Goal: Task Accomplishment & Management: Manage account settings

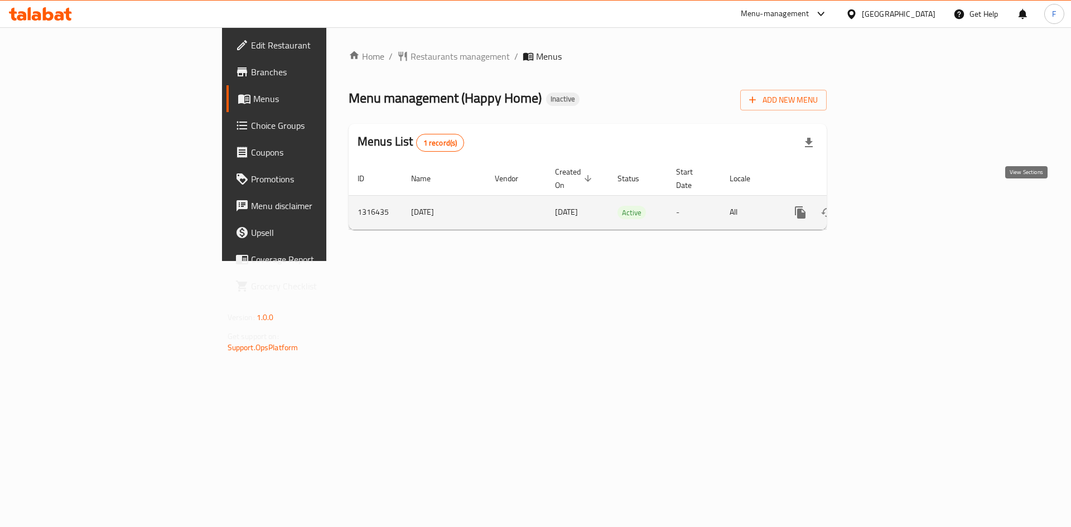
click at [888, 206] on icon "enhanced table" at bounding box center [880, 212] width 13 height 13
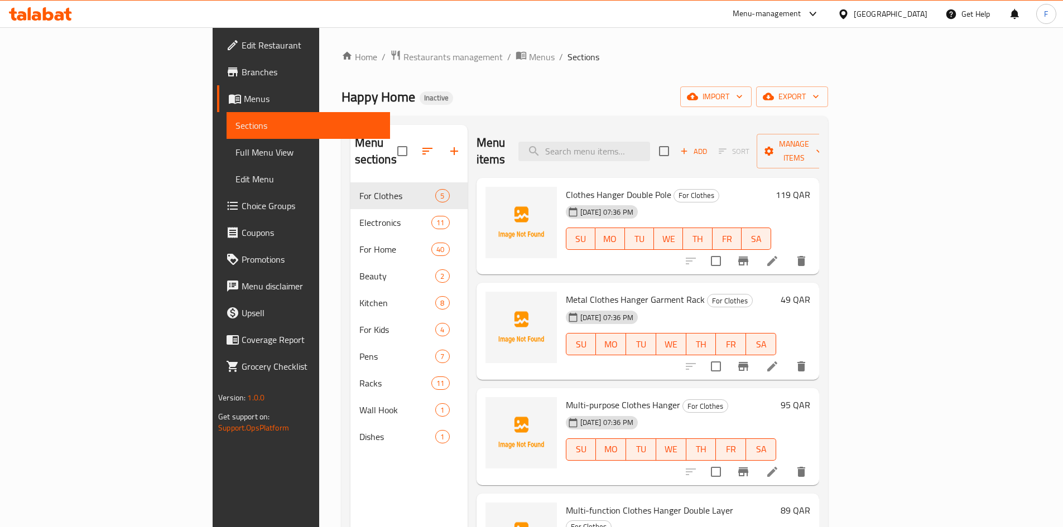
click at [578, 291] on span "Metal Clothes Hanger Garment Rack" at bounding box center [635, 299] width 139 height 17
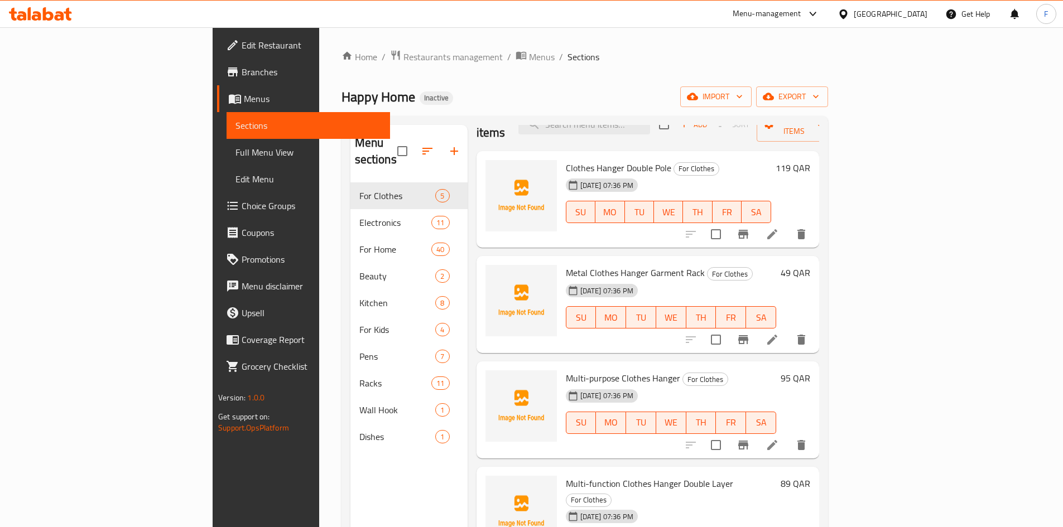
click at [577, 160] on span "Clothes Hanger Double Pole" at bounding box center [618, 168] width 105 height 17
click at [578, 264] on span "Metal Clothes Hanger Garment Rack" at bounding box center [635, 272] width 139 height 17
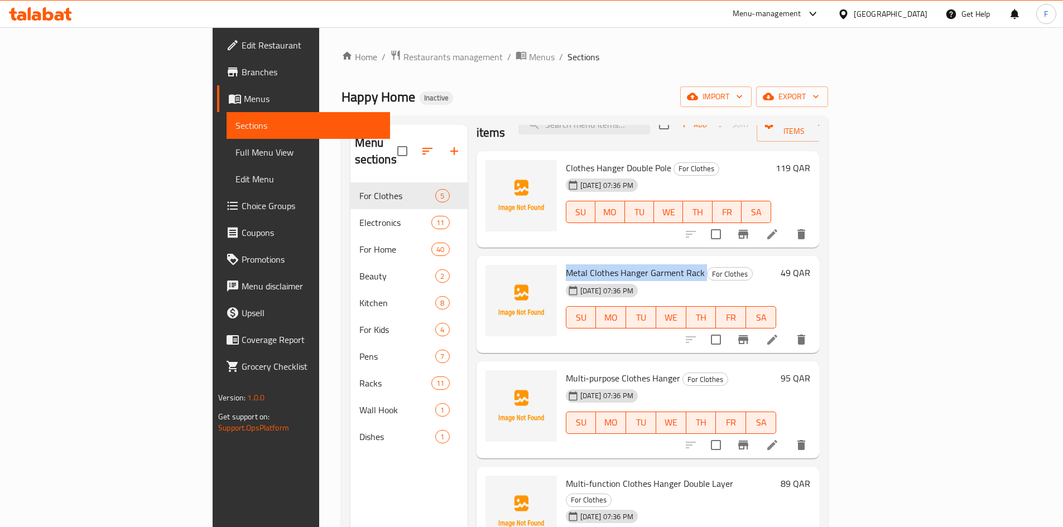
click at [578, 264] on span "Metal Clothes Hanger Garment Rack" at bounding box center [635, 272] width 139 height 17
click at [576, 370] on span "Multi-purpose Clothes Hanger" at bounding box center [623, 378] width 114 height 17
click at [591, 366] on div "Multi-purpose Clothes Hanger For Clothes 08-10-2025 07:36 PM SU MO TU WE TH FR …" at bounding box center [670, 410] width 219 height 88
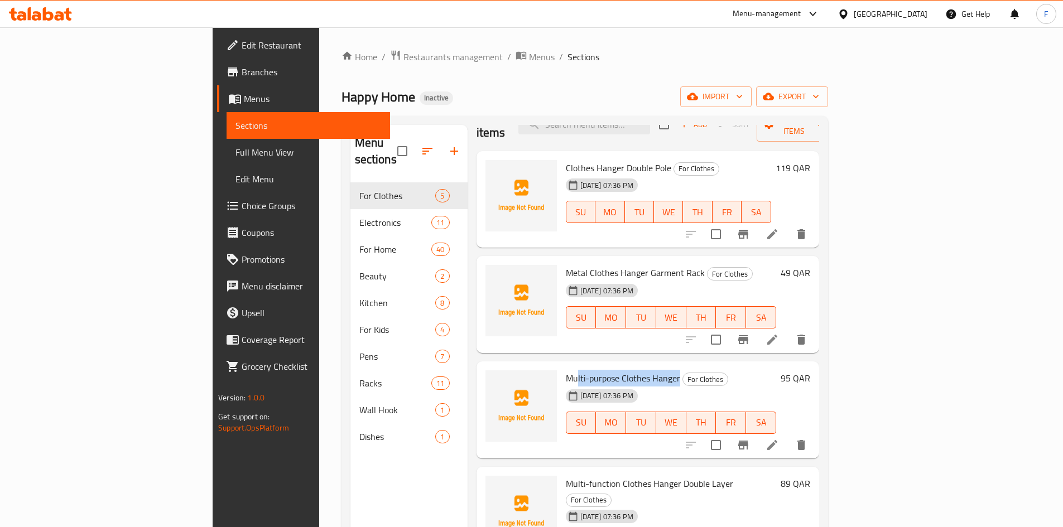
drag, startPoint x: 625, startPoint y: 359, endPoint x: 524, endPoint y: 351, distance: 100.7
click at [561, 366] on div "Multi-purpose Clothes Hanger For Clothes 08-10-2025 07:36 PM SU MO TU WE TH FR …" at bounding box center [670, 410] width 219 height 88
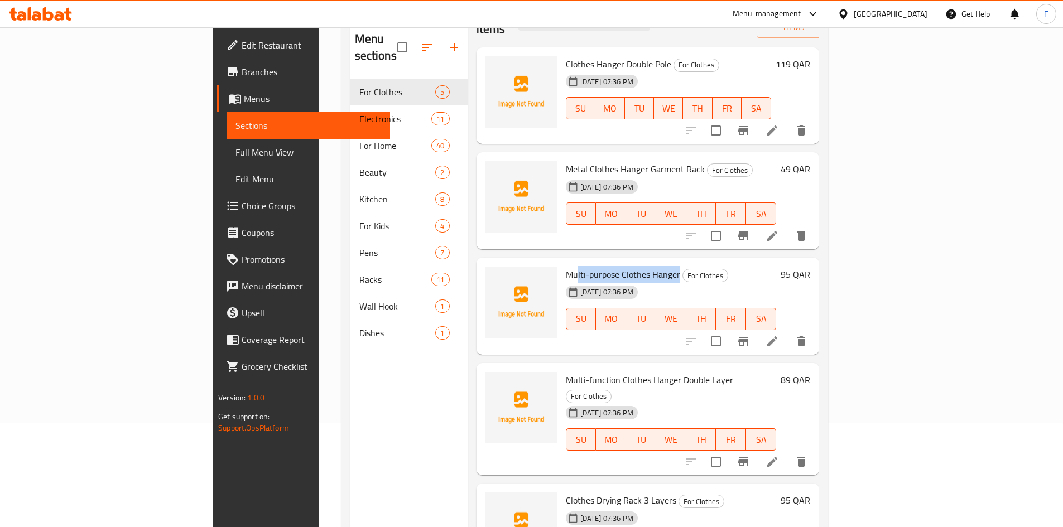
scroll to position [112, 0]
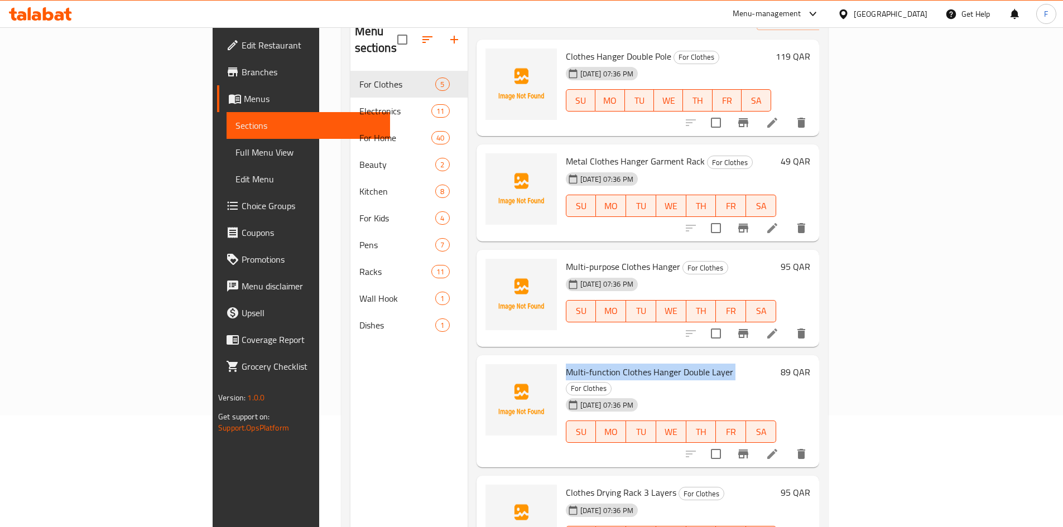
drag, startPoint x: 678, startPoint y: 355, endPoint x: 512, endPoint y: 354, distance: 165.7
click at [566, 364] on h6 "Multi-function Clothes Hanger Double Layer For Clothes" at bounding box center [671, 379] width 210 height 31
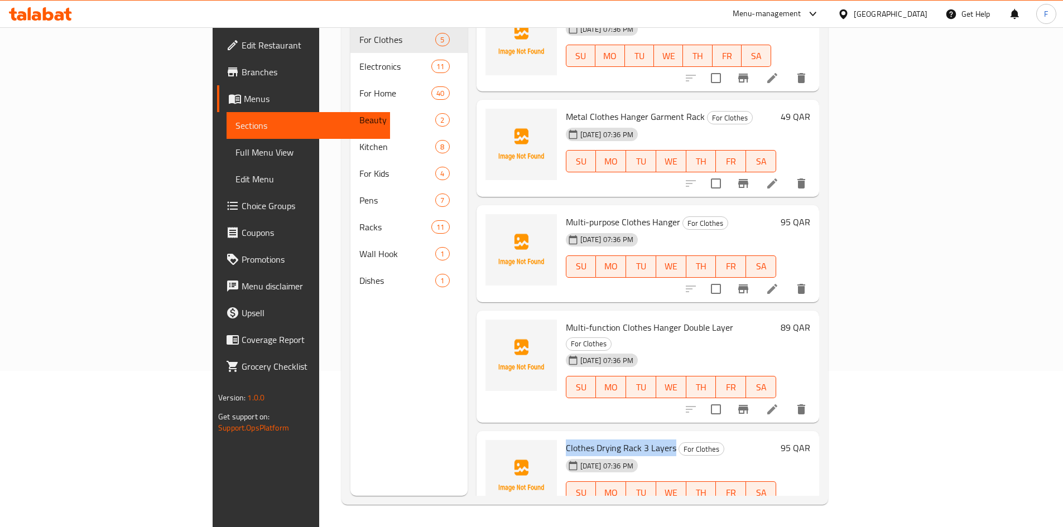
drag, startPoint x: 620, startPoint y: 416, endPoint x: 509, endPoint y: 416, distance: 110.5
click at [561, 436] on div "Clothes Drying Rack 3 Layers For Clothes 08-10-2025 07:36 PM SU MO TU WE TH FR …" at bounding box center [670, 480] width 219 height 88
click at [566, 440] on span "Clothes Drying Rack 3 Layers" at bounding box center [621, 448] width 110 height 17
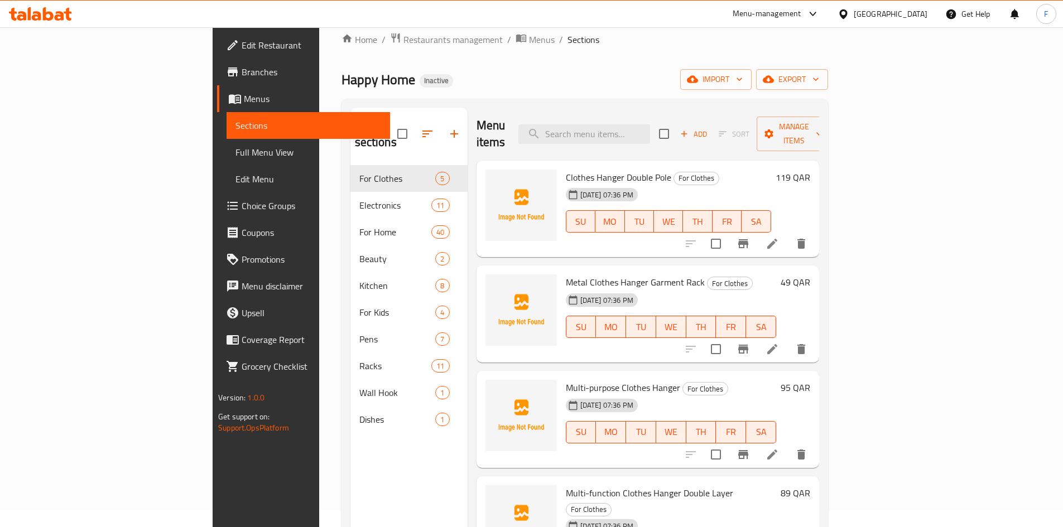
scroll to position [0, 0]
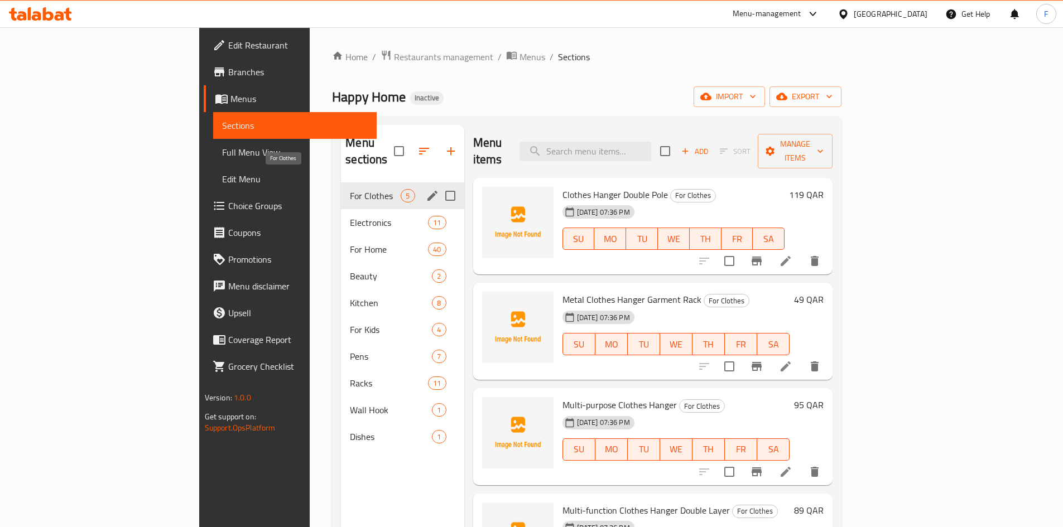
click at [341, 186] on div "For Clothes 5" at bounding box center [402, 195] width 123 height 27
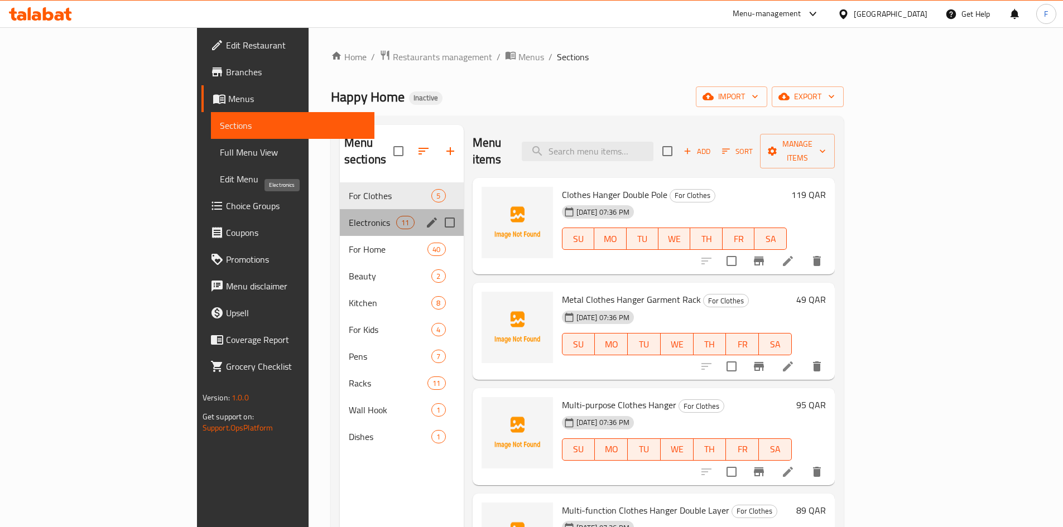
click at [349, 216] on span "Electronics" at bounding box center [372, 222] width 47 height 13
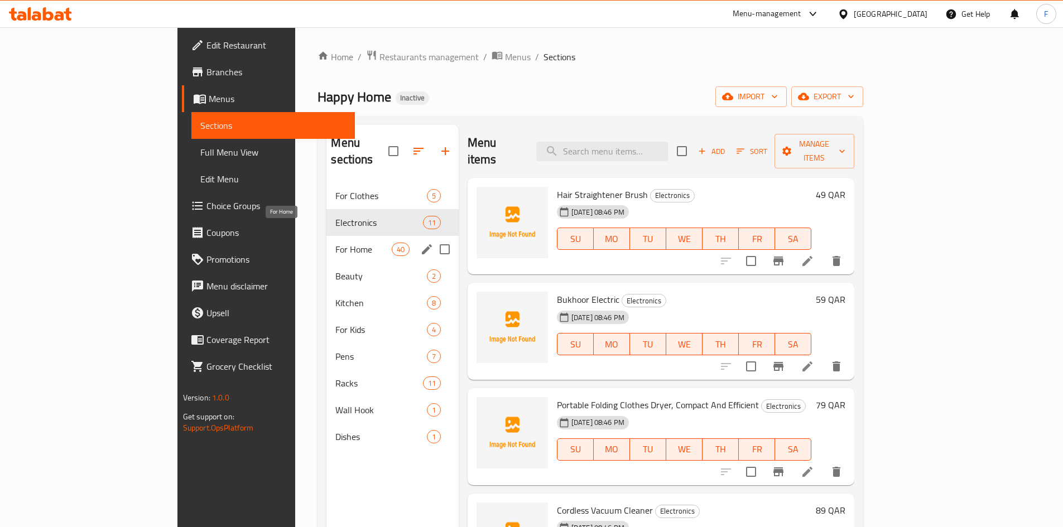
click at [335, 243] on span "For Home" at bounding box center [363, 249] width 56 height 13
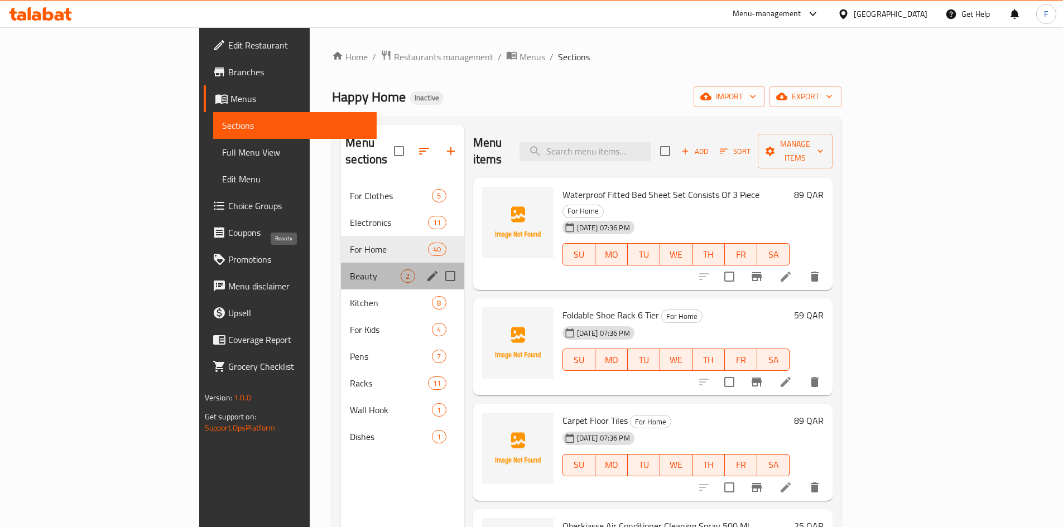
click at [350, 269] on span "Beauty" at bounding box center [375, 275] width 51 height 13
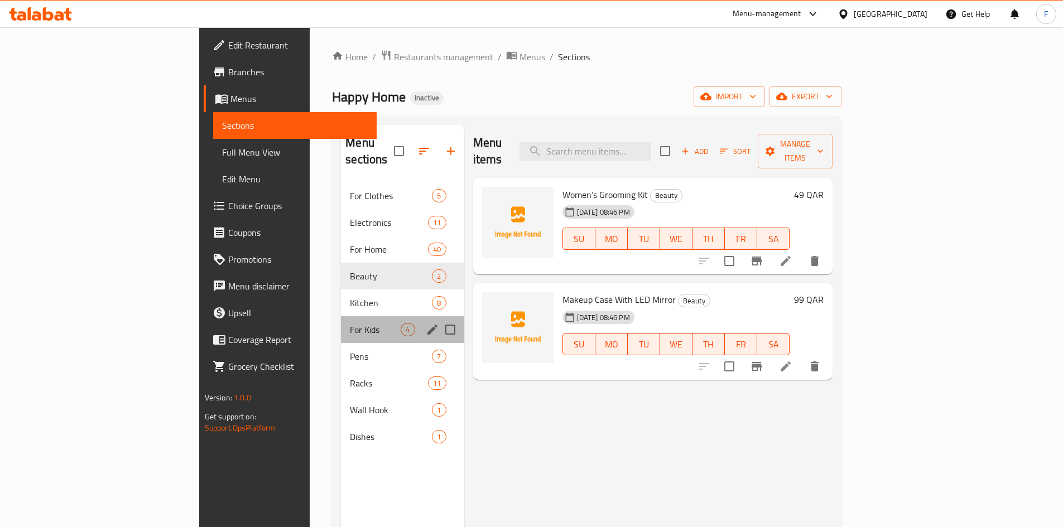
click at [341, 316] on div "For Kids 4" at bounding box center [402, 329] width 123 height 27
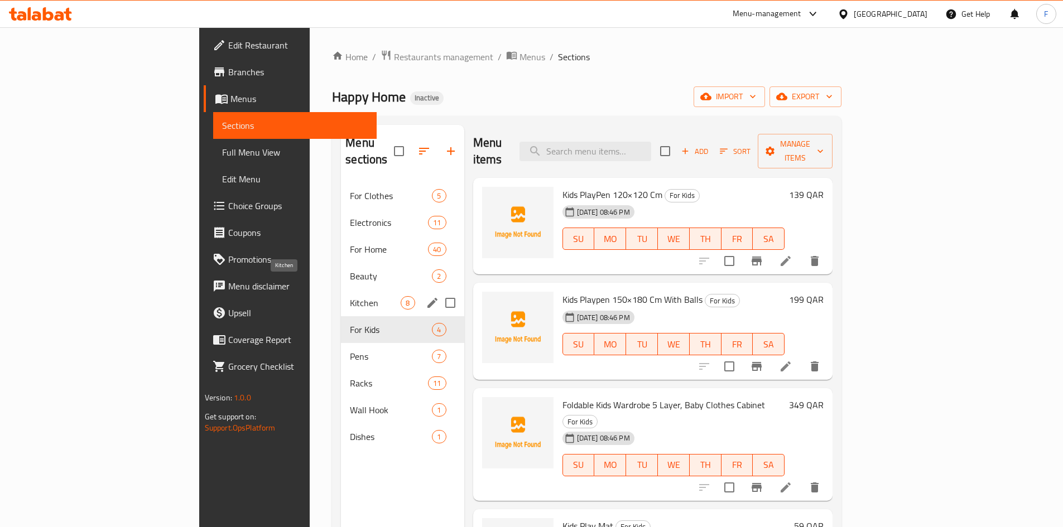
click at [350, 296] on span "Kitchen" at bounding box center [375, 302] width 51 height 13
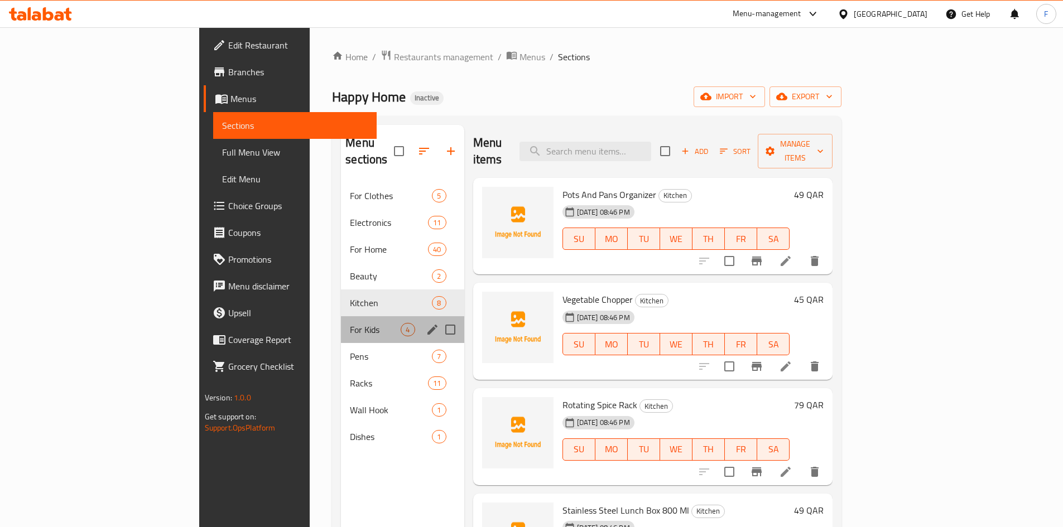
click at [341, 320] on div "For Kids 4" at bounding box center [402, 329] width 123 height 27
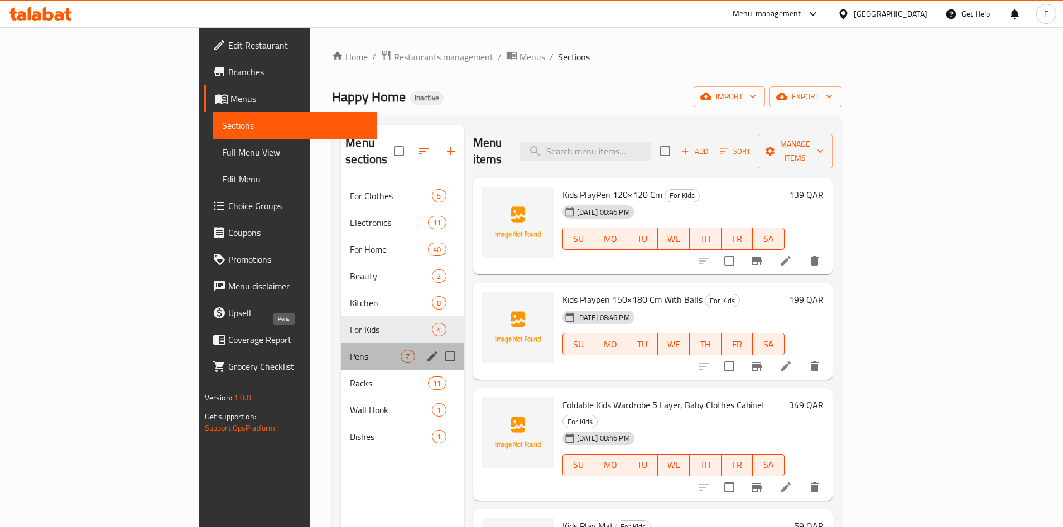
click at [350, 350] on span "Pens" at bounding box center [375, 356] width 51 height 13
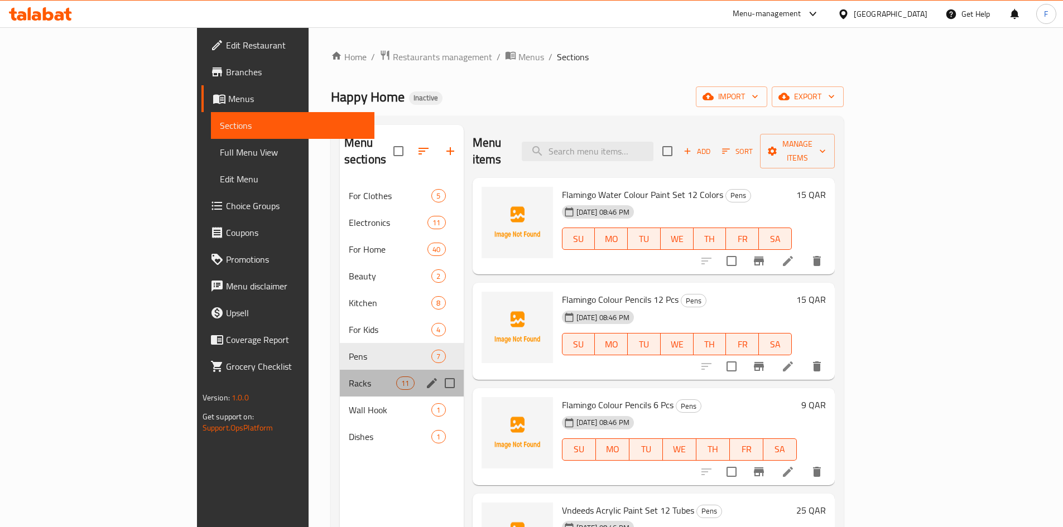
click at [340, 377] on div "Racks 11" at bounding box center [402, 383] width 124 height 27
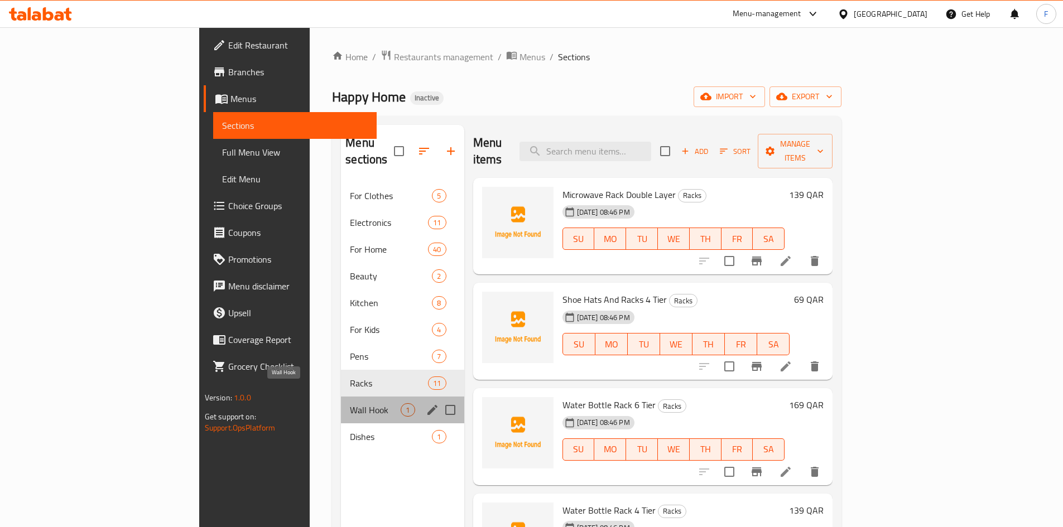
click at [350, 403] on span "Wall Hook" at bounding box center [375, 409] width 51 height 13
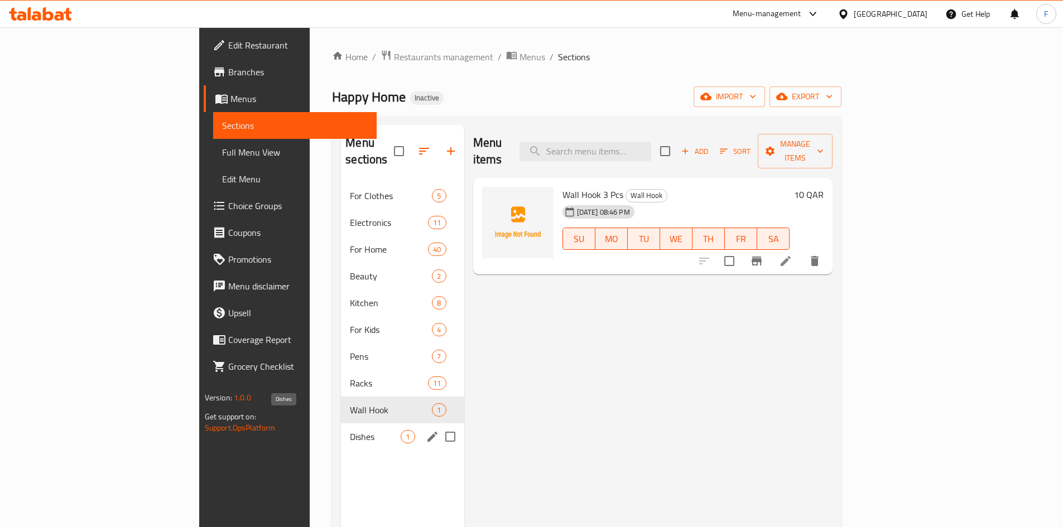
click at [350, 430] on span "Dishes" at bounding box center [375, 436] width 51 height 13
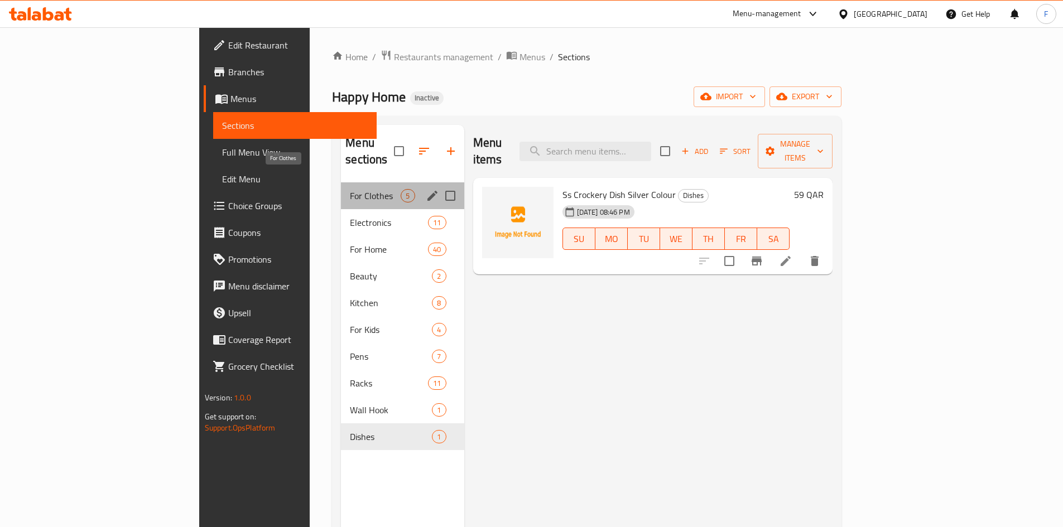
click at [350, 189] on span "For Clothes" at bounding box center [375, 195] width 51 height 13
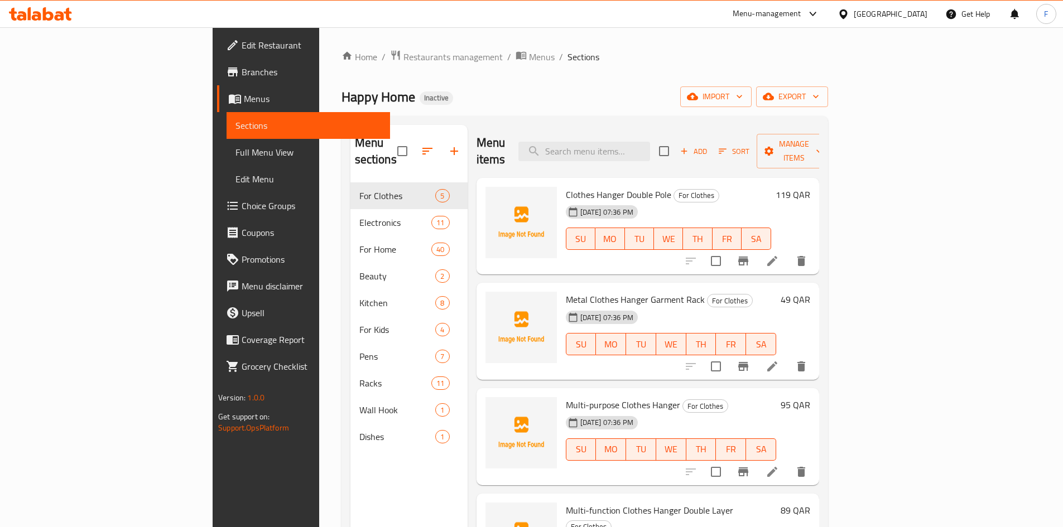
click at [566, 186] on span "Clothes Hanger Double Pole" at bounding box center [618, 194] width 105 height 17
click at [566, 291] on span "Metal Clothes Hanger Garment Rack" at bounding box center [635, 299] width 139 height 17
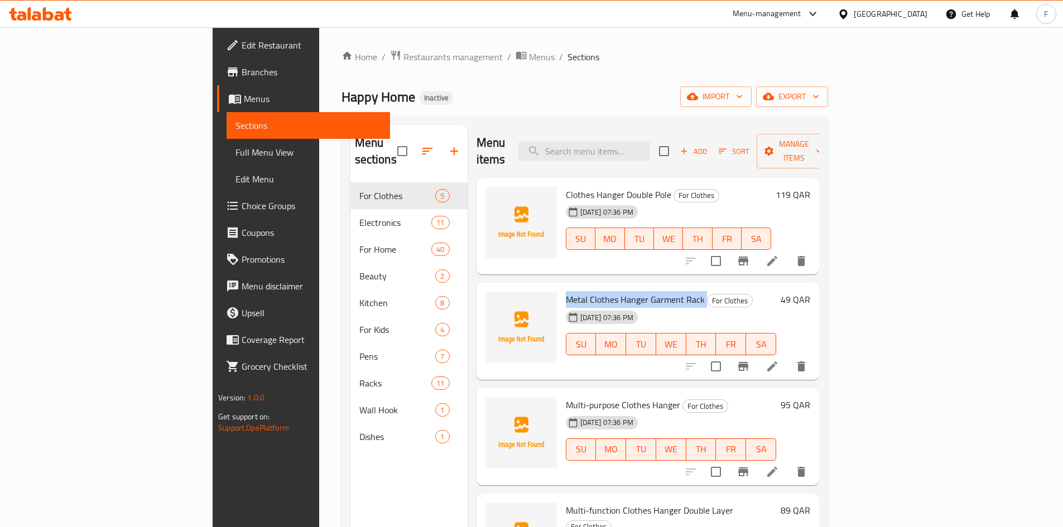
click at [566, 291] on span "Metal Clothes Hanger Garment Rack" at bounding box center [635, 299] width 139 height 17
click at [566, 397] on span "Multi-purpose Clothes Hanger" at bounding box center [623, 405] width 114 height 17
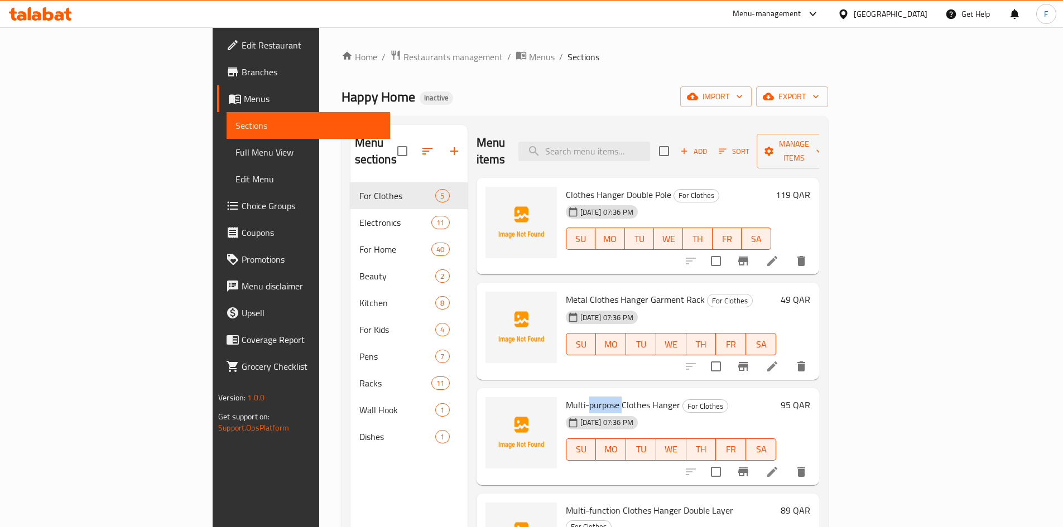
click at [566, 397] on span "Multi-purpose Clothes Hanger" at bounding box center [623, 405] width 114 height 17
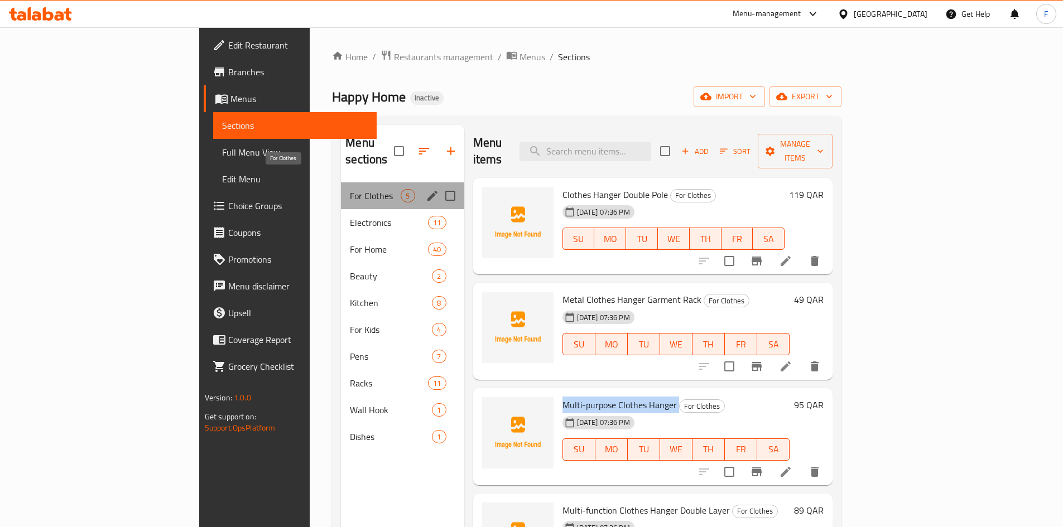
click at [350, 189] on span "For Clothes" at bounding box center [375, 195] width 51 height 13
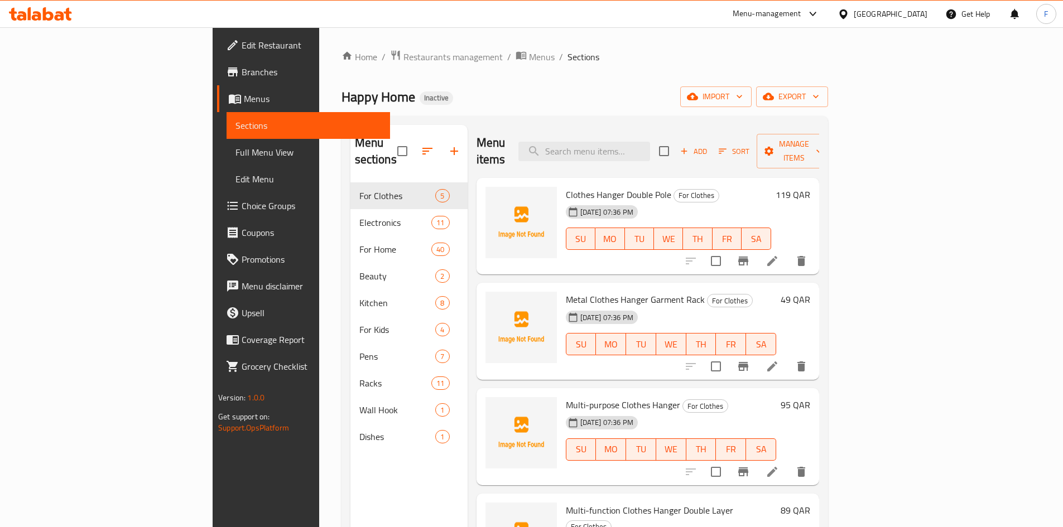
click at [591, 186] on span "Clothes Hanger Double Pole" at bounding box center [618, 194] width 105 height 17
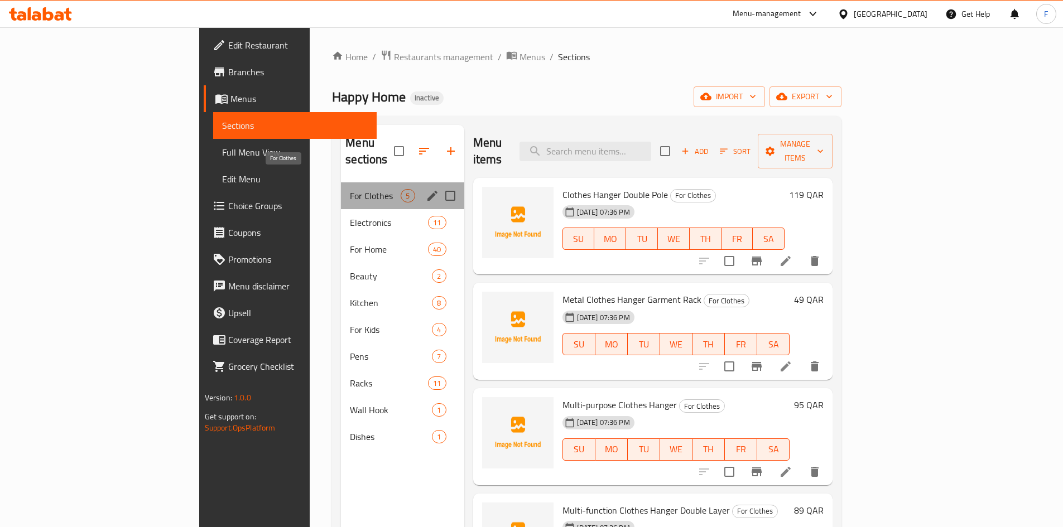
click at [350, 189] on span "For Clothes" at bounding box center [375, 195] width 51 height 13
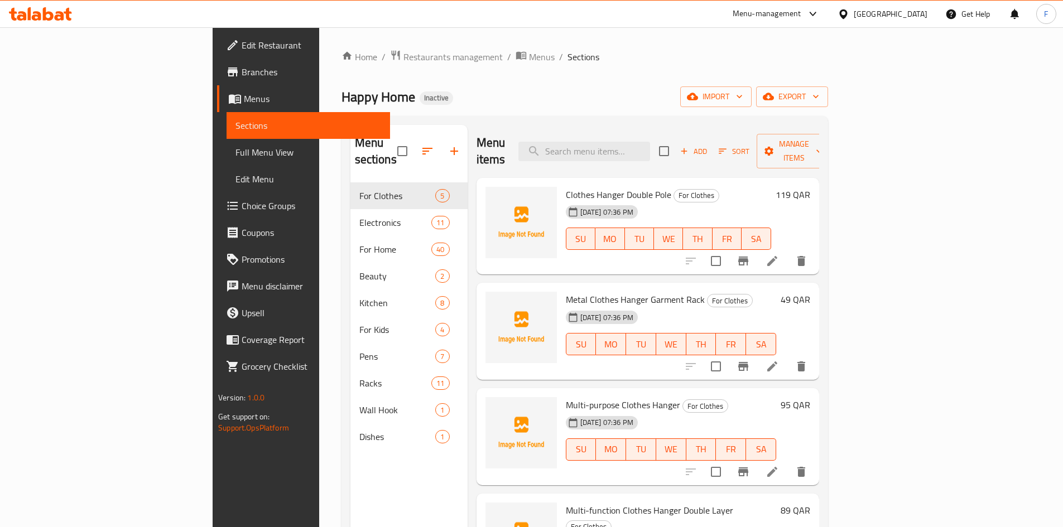
click at [574, 186] on span "Clothes Hanger Double Pole" at bounding box center [618, 194] width 105 height 17
click at [566, 291] on span "Metal Clothes Hanger Garment Rack" at bounding box center [635, 299] width 139 height 17
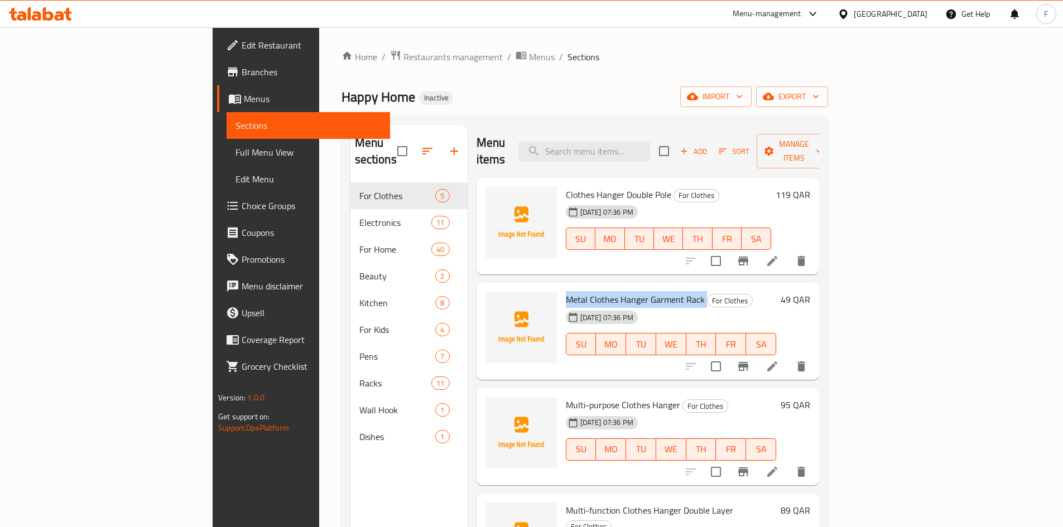
click at [566, 291] on span "Metal Clothes Hanger Garment Rack" at bounding box center [635, 299] width 139 height 17
click at [602, 291] on span "Metal Clothes Hanger Garment Rack" at bounding box center [635, 299] width 139 height 17
drag, startPoint x: 650, startPoint y: 282, endPoint x: 506, endPoint y: 275, distance: 144.1
click at [506, 287] on div "Metal Clothes Hanger Garment Rack For Clothes 08-10-2025 07:36 PM SU MO TU WE T…" at bounding box center [648, 331] width 334 height 88
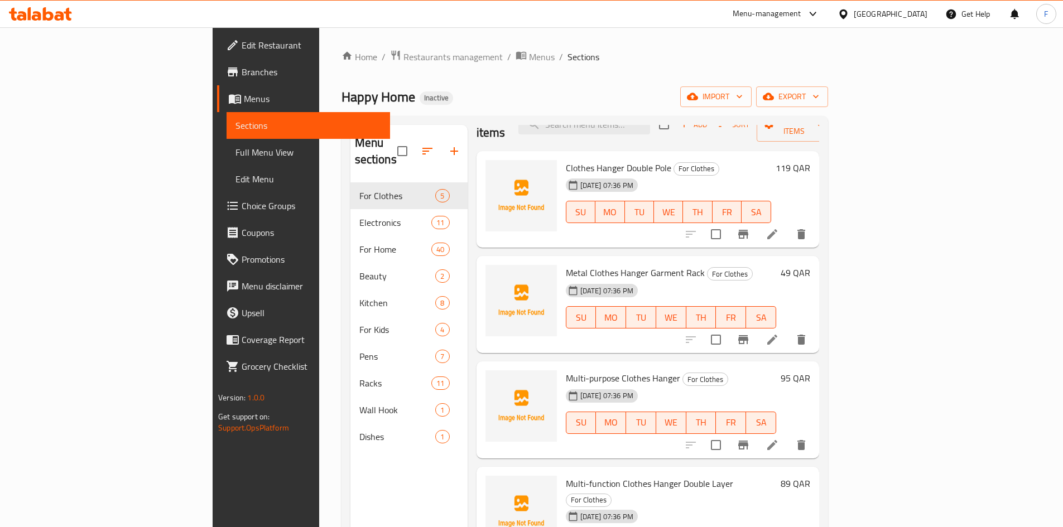
click at [576, 370] on span "Multi-purpose Clothes Hanger" at bounding box center [623, 378] width 114 height 17
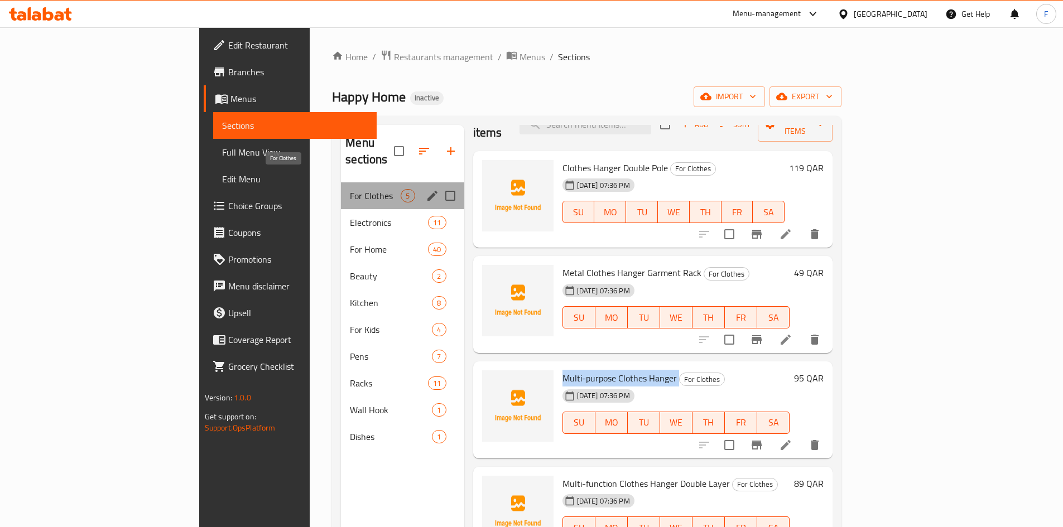
click at [350, 189] on span "For Clothes" at bounding box center [375, 195] width 51 height 13
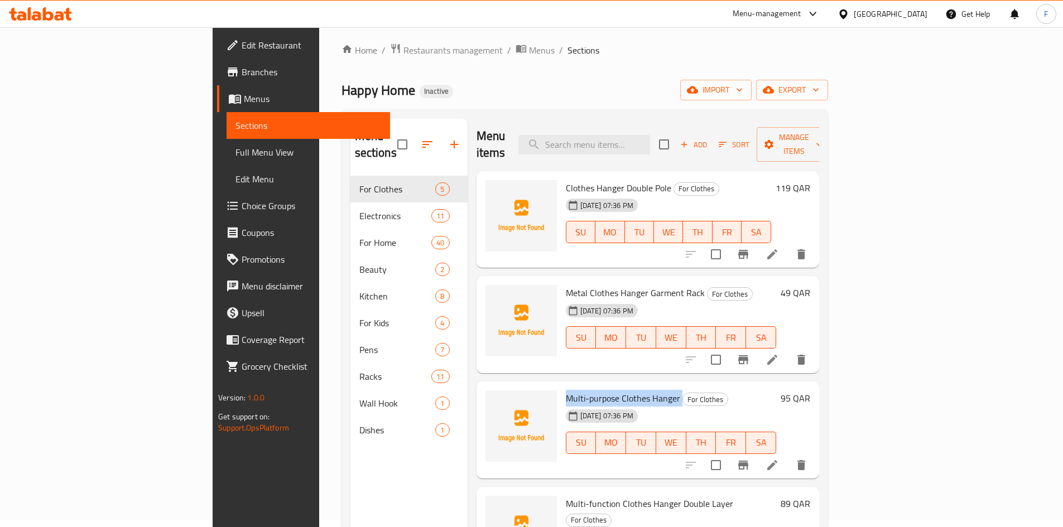
scroll to position [0, 0]
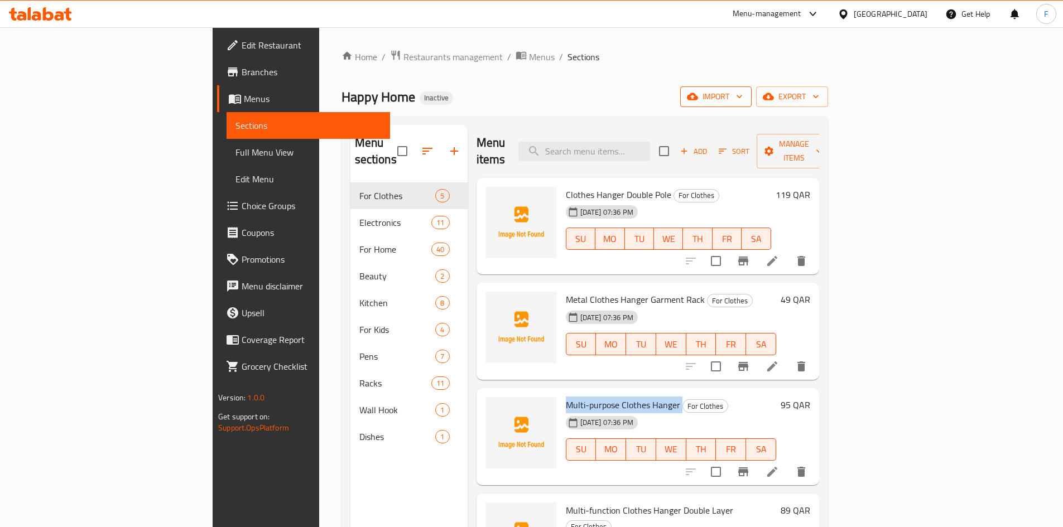
click at [742, 102] on span "import" at bounding box center [716, 97] width 54 height 14
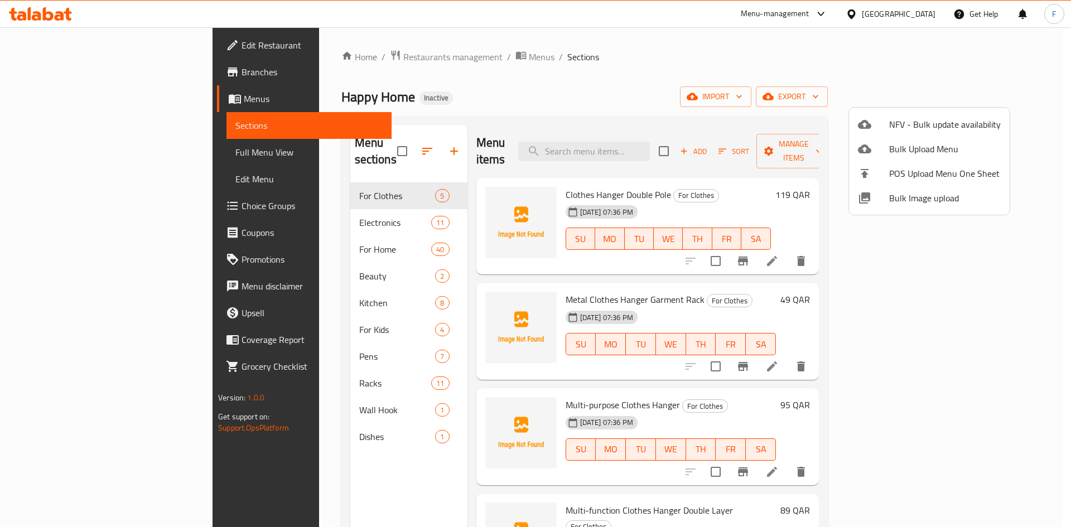
click at [1001, 98] on div at bounding box center [535, 263] width 1071 height 527
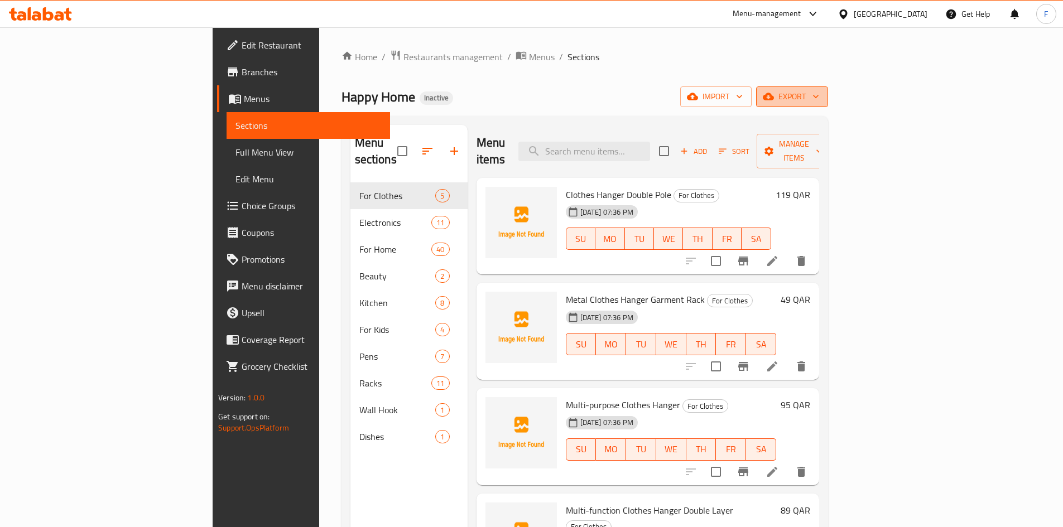
click at [819, 90] on span "export" at bounding box center [792, 97] width 54 height 14
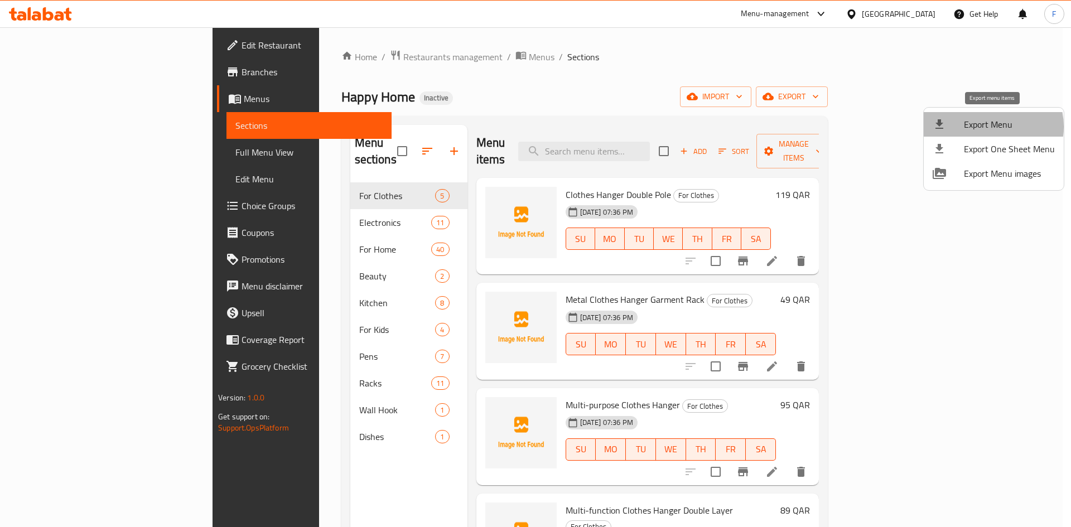
click at [988, 127] on span "Export Menu" at bounding box center [1009, 124] width 91 height 13
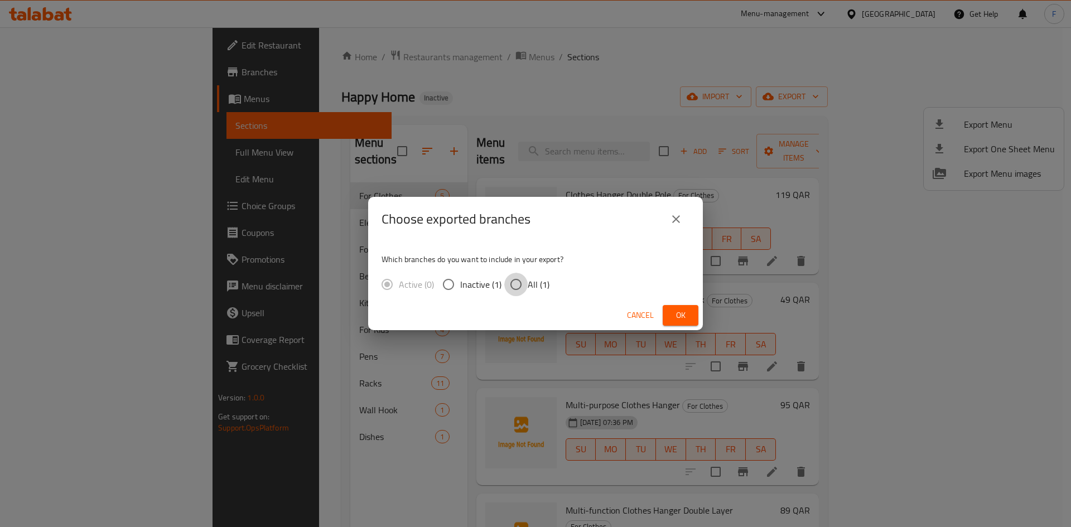
drag, startPoint x: 514, startPoint y: 281, endPoint x: 569, endPoint y: 281, distance: 55.2
click at [518, 281] on input "All (1)" at bounding box center [515, 284] width 23 height 23
radio input "true"
click at [686, 312] on span "Ok" at bounding box center [681, 315] width 18 height 14
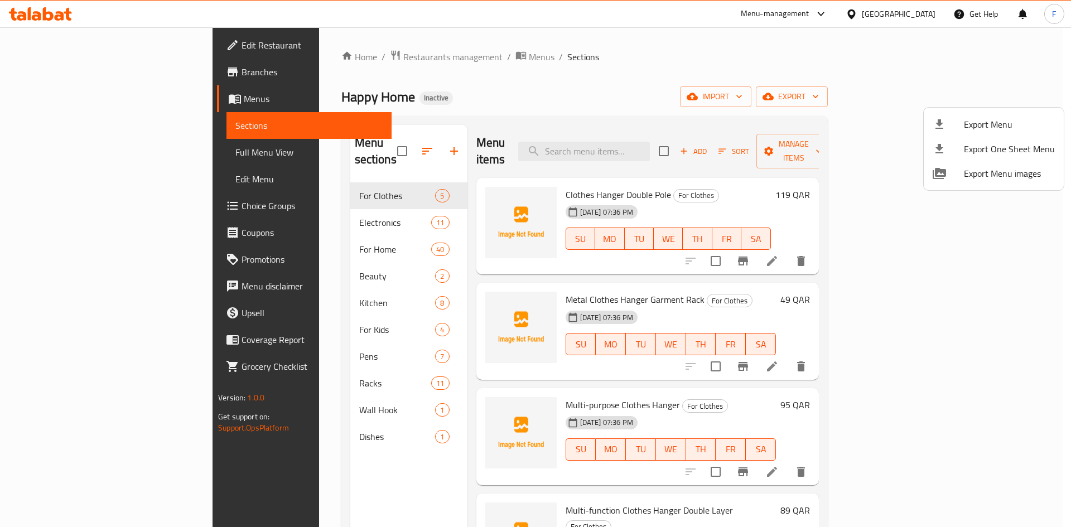
click at [633, 91] on div at bounding box center [535, 263] width 1071 height 527
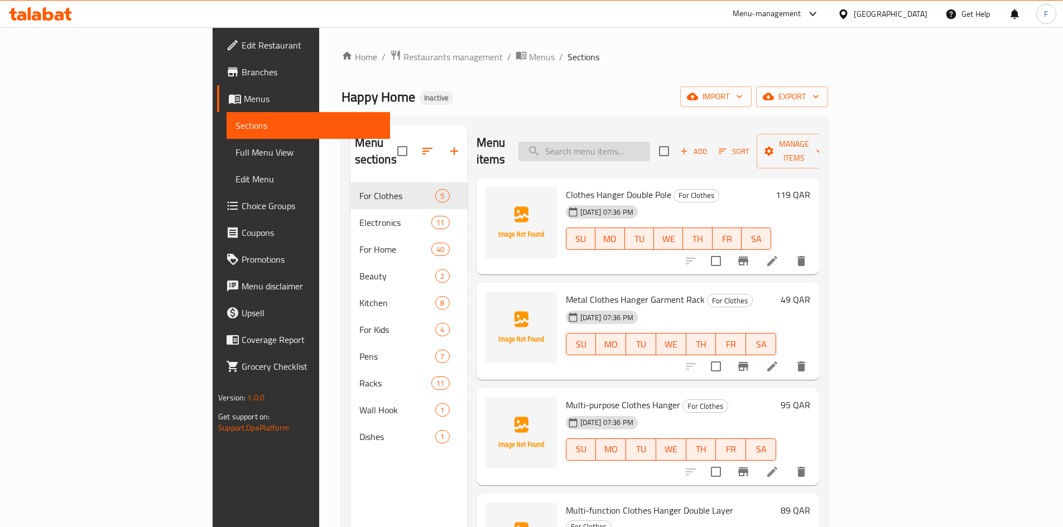
click at [643, 142] on input "search" at bounding box center [584, 152] width 132 height 20
click at [600, 186] on span "Clothes Hanger Double Pole" at bounding box center [618, 194] width 105 height 17
click at [630, 291] on span "Metal Clothes Hanger Garment Rack" at bounding box center [635, 299] width 139 height 17
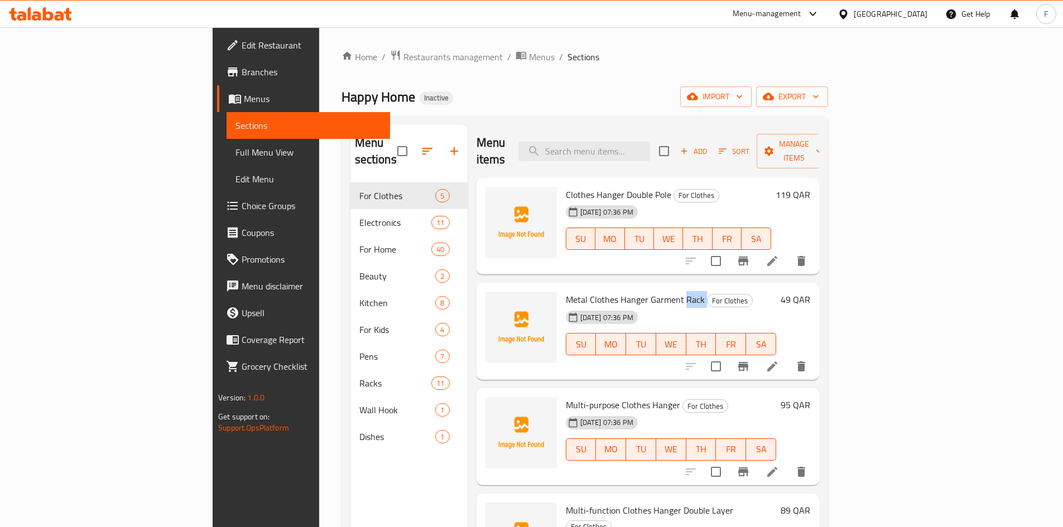
click at [630, 291] on span "Metal Clothes Hanger Garment Rack" at bounding box center [635, 299] width 139 height 17
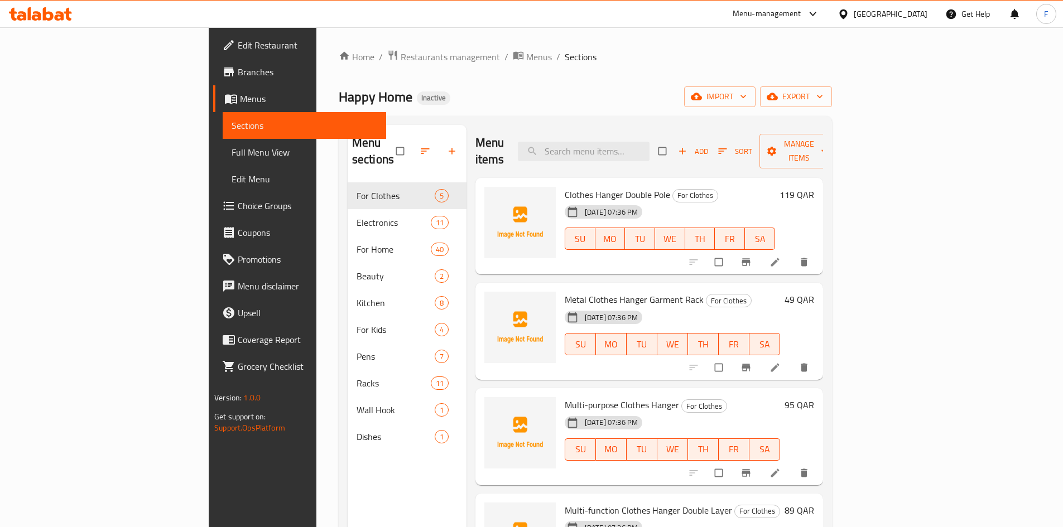
click at [643, 34] on div "Home / Restaurants management / Menus / Sections Happy Home Inactive import exp…" at bounding box center [585, 355] width 538 height 656
click at [779, 146] on span "button" at bounding box center [772, 151] width 13 height 11
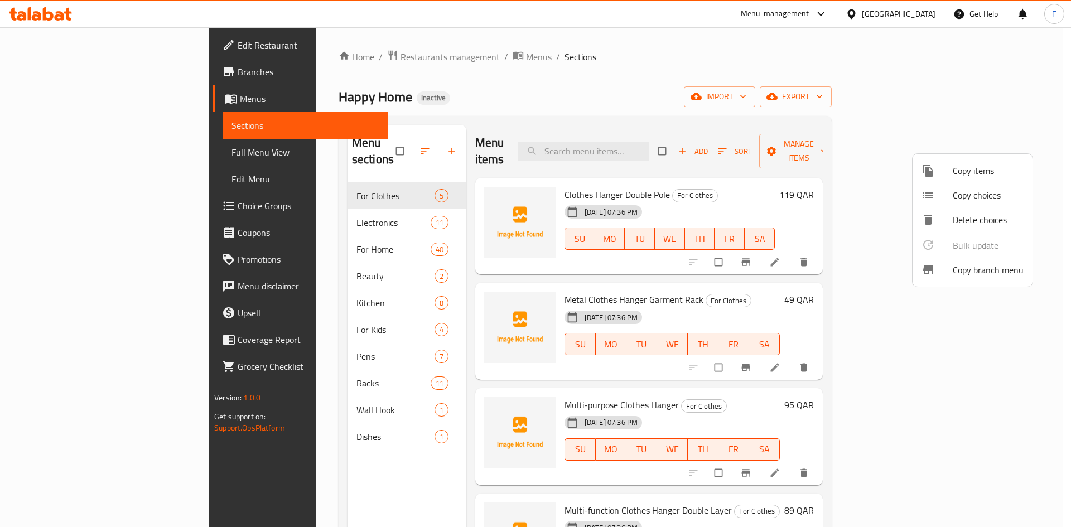
click at [924, 100] on div at bounding box center [535, 263] width 1071 height 527
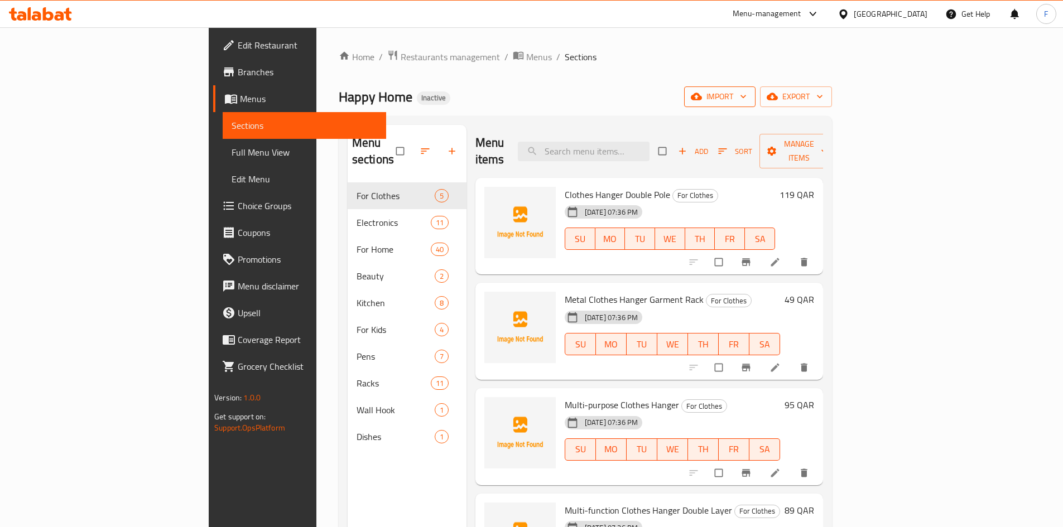
click at [746, 98] on span "import" at bounding box center [720, 97] width 54 height 14
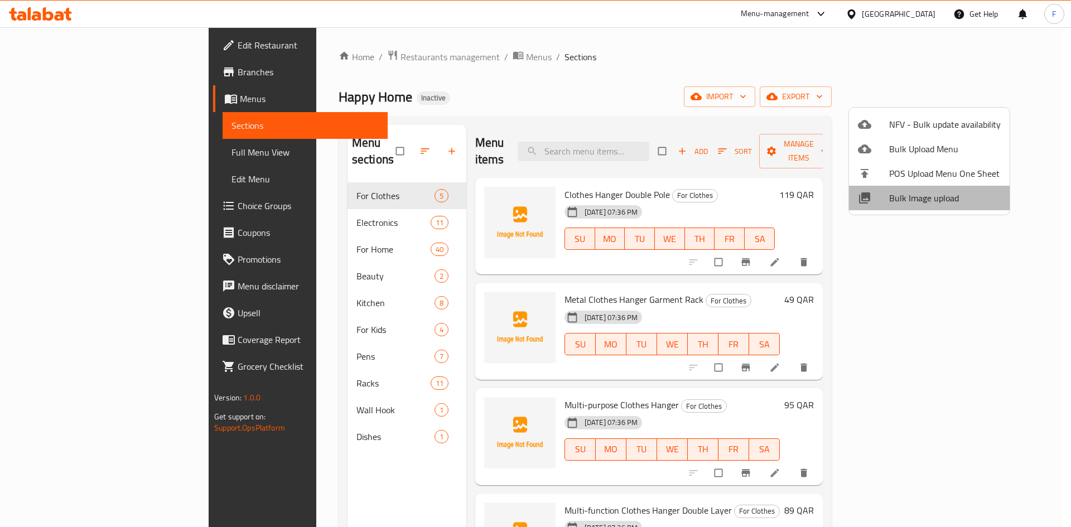
click at [935, 202] on span "Bulk Image upload" at bounding box center [945, 197] width 112 height 13
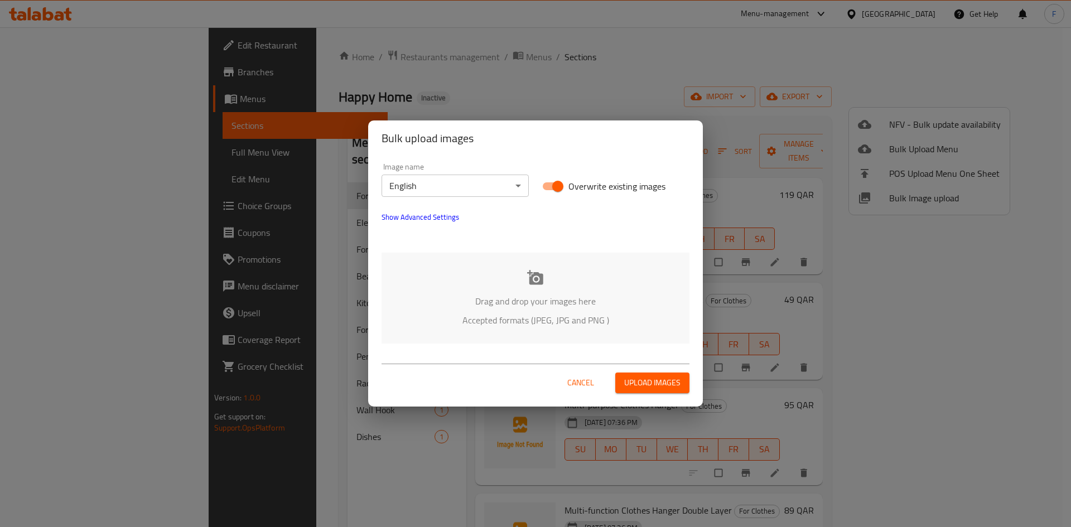
click at [543, 284] on icon at bounding box center [535, 277] width 17 height 17
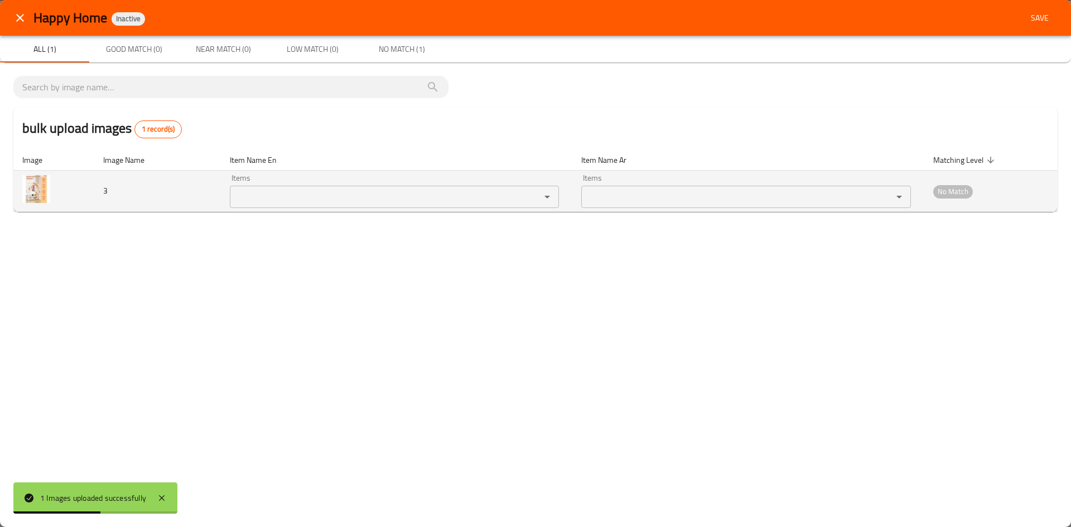
click at [31, 192] on img "enhanced table" at bounding box center [36, 189] width 28 height 28
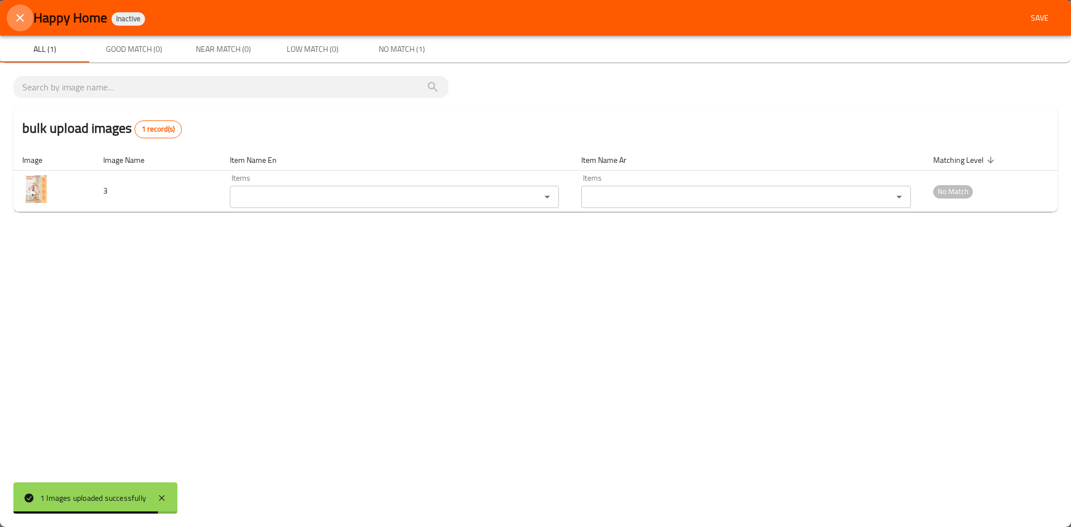
click at [22, 17] on icon "close" at bounding box center [19, 17] width 13 height 13
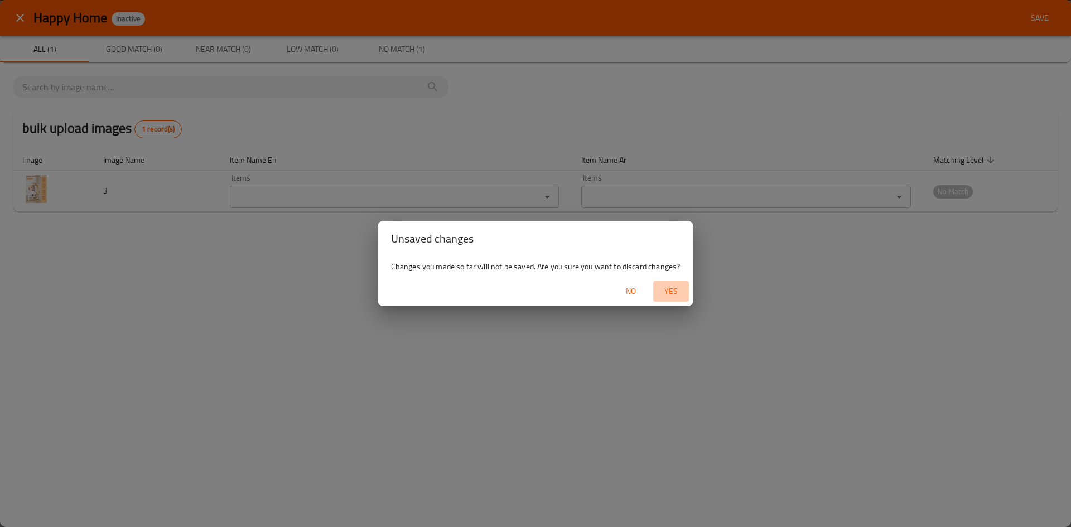
click at [672, 292] on span "Yes" at bounding box center [671, 291] width 27 height 14
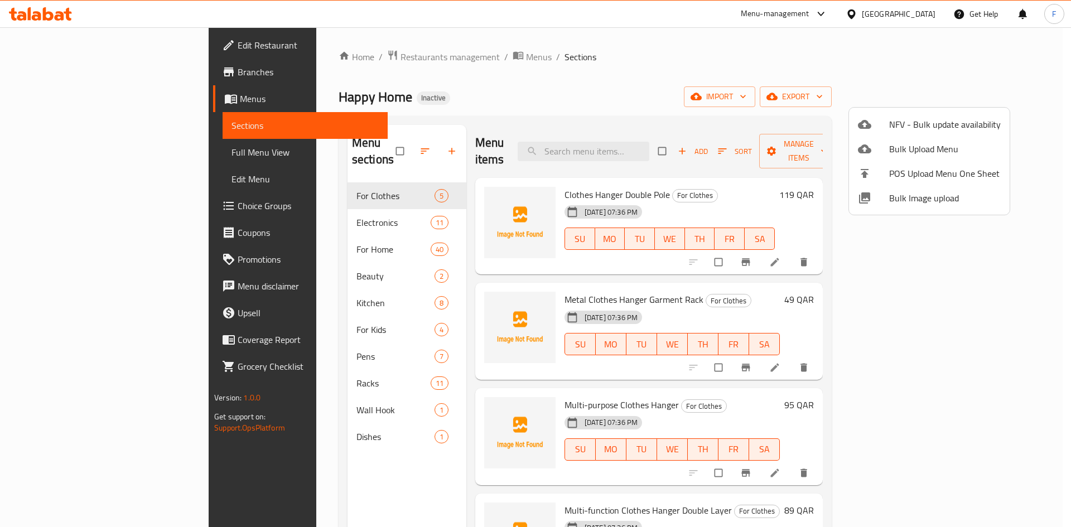
click at [574, 107] on div at bounding box center [535, 263] width 1071 height 527
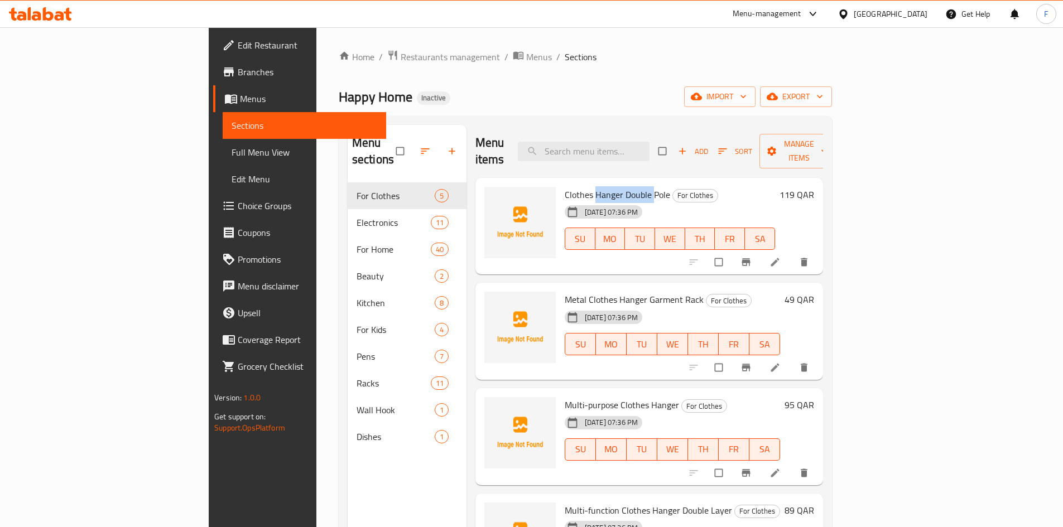
drag, startPoint x: 543, startPoint y: 180, endPoint x: 600, endPoint y: 179, distance: 57.5
click at [600, 186] on span "Clothes Hanger Double Pole" at bounding box center [617, 194] width 105 height 17
copy span "Hanger Double"
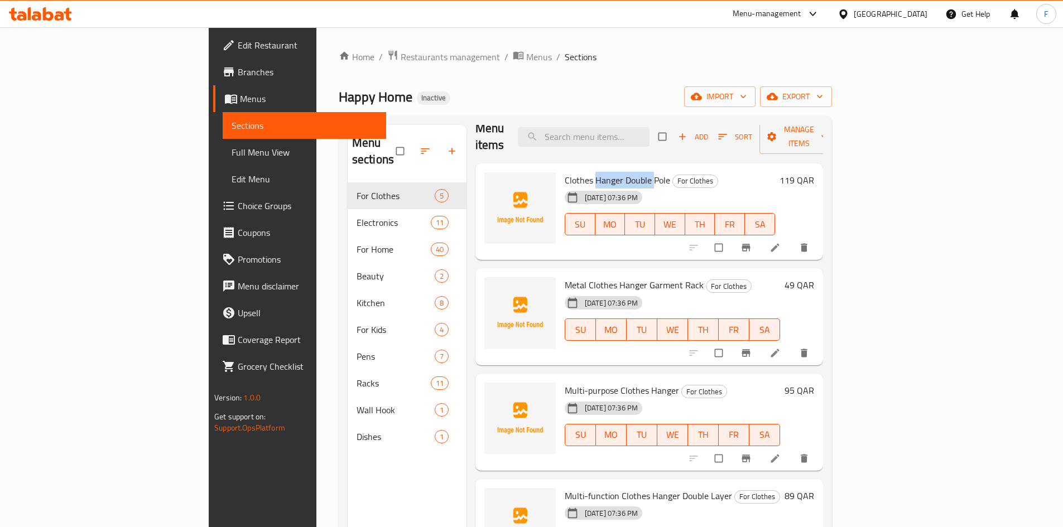
scroll to position [27, 0]
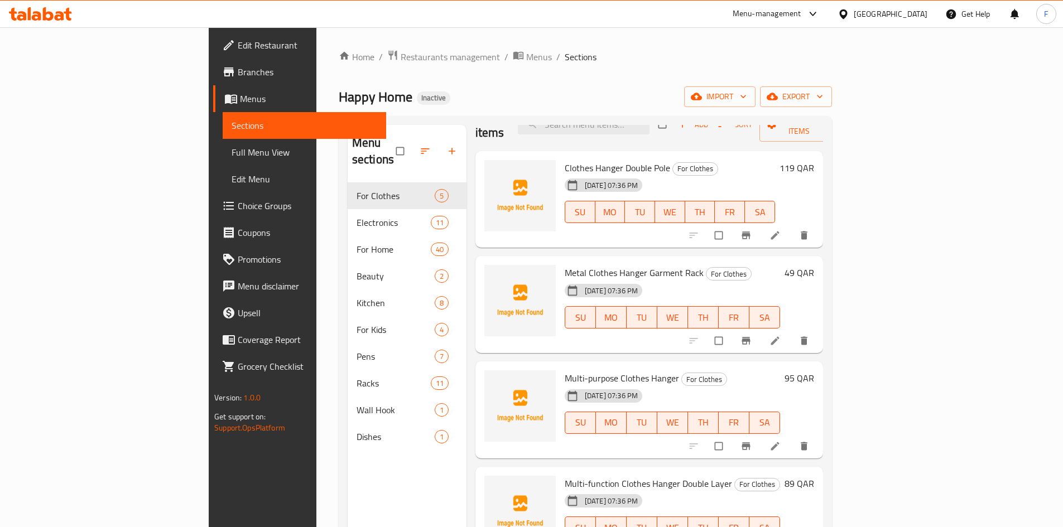
click at [667, 118] on div "Menu sections For Clothes 5 Electronics 11 For Home 40 Beauty 2 Kitchen 8 For K…" at bounding box center [585, 388] width 493 height 545
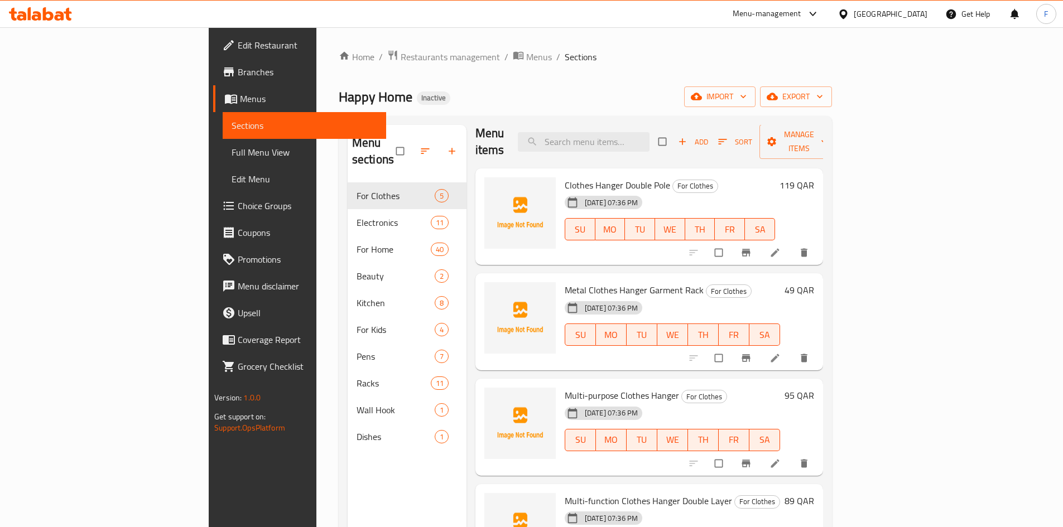
scroll to position [0, 0]
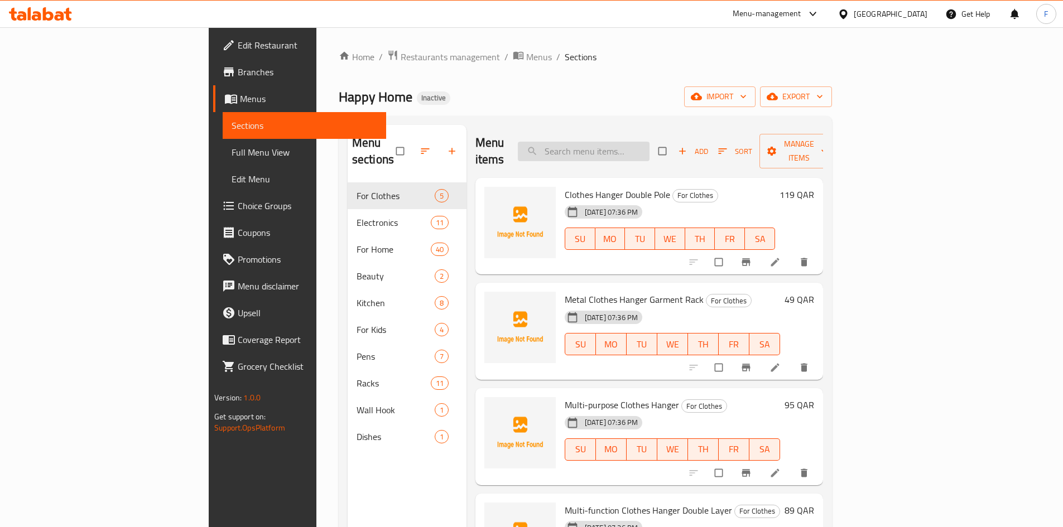
click at [645, 142] on input "search" at bounding box center [584, 152] width 132 height 20
paste input "Makeup Case With LED Mirror"
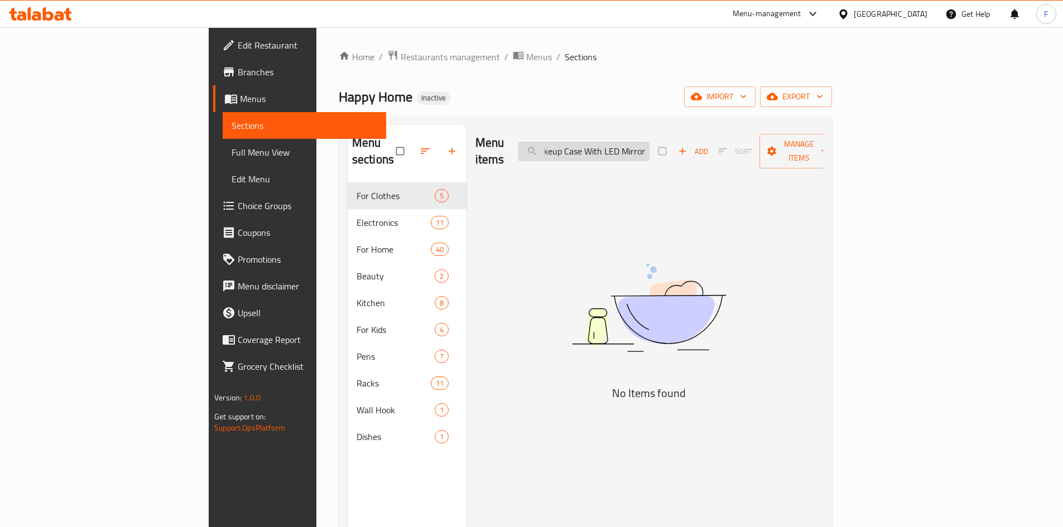
scroll to position [0, 12]
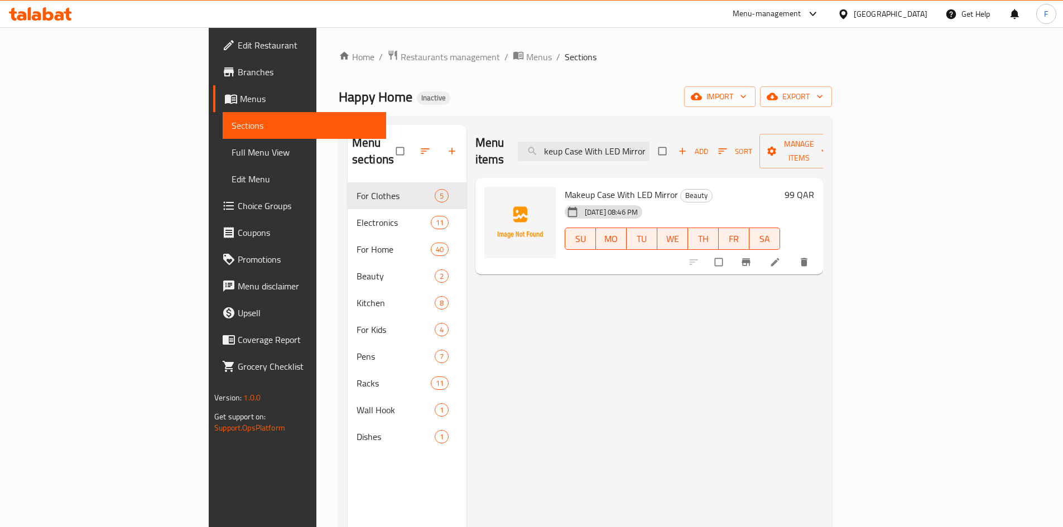
type input "Makeup Case With LED Mirror"
click at [780, 257] on icon at bounding box center [774, 262] width 11 height 11
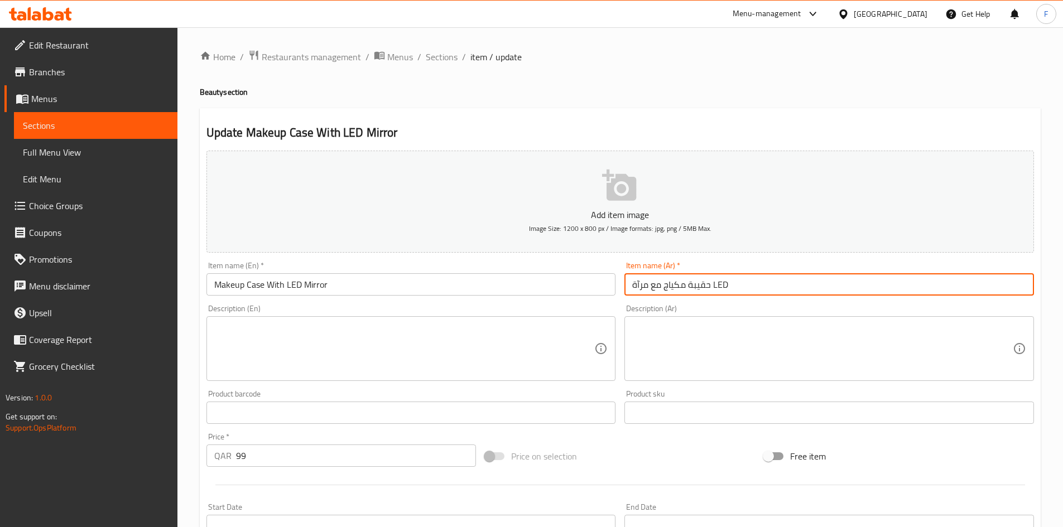
click at [720, 286] on input "حقيبة مكياج مع مرآة LED" at bounding box center [828, 284] width 409 height 22
click at [721, 286] on input "حقيبة مكياج مع مرآة LED" at bounding box center [828, 284] width 409 height 22
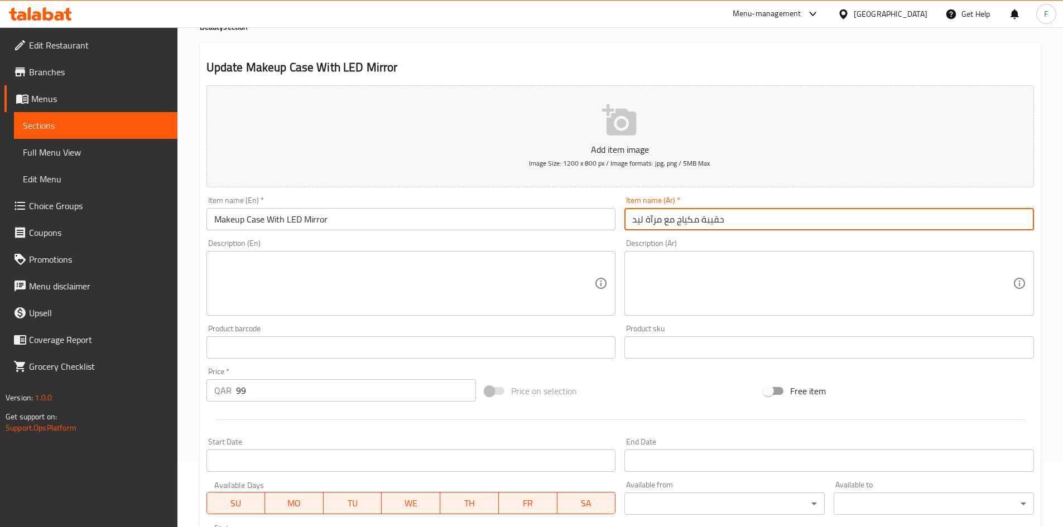
scroll to position [223, 0]
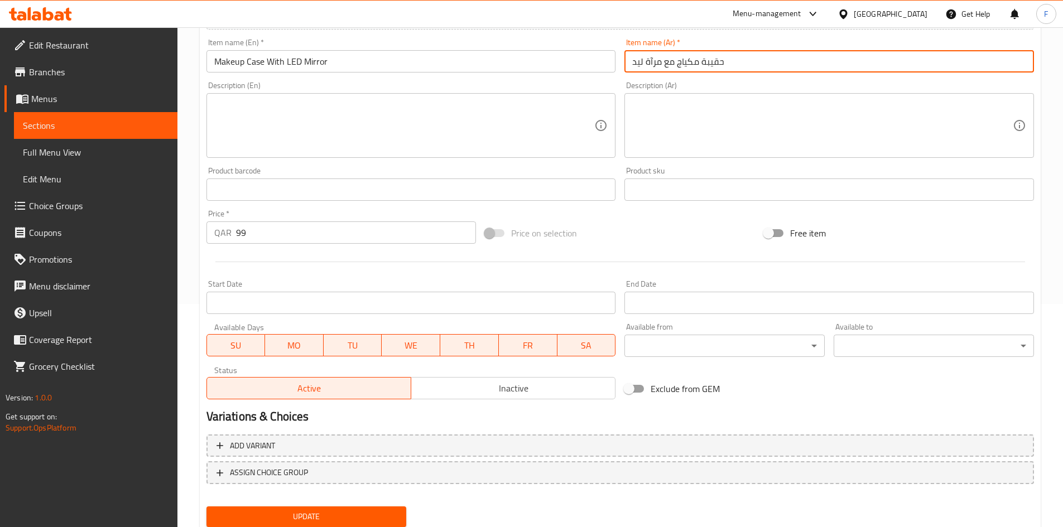
type input "حقيبة مكياج مع مرآة ليد"
click at [354, 524] on span "Update" at bounding box center [306, 517] width 182 height 14
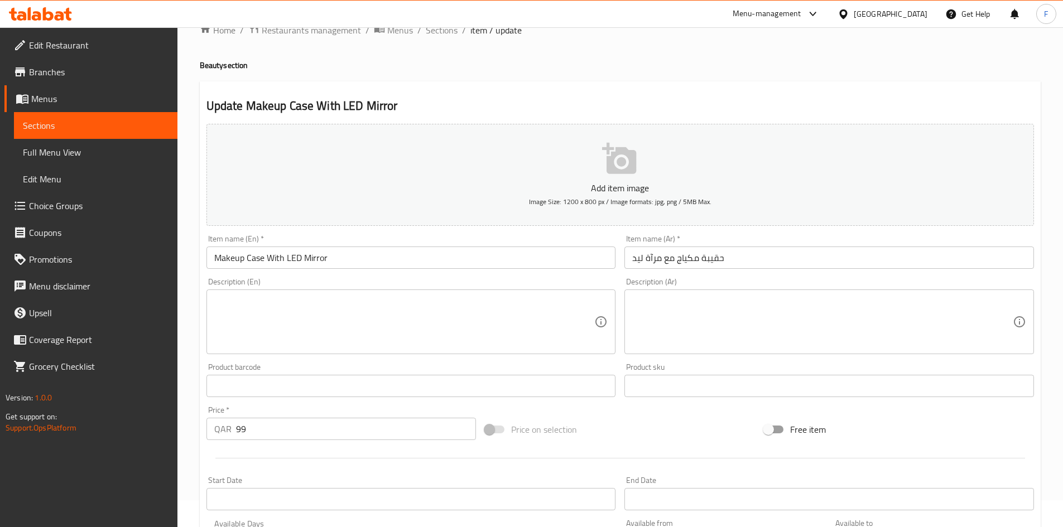
scroll to position [0, 0]
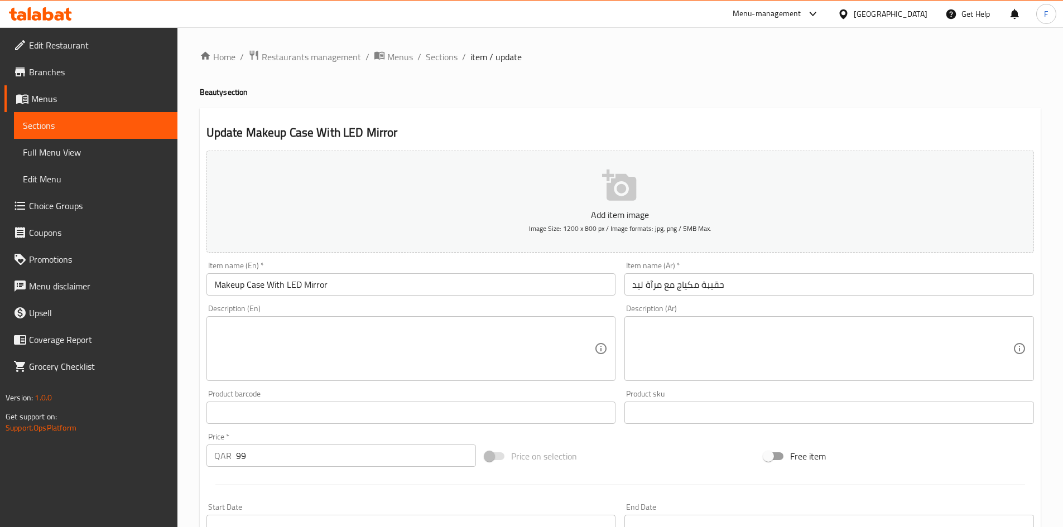
drag, startPoint x: 436, startPoint y: 60, endPoint x: 537, endPoint y: 108, distance: 111.5
click at [436, 60] on span "Sections" at bounding box center [442, 56] width 32 height 13
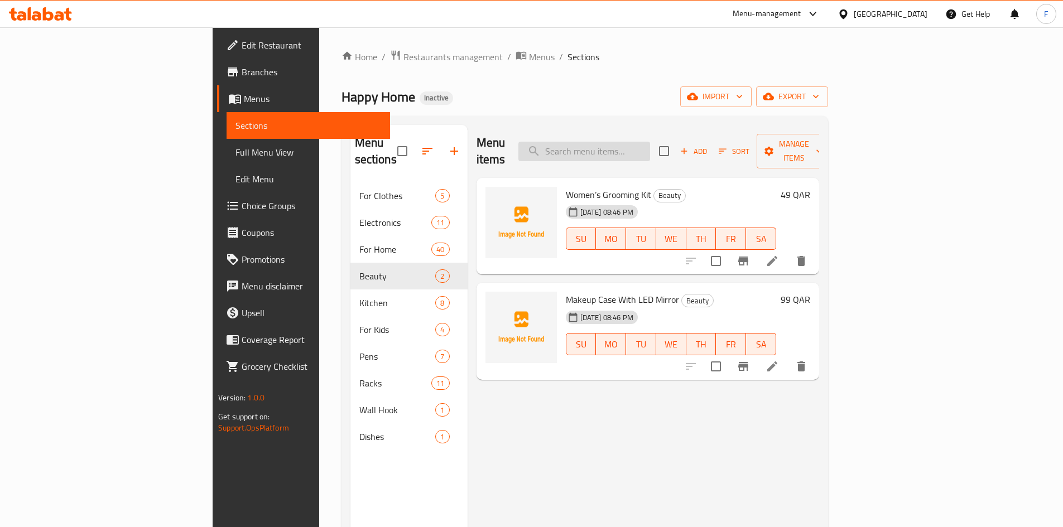
click at [642, 148] on input "search" at bounding box center [584, 152] width 132 height 20
paste input "Ss Crockery Dish Silver Colour"
type input "Ss Crockery Dish Silver Colour"
click at [650, 142] on input "Ss Crockery Dish Silver Colour" at bounding box center [584, 152] width 132 height 20
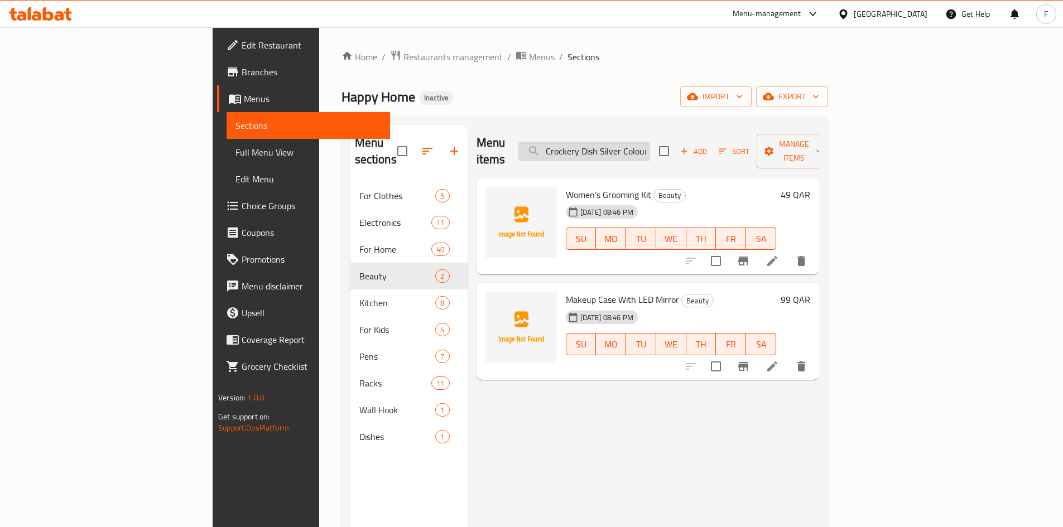
click at [650, 142] on input "Ss Crockery Dish Silver Colour" at bounding box center [584, 152] width 132 height 20
click at [643, 142] on input "search" at bounding box center [584, 152] width 132 height 20
paste input "Ss Crockery Dish Silver Colour"
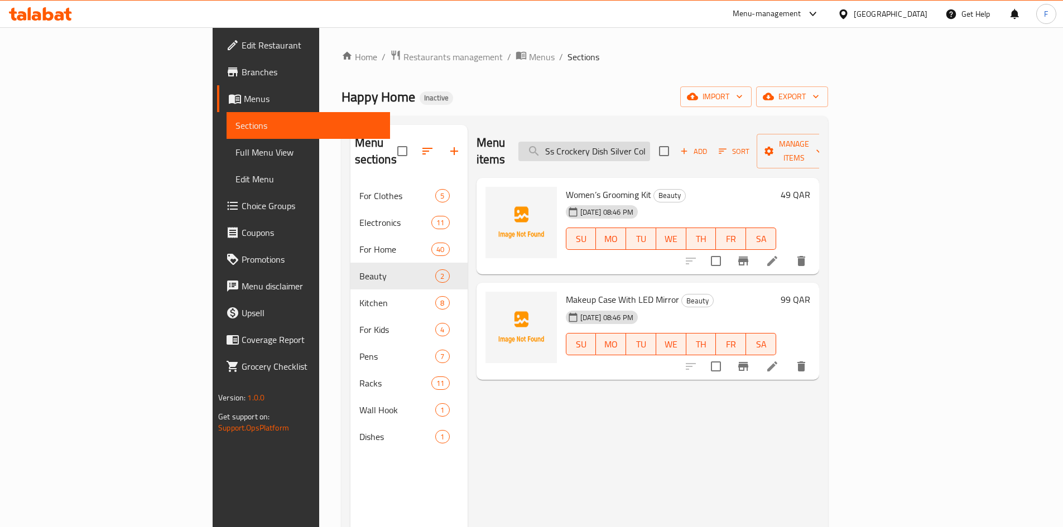
scroll to position [0, 11]
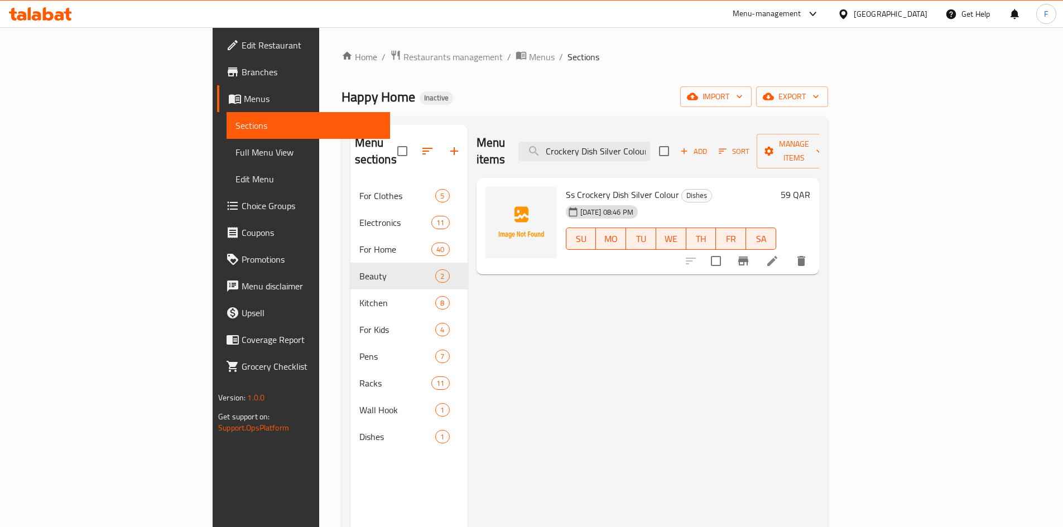
type input "Ss Crockery Dish Silver Colour"
click at [788, 251] on li at bounding box center [771, 261] width 31 height 20
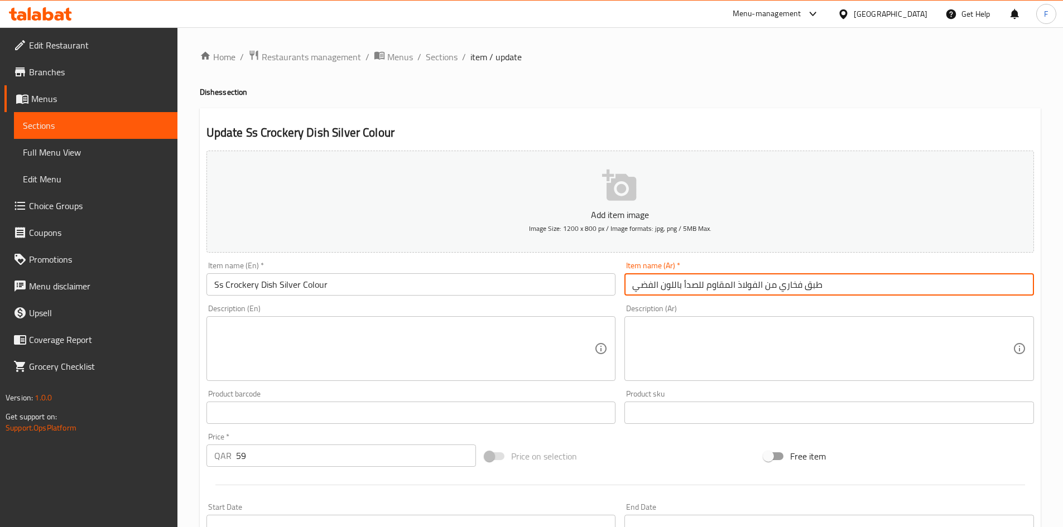
click at [730, 288] on input "طبق فخاري من الفولاذ المقاوم للصدأ باللون الفضي" at bounding box center [828, 284] width 409 height 22
paste input "اس اس لون"
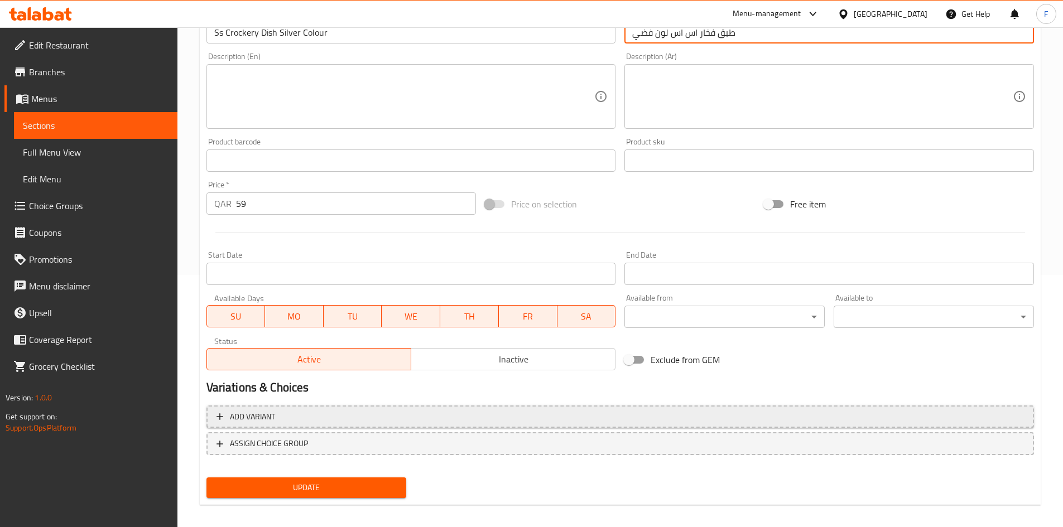
scroll to position [261, 0]
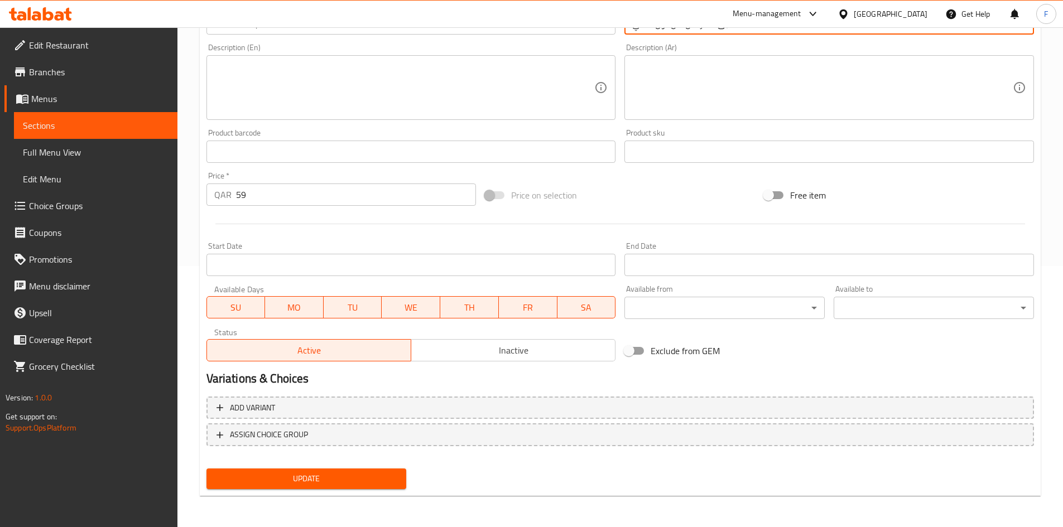
type input "طبق فخار اس اس لون فضي"
click at [379, 472] on span "Update" at bounding box center [306, 479] width 182 height 14
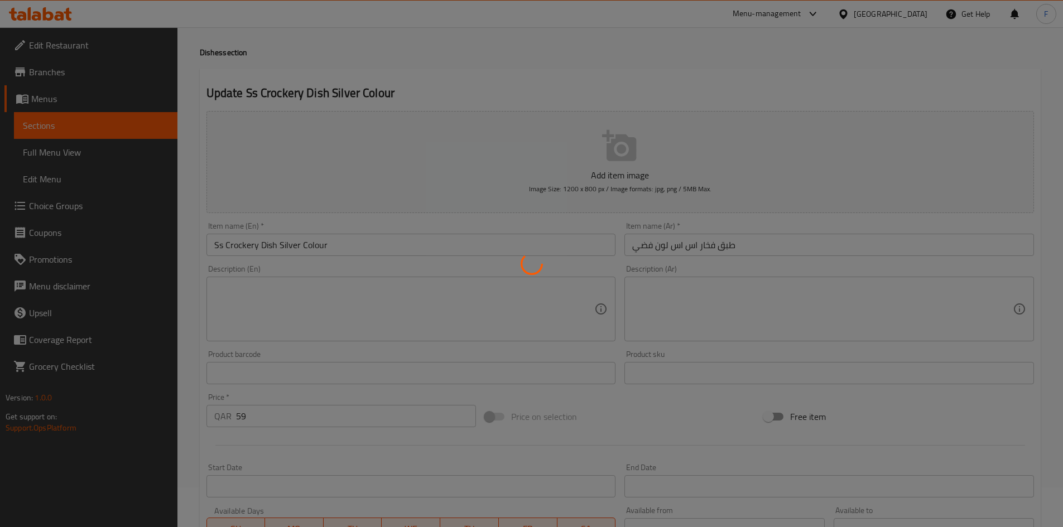
scroll to position [38, 0]
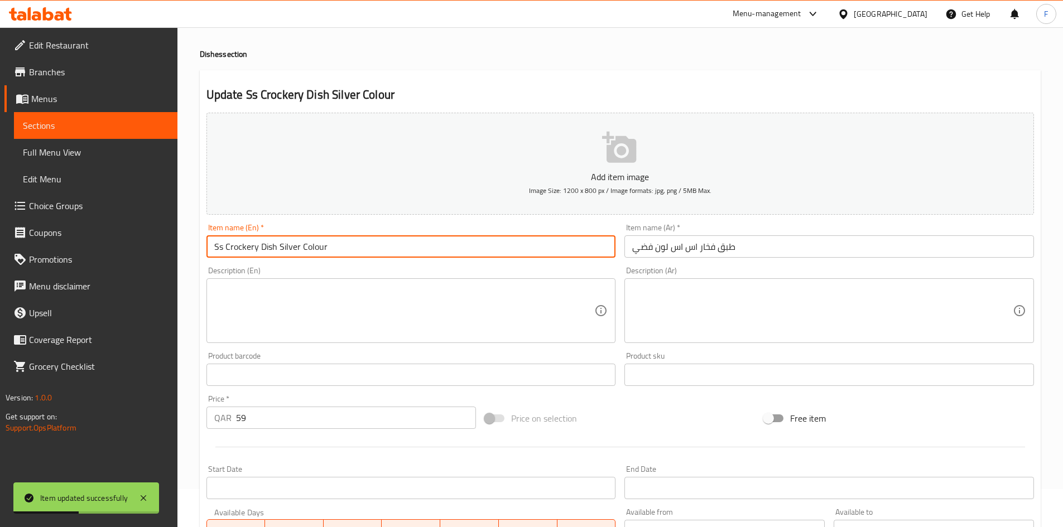
click at [293, 249] on input "Ss Crockery Dish Silver Colour" at bounding box center [410, 246] width 409 height 22
click at [284, 248] on input "Ss Crockery Dish Silver Colour" at bounding box center [410, 246] width 409 height 22
click at [245, 243] on input "Ss Crockery Dish Silver Colour" at bounding box center [410, 246] width 409 height 22
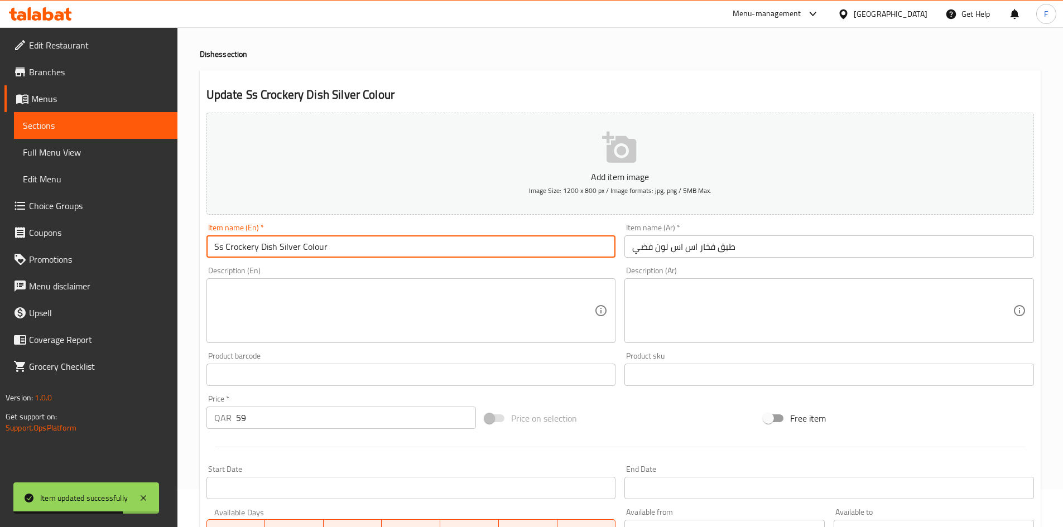
click at [245, 243] on input "Ss Crockery Dish Silver Colour" at bounding box center [410, 246] width 409 height 22
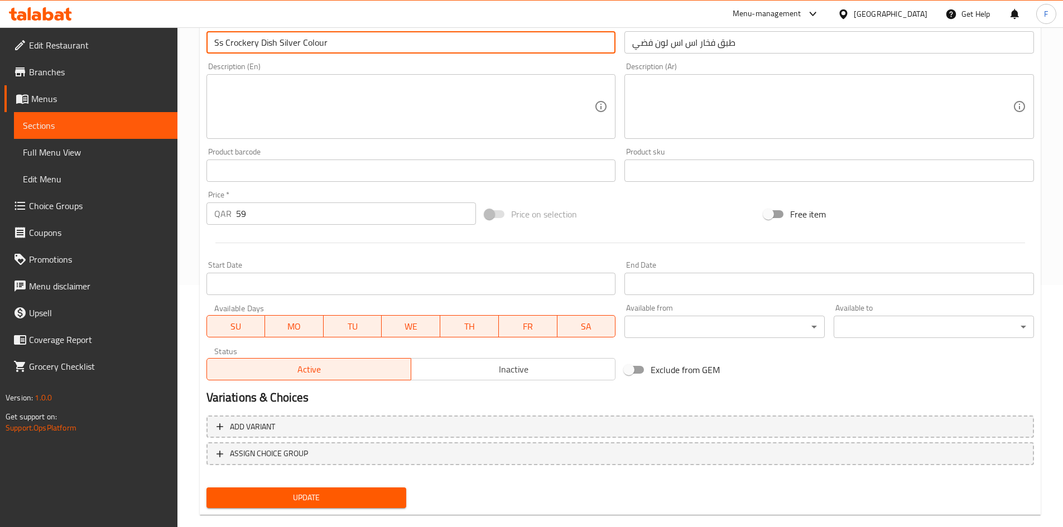
scroll to position [261, 0]
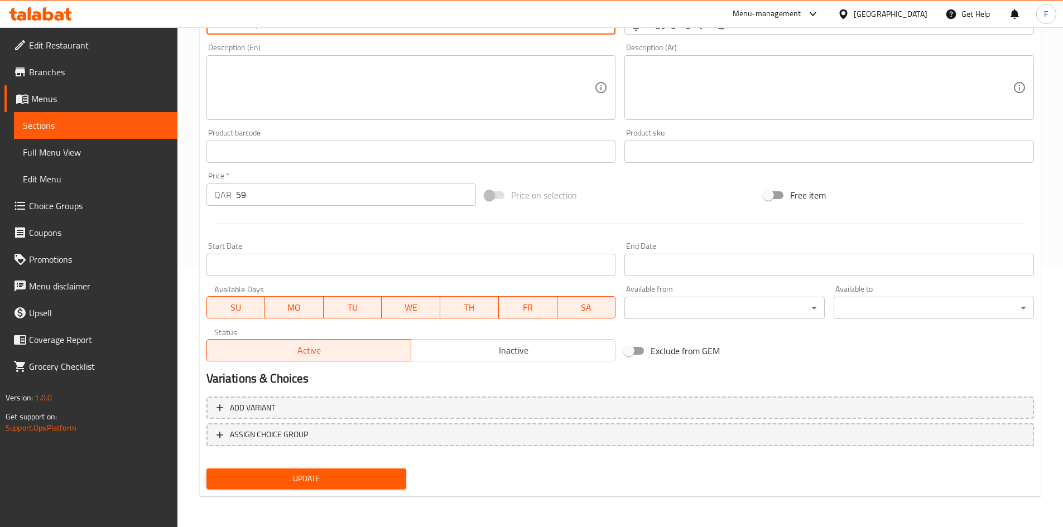
click at [372, 469] on button "Update" at bounding box center [306, 479] width 200 height 21
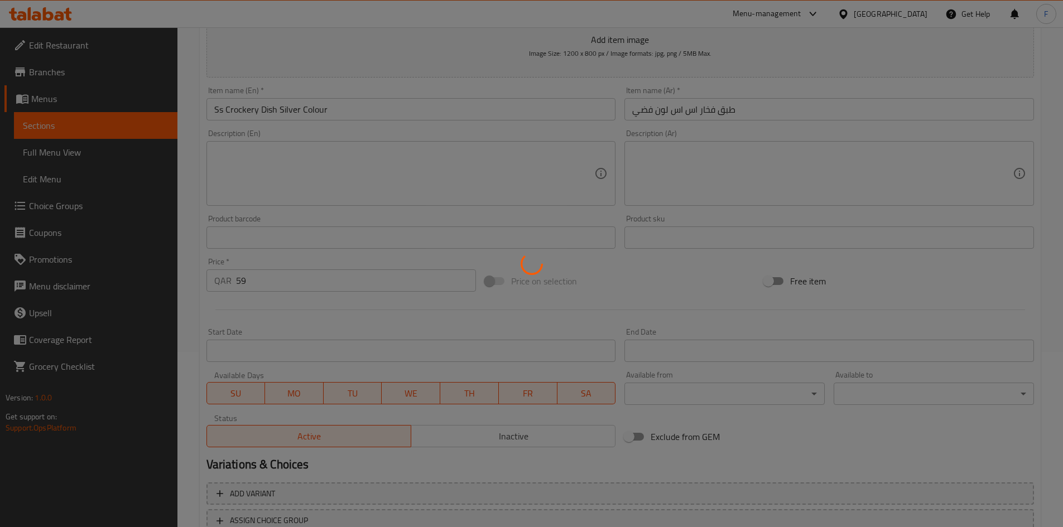
scroll to position [38, 0]
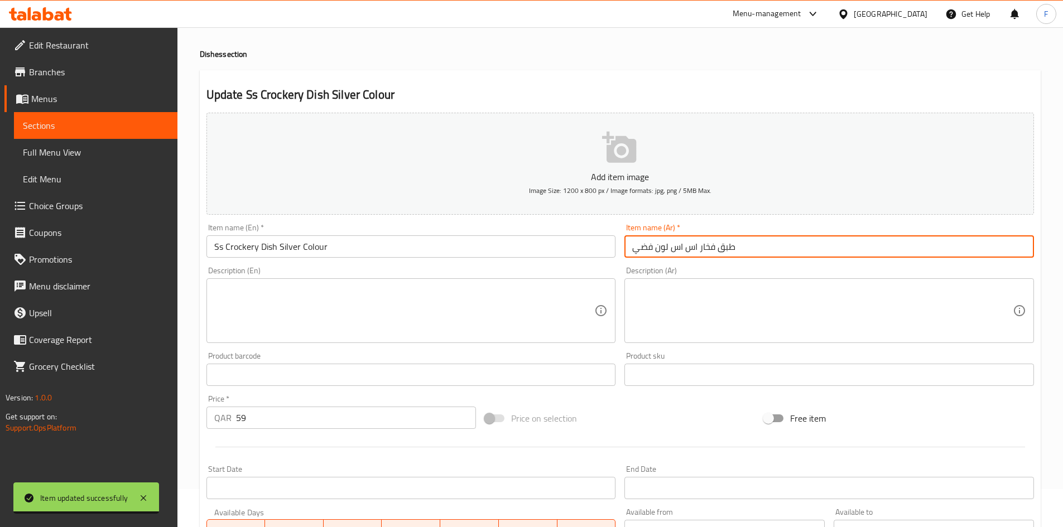
click at [707, 251] on input "طبق فخار اس اس لون فضي" at bounding box center [828, 246] width 409 height 22
click at [707, 250] on input "طبق فخار اس اس لون فضي" at bounding box center [828, 246] width 409 height 22
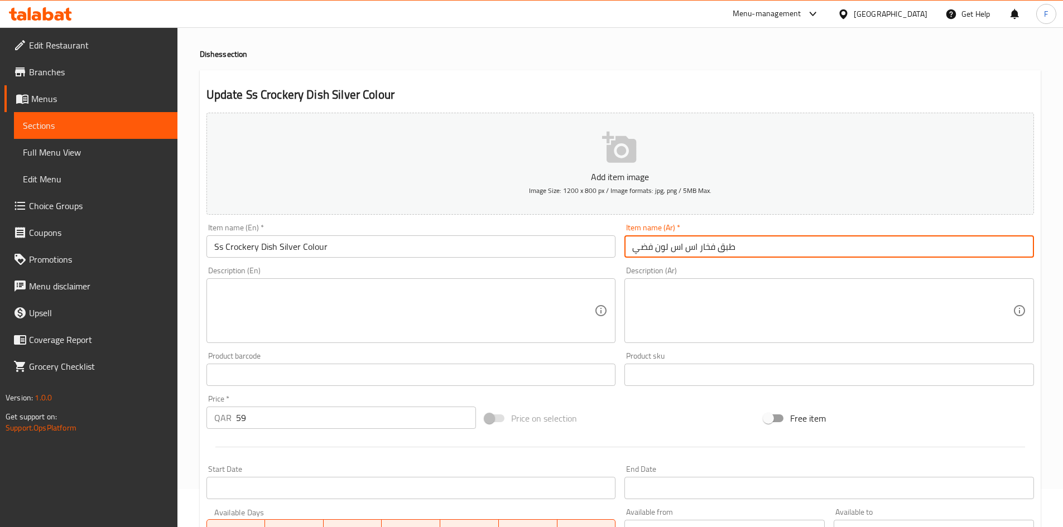
click at [654, 249] on input "طبق فخار اس اس لون فضي" at bounding box center [828, 246] width 409 height 22
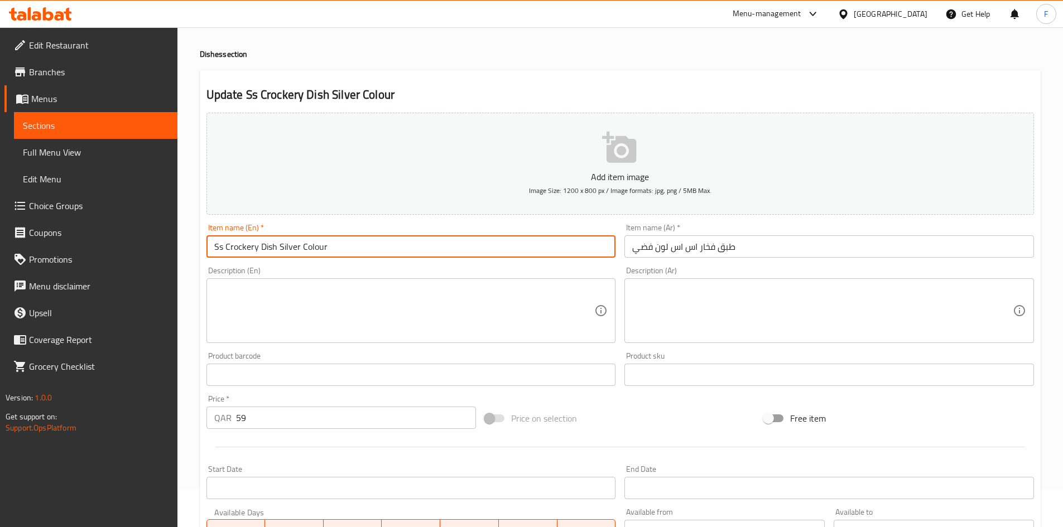
click at [283, 252] on input "Ss Crockery Dish Silver Colour" at bounding box center [410, 246] width 409 height 22
click at [284, 252] on input "Ss Crockery Dish Silver Colour" at bounding box center [410, 246] width 409 height 22
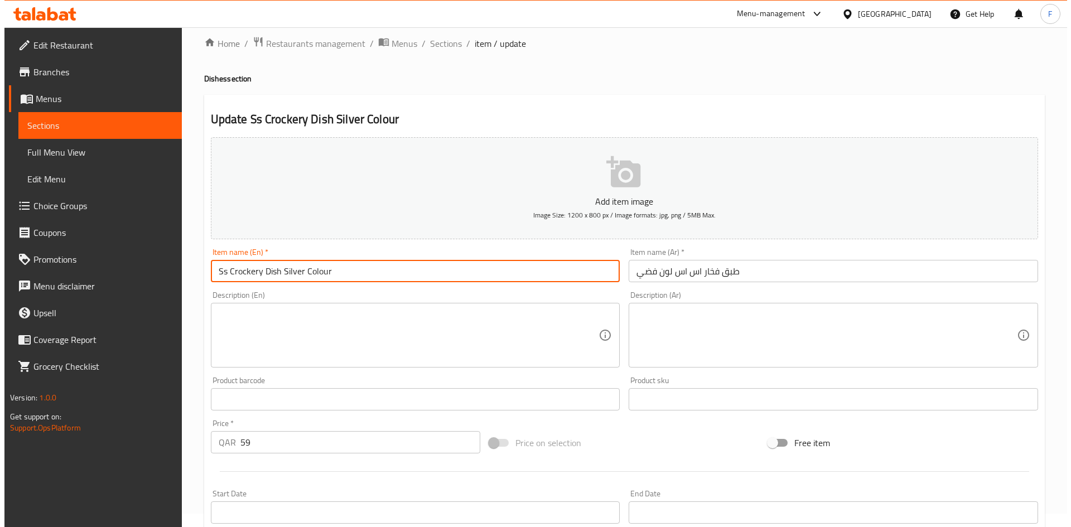
scroll to position [0, 0]
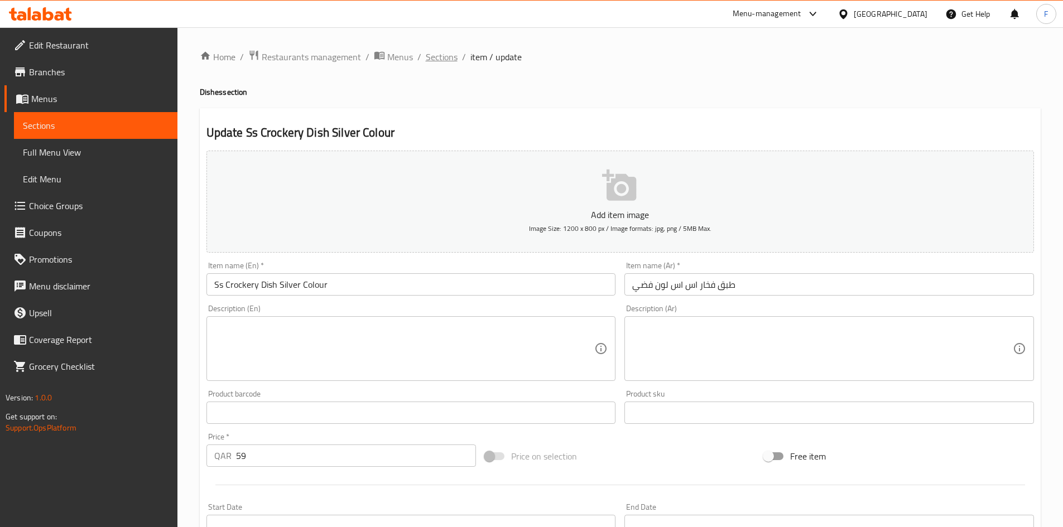
click at [443, 57] on span "Sections" at bounding box center [442, 56] width 32 height 13
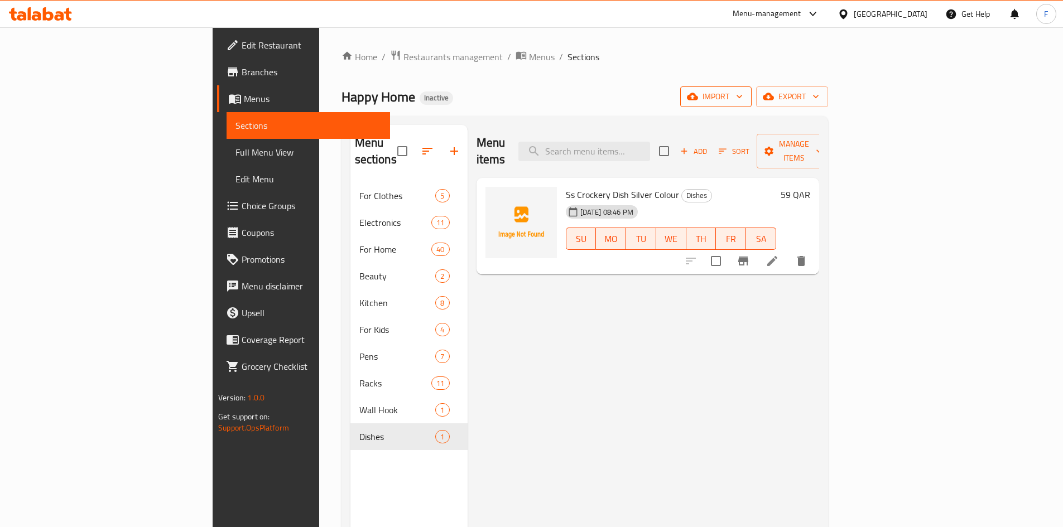
click at [742, 97] on span "import" at bounding box center [716, 97] width 54 height 14
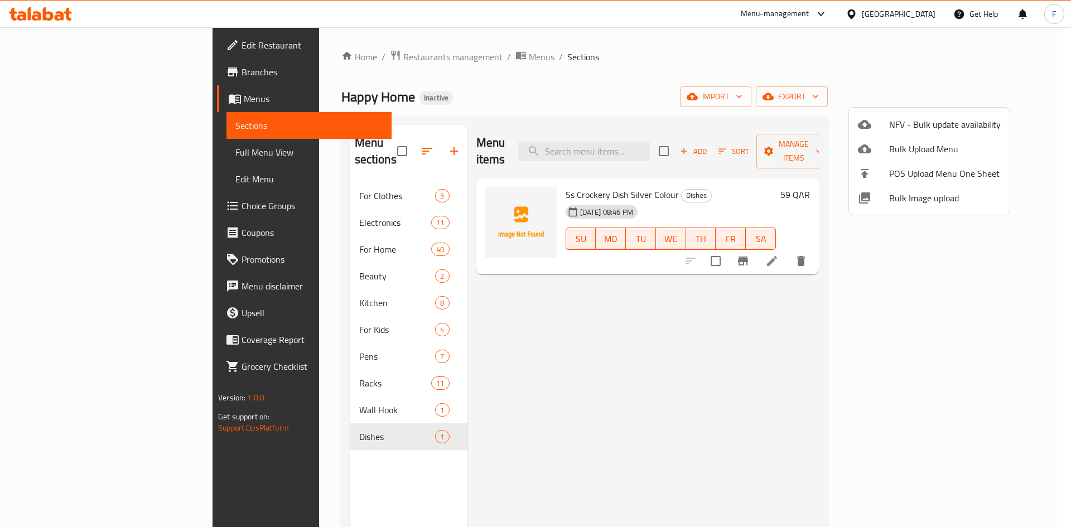
click at [903, 194] on span "Bulk Image upload" at bounding box center [945, 197] width 112 height 13
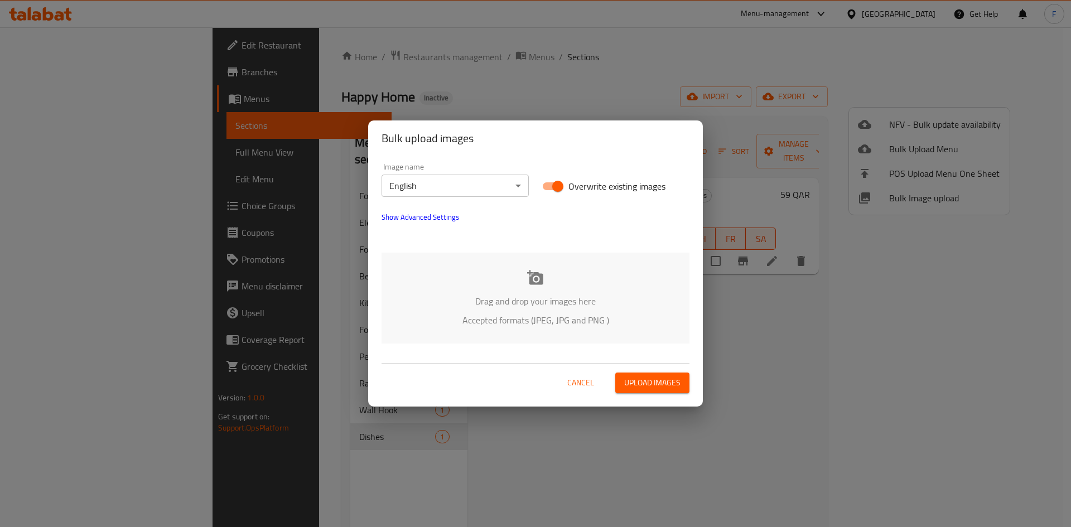
click at [540, 272] on icon at bounding box center [535, 277] width 17 height 17
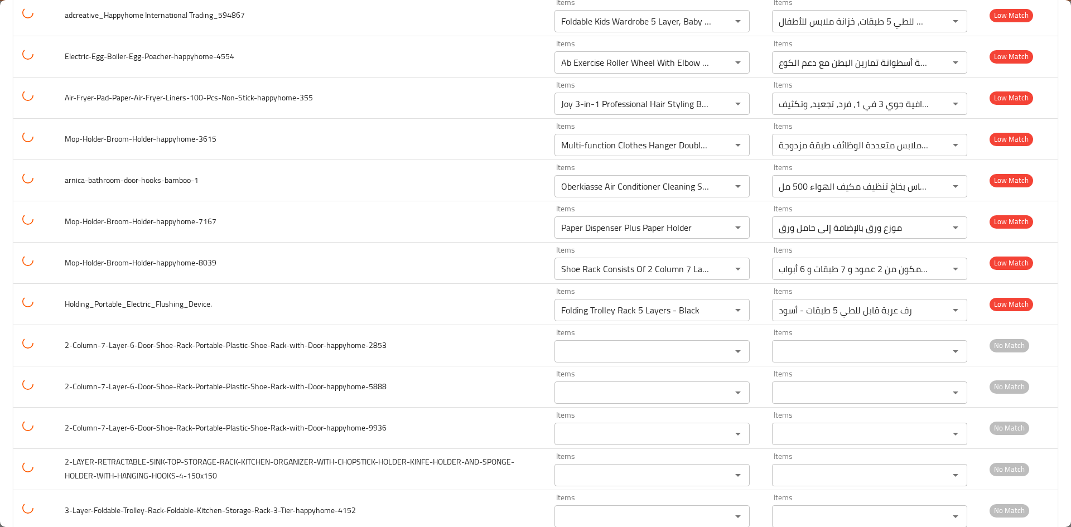
scroll to position [948, 0]
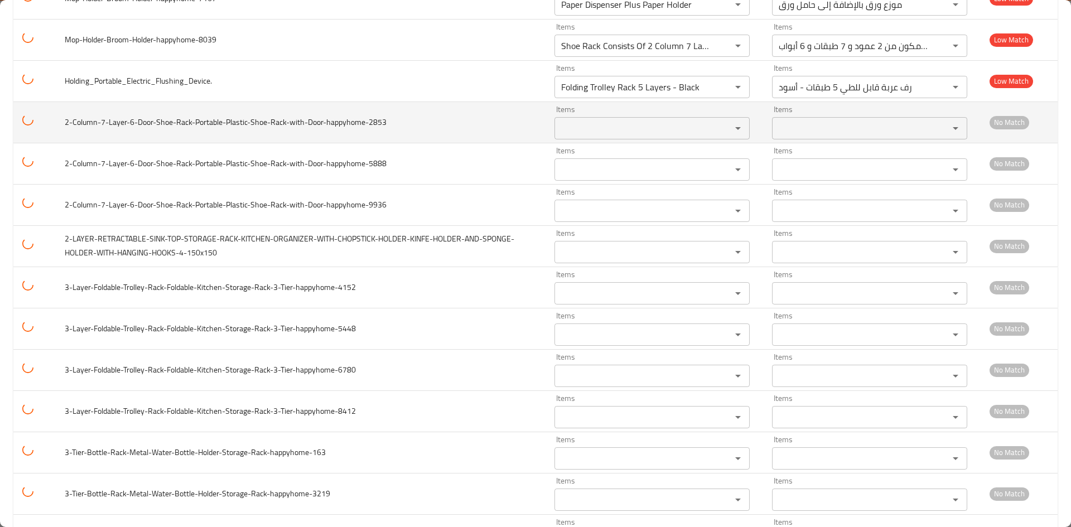
click at [35, 123] on td "enhanced table" at bounding box center [34, 122] width 42 height 41
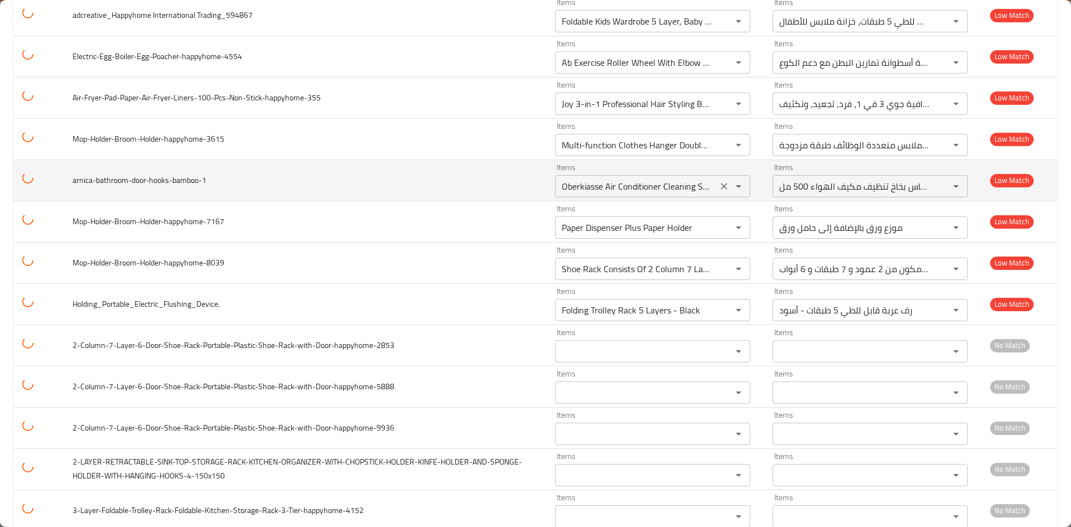
scroll to position [893, 0]
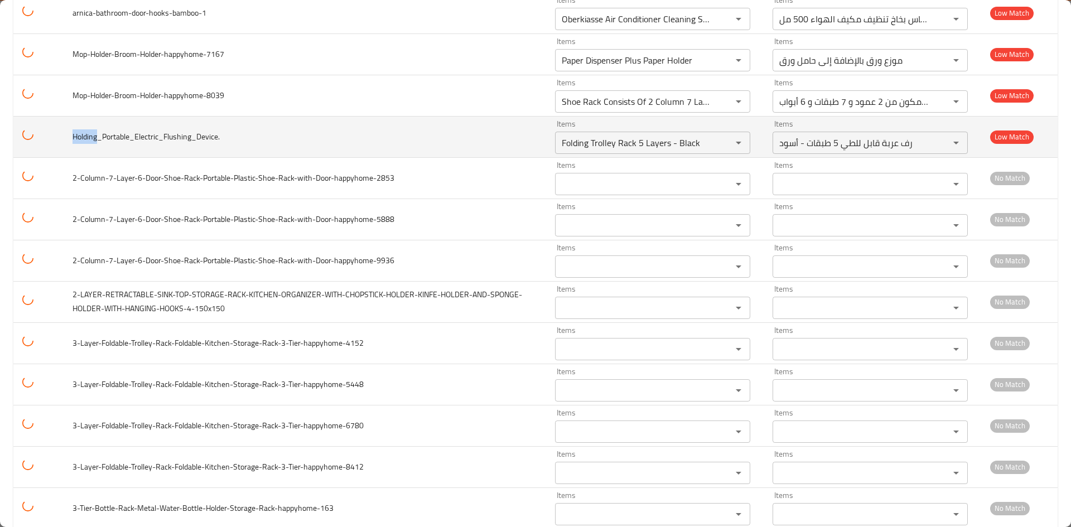
drag, startPoint x: 72, startPoint y: 137, endPoint x: 99, endPoint y: 137, distance: 27.3
click at [99, 137] on td "Holding_Portable_Electric_Flushing_Device." at bounding box center [305, 136] width 483 height 41
click at [597, 151] on div "Folding Trolley Rack 5 Layers - Black Items" at bounding box center [652, 143] width 195 height 22
click at [718, 144] on icon "Clear" at bounding box center [723, 142] width 11 height 11
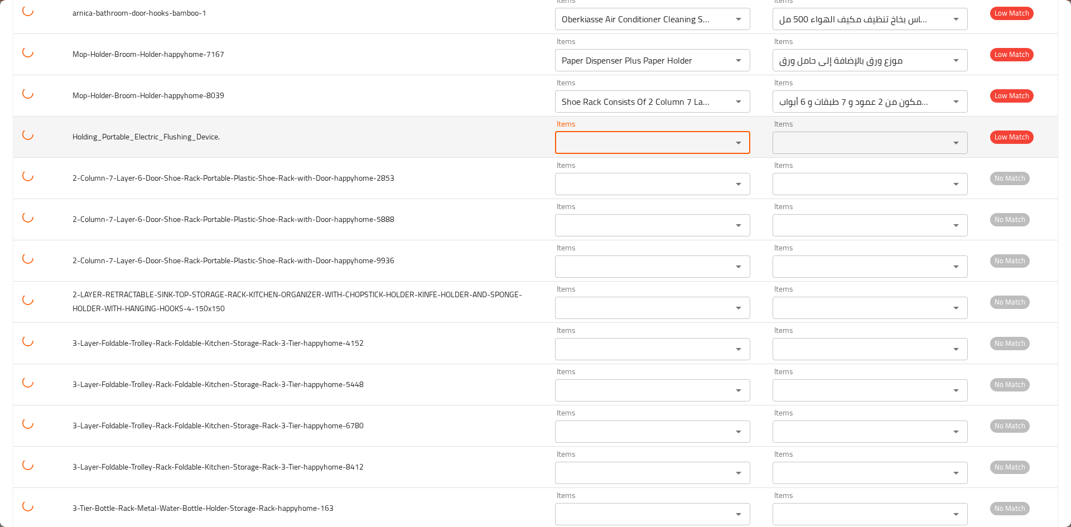
click at [597, 144] on input "Items" at bounding box center [636, 143] width 156 height 16
type input "ا"
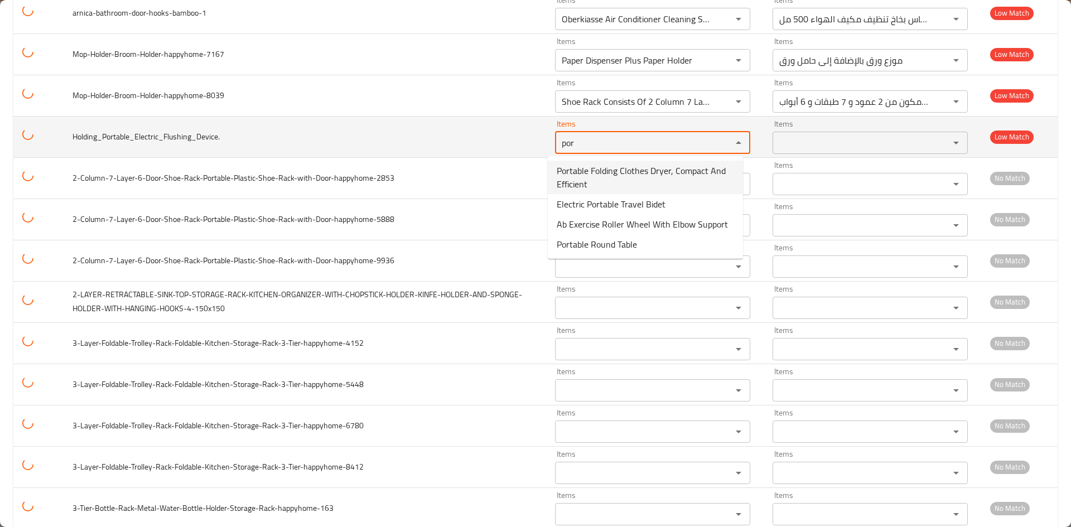
drag, startPoint x: 583, startPoint y: 148, endPoint x: 548, endPoint y: 148, distance: 34.6
click at [555, 148] on div "por Items" at bounding box center [652, 143] width 195 height 22
type input "por"
click at [462, 150] on td "Holding_Portable_Electric_Flushing_Device." at bounding box center [305, 136] width 483 height 41
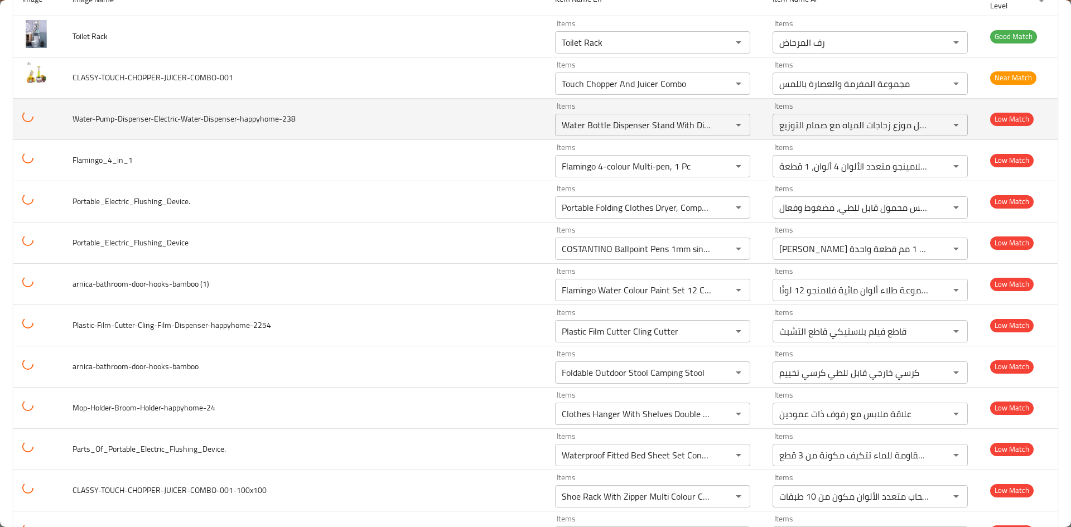
scroll to position [112, 0]
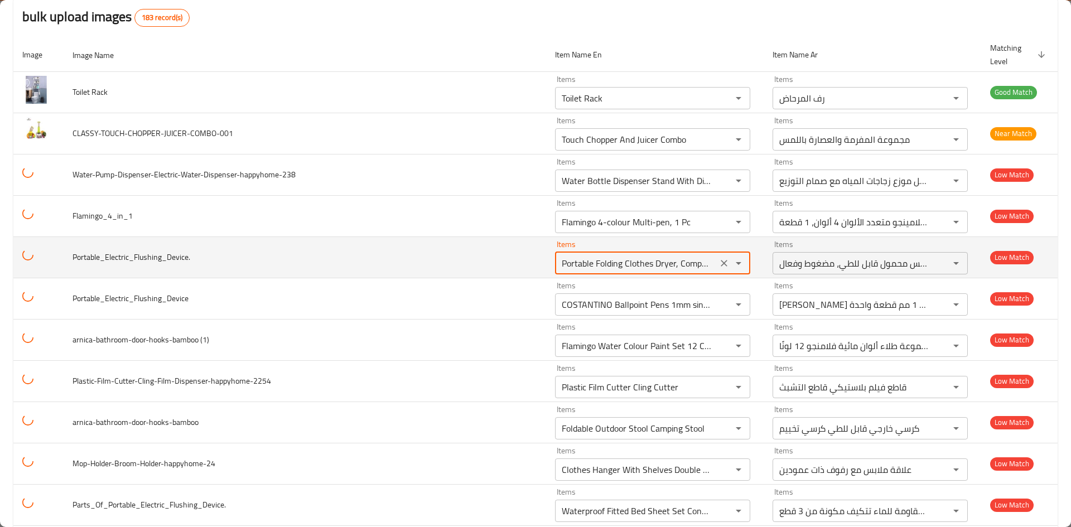
click at [657, 268] on input "Portable Folding Clothes Dryer, Compact And Efficient" at bounding box center [636, 263] width 156 height 16
click at [628, 269] on input "Portable Folding Clothes Dryer, Compact And Efficient" at bounding box center [636, 263] width 156 height 16
click at [718, 263] on icon "Clear" at bounding box center [723, 263] width 11 height 11
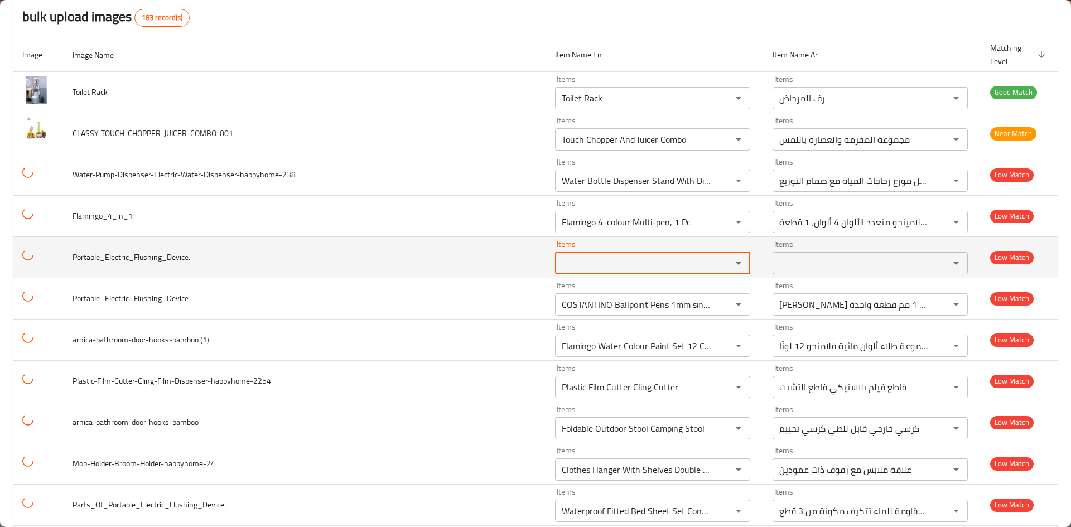
click at [664, 268] on input "Items" at bounding box center [636, 263] width 156 height 16
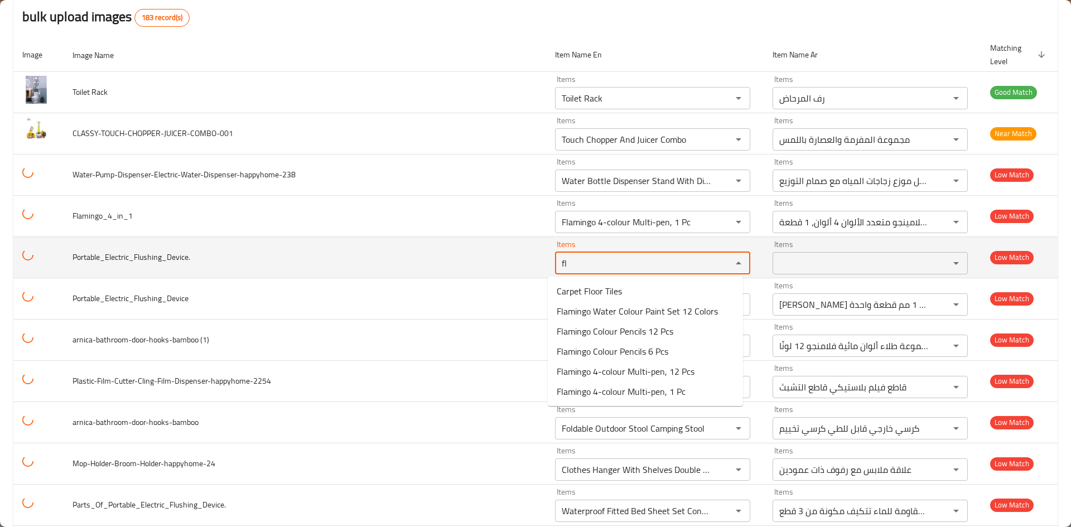
type input "f"
type input "d"
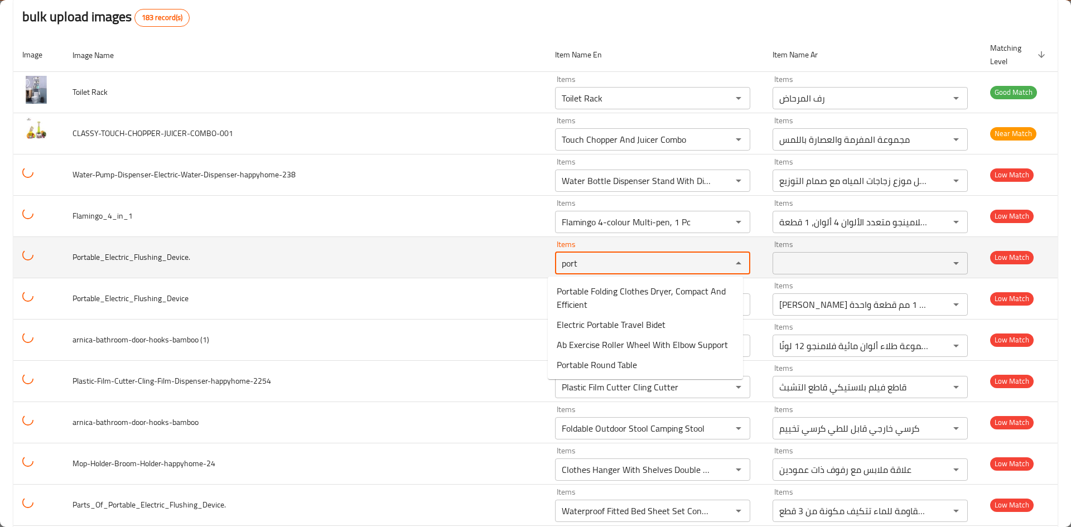
type input "porta"
drag, startPoint x: 591, startPoint y: 268, endPoint x: 528, endPoint y: 262, distance: 63.9
click at [528, 262] on tr "Portable_Electric_Flushing_Device. Items porta Items Items Items Low Match" at bounding box center [535, 257] width 1044 height 41
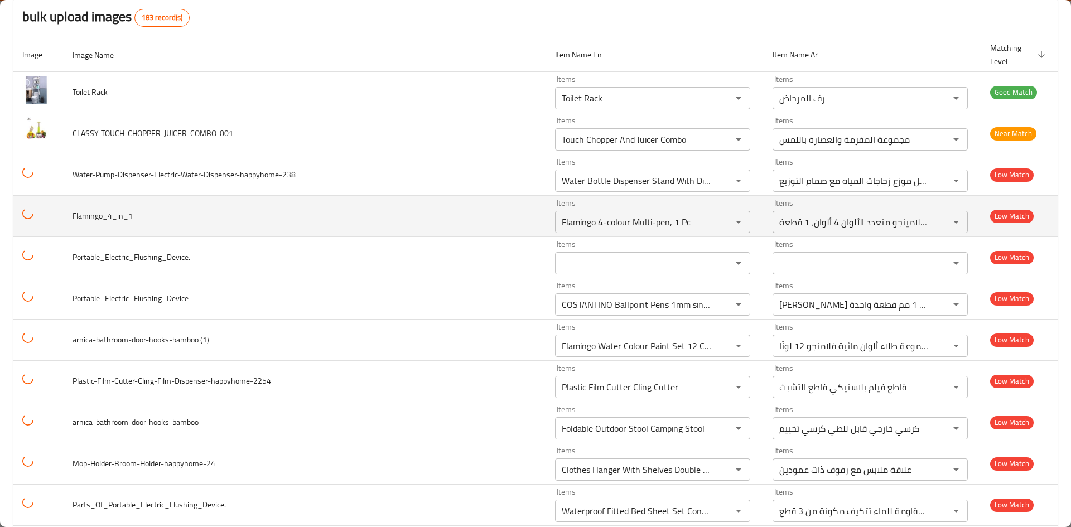
click at [508, 229] on td "Flamingo_4_in_1" at bounding box center [305, 215] width 483 height 41
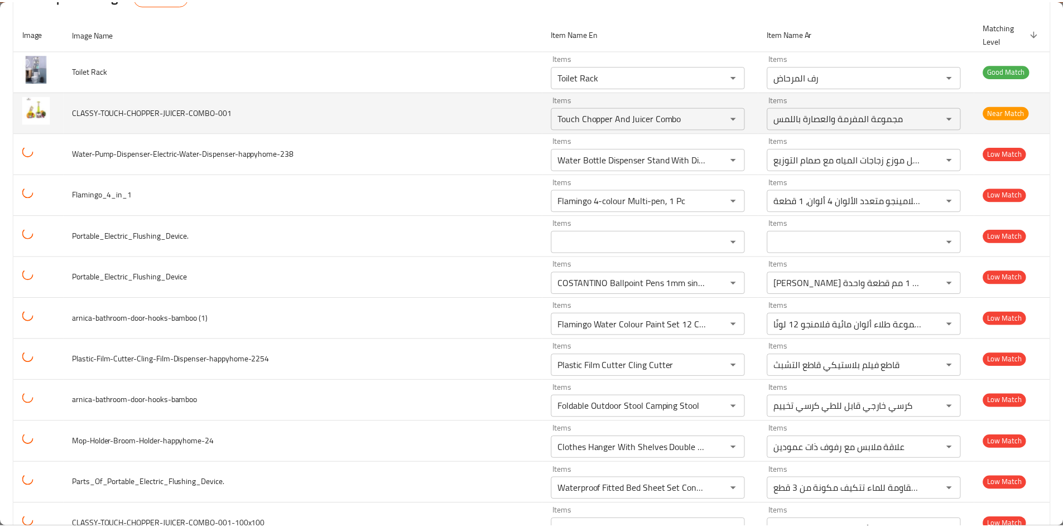
scroll to position [0, 0]
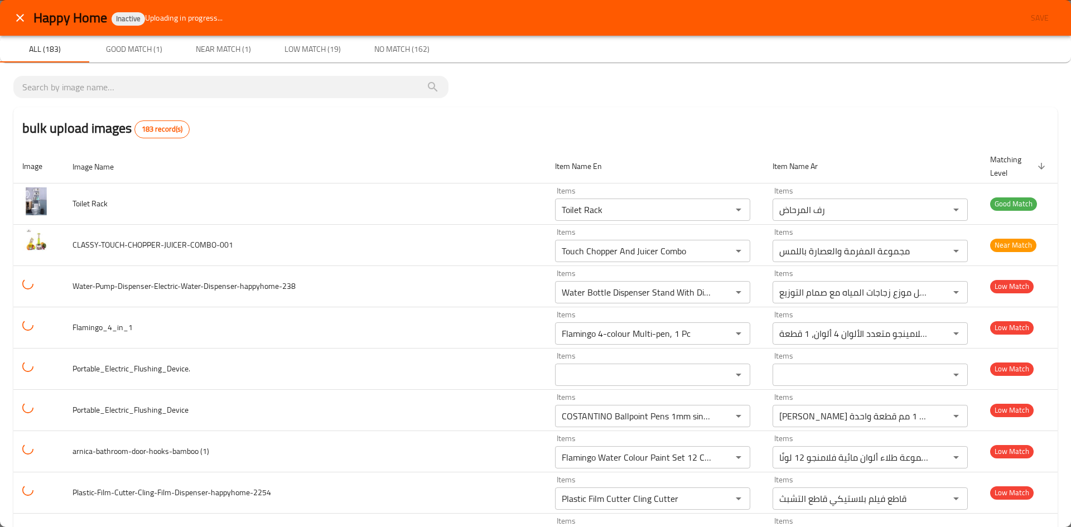
click at [20, 20] on icon "close" at bounding box center [19, 17] width 13 height 13
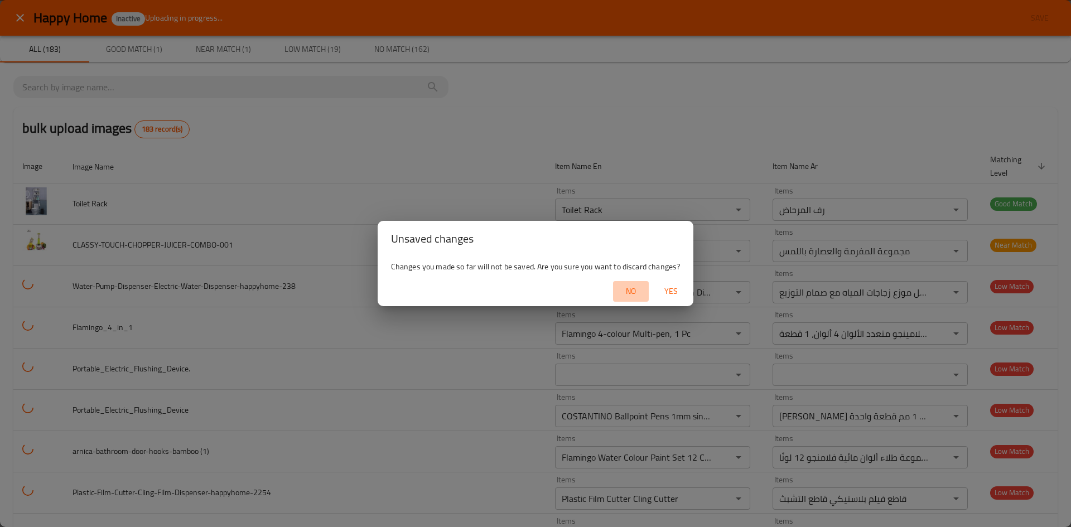
click at [631, 291] on span "No" at bounding box center [631, 291] width 27 height 14
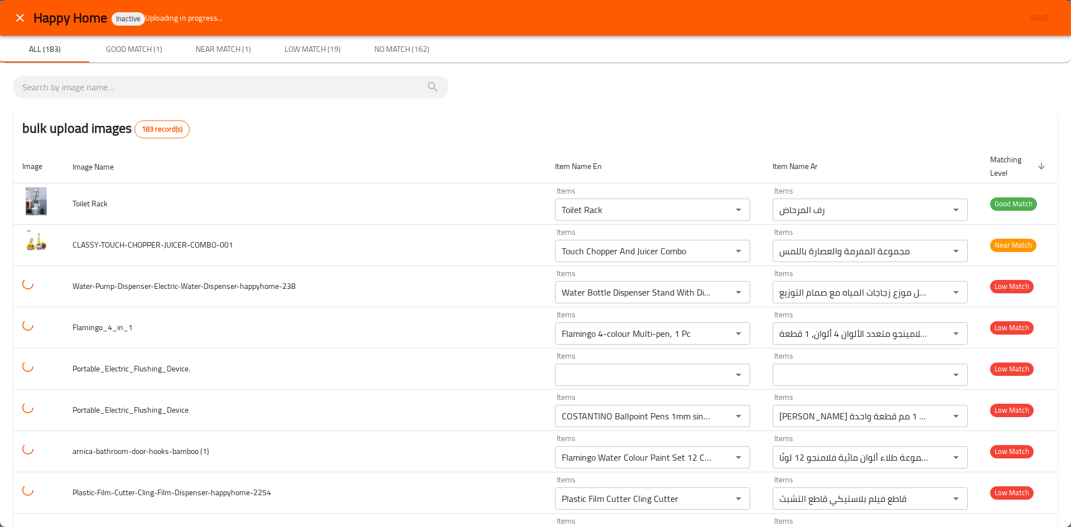
click at [19, 19] on icon "close" at bounding box center [20, 18] width 8 height 8
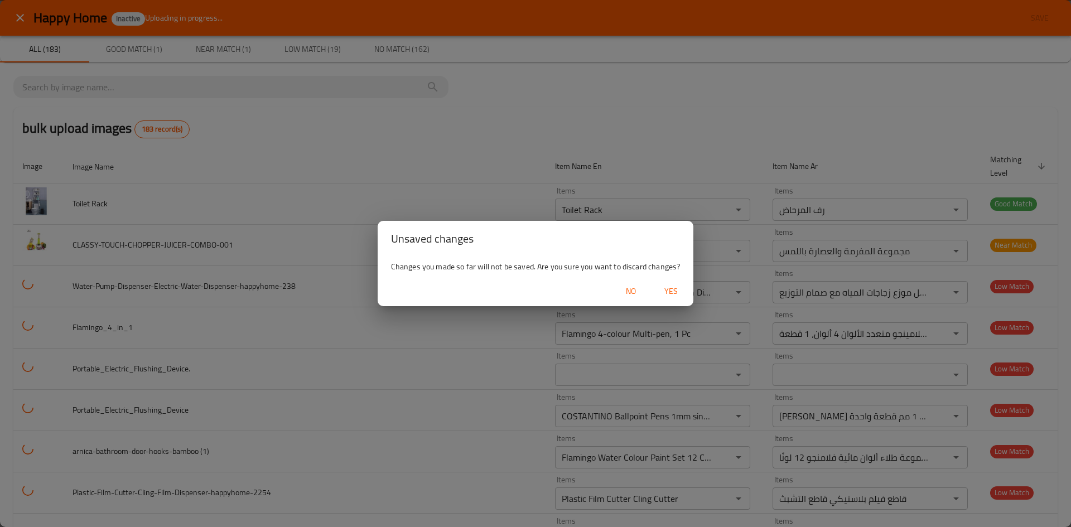
click at [673, 292] on span "Yes" at bounding box center [671, 291] width 27 height 14
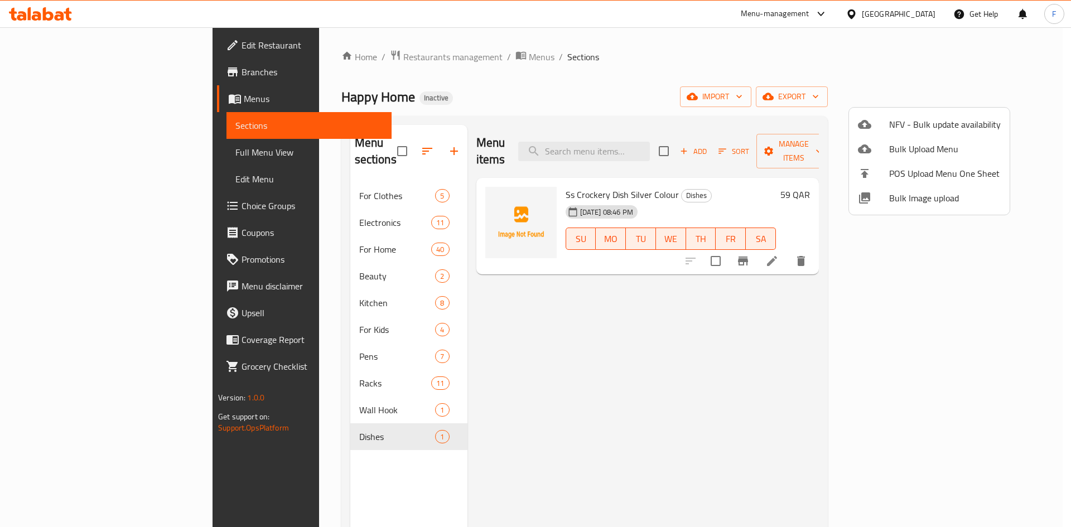
click at [302, 181] on div at bounding box center [535, 263] width 1071 height 527
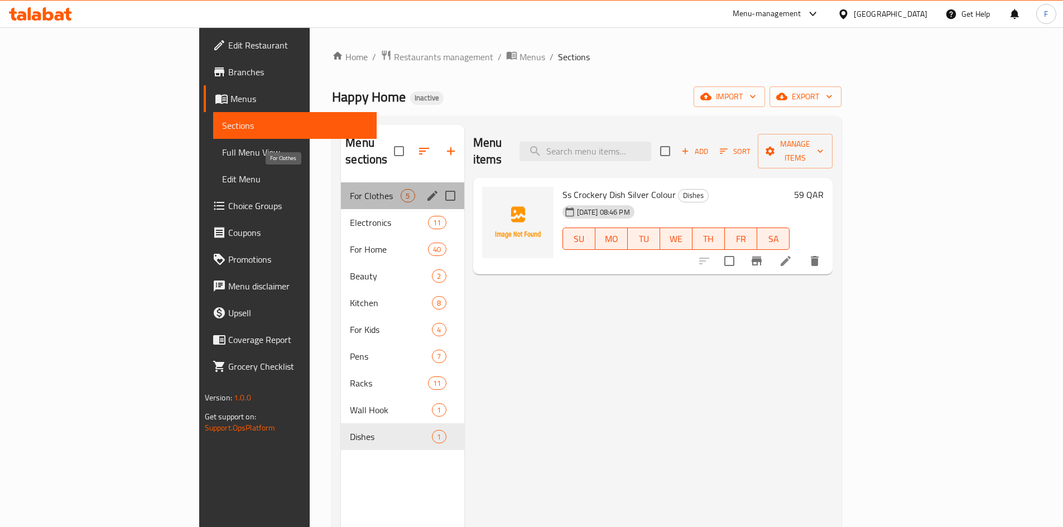
click at [350, 189] on span "For Clothes" at bounding box center [375, 195] width 51 height 13
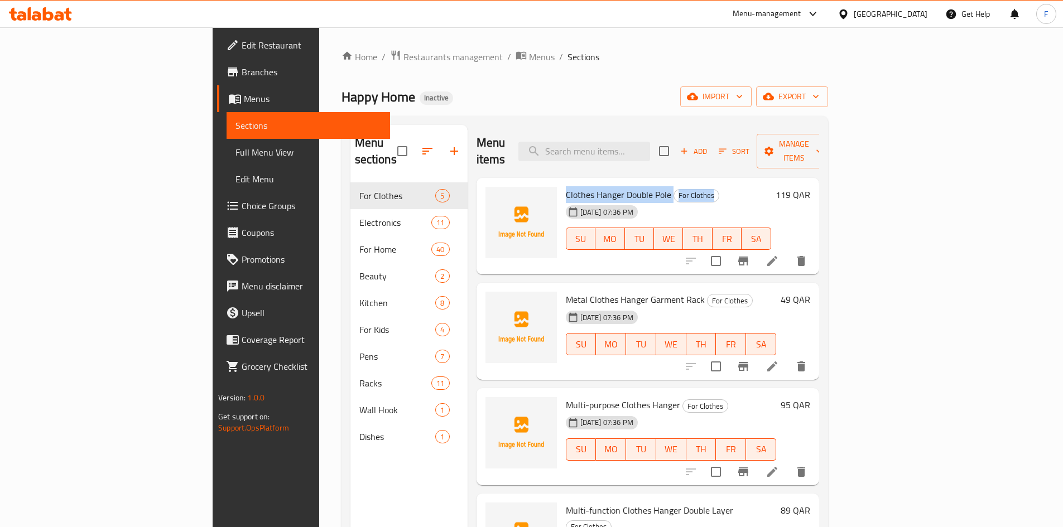
drag, startPoint x: 513, startPoint y: 180, endPoint x: 585, endPoint y: 184, distance: 72.1
click at [580, 186] on div "Clothes Hanger Double Pole For Clothes [DATE] 07:36 PM SU MO TU WE TH FR SA" at bounding box center [668, 226] width 214 height 88
click at [585, 186] on span "Clothes Hanger Double Pole" at bounding box center [618, 194] width 105 height 17
click at [566, 186] on span "Clothes Hanger Double Pole" at bounding box center [618, 194] width 105 height 17
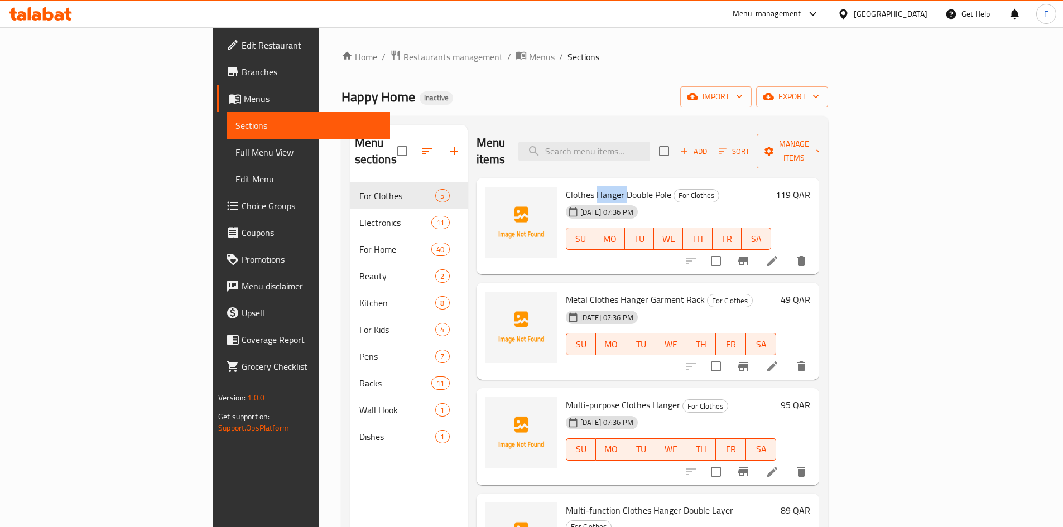
click at [566, 186] on span "Clothes Hanger Double Pole" at bounding box center [618, 194] width 105 height 17
copy span "Hanger"
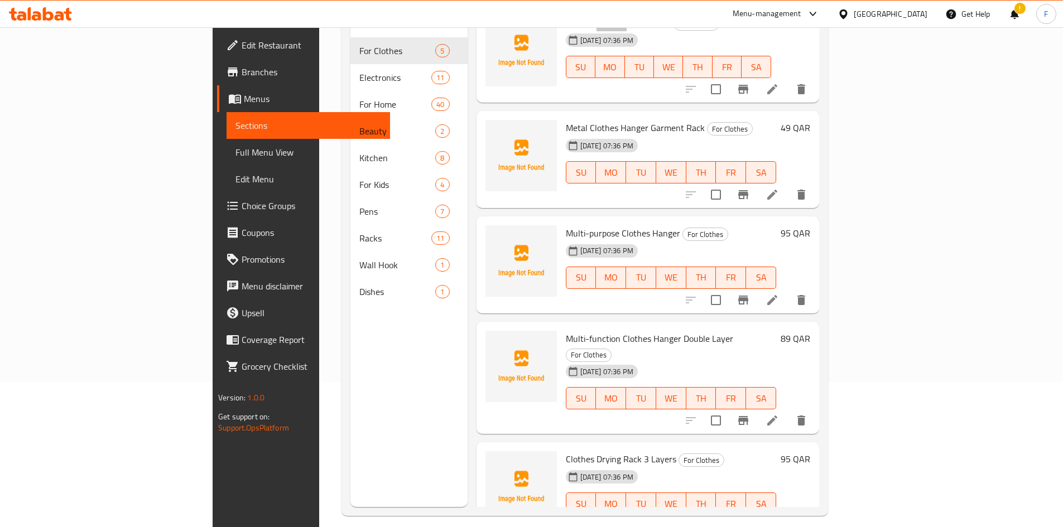
scroll to position [156, 0]
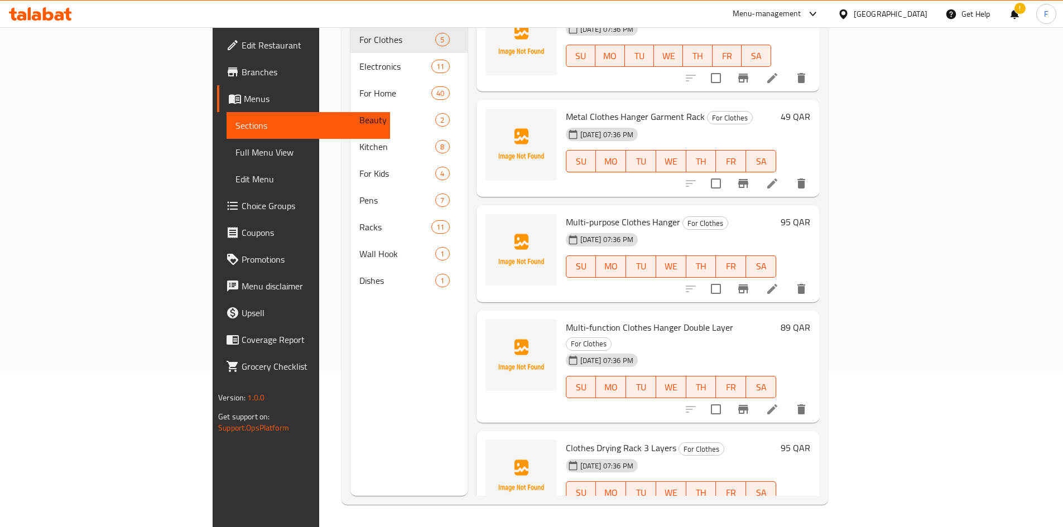
click at [566, 440] on span "Clothes Drying Rack 3 Layers" at bounding box center [621, 448] width 110 height 17
click at [589, 440] on span "Clothes Drying Rack 3 Layers" at bounding box center [621, 448] width 110 height 17
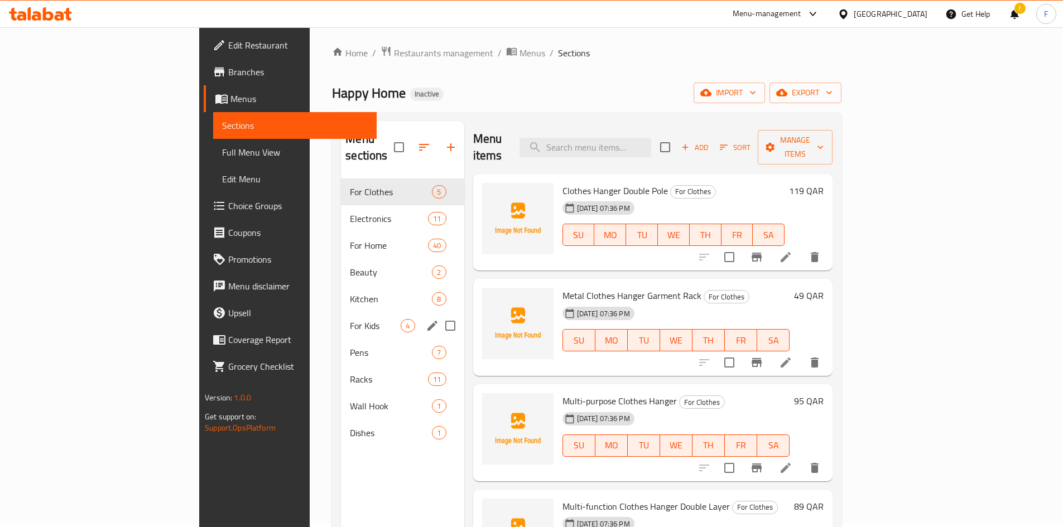
scroll to position [0, 0]
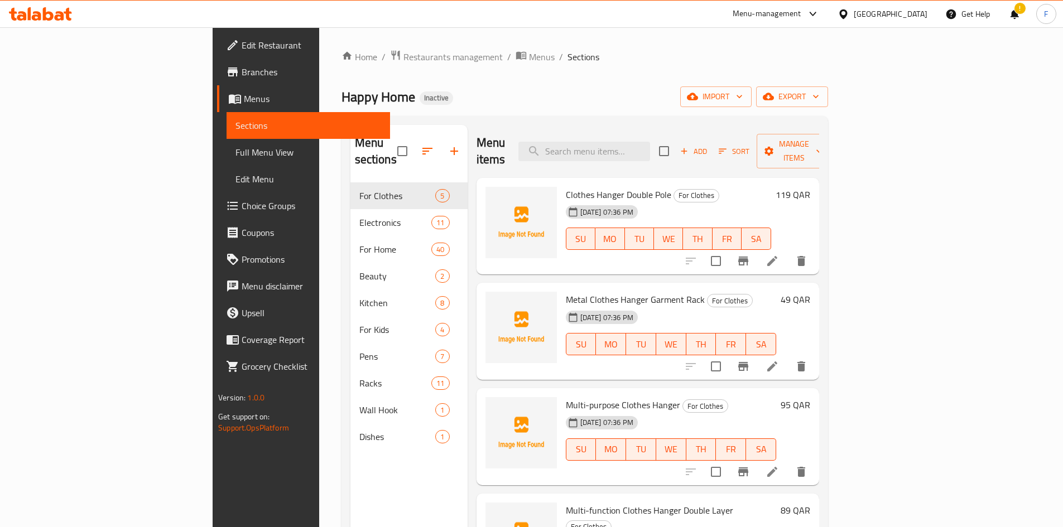
click at [566, 186] on span "Clothes Hanger Double Pole" at bounding box center [618, 194] width 105 height 17
click at [582, 186] on span "Clothes Hanger Double Pole" at bounding box center [618, 194] width 105 height 17
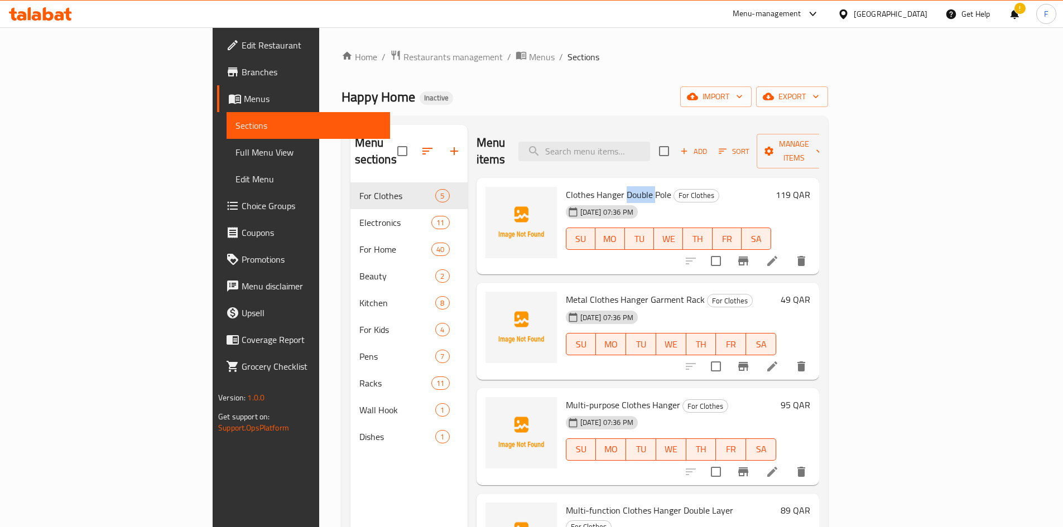
click at [582, 186] on span "Clothes Hanger Double Pole" at bounding box center [618, 194] width 105 height 17
click at [600, 186] on span "Clothes Hanger Double Pole" at bounding box center [618, 194] width 105 height 17
click at [570, 186] on span "Clothes Hanger Double Pole" at bounding box center [618, 194] width 105 height 17
drag, startPoint x: 578, startPoint y: 179, endPoint x: 618, endPoint y: 180, distance: 39.1
click at [618, 187] on h6 "Clothes Hanger Double Pole For Clothes" at bounding box center [668, 195] width 205 height 16
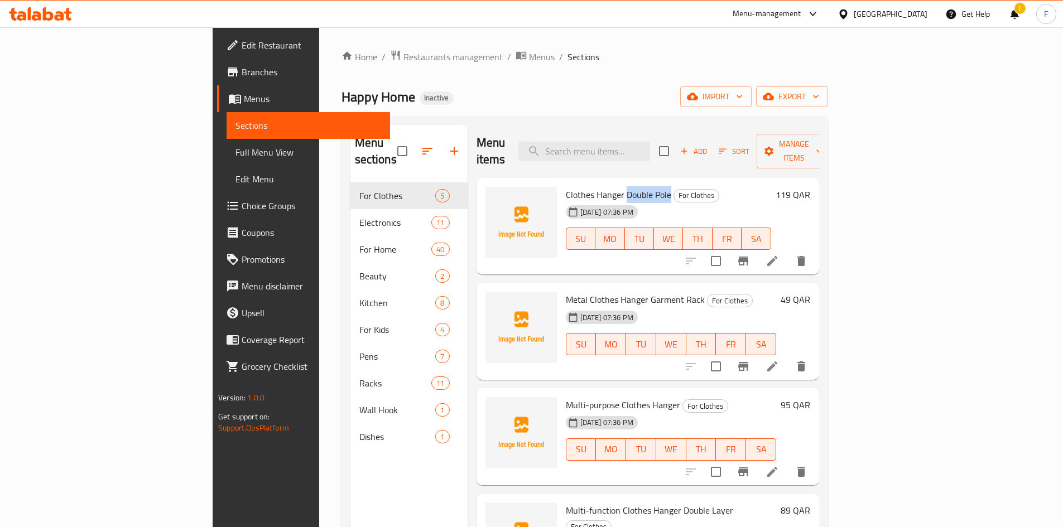
copy span "Double Pole"
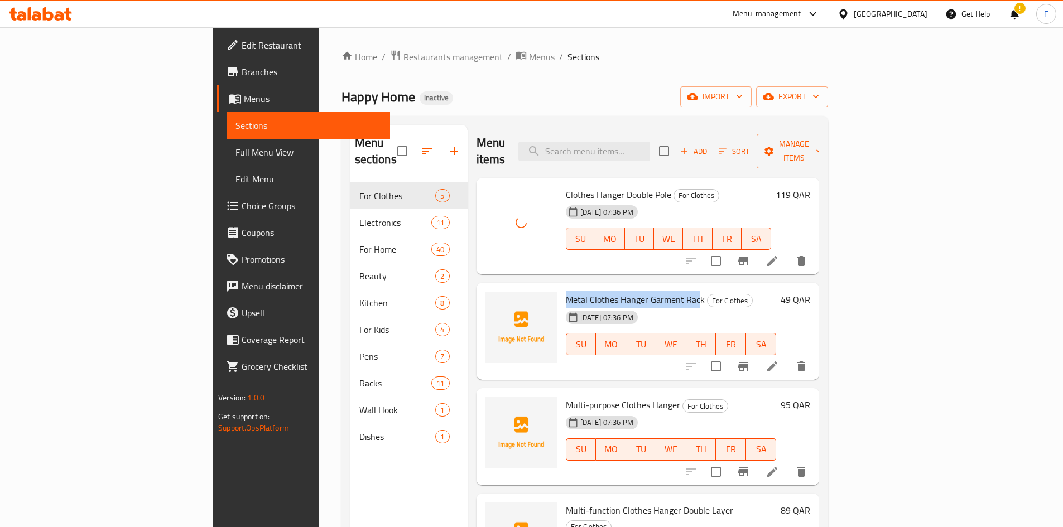
drag, startPoint x: 510, startPoint y: 281, endPoint x: 646, endPoint y: 281, distance: 135.6
click at [646, 287] on div "Metal Clothes Hanger Garment Rack For Clothes [DATE] 07:36 PM SU MO TU WE TH FR…" at bounding box center [670, 331] width 219 height 88
click at [582, 291] on span "Metal Clothes Hanger Garment Rack" at bounding box center [635, 299] width 139 height 17
click at [566, 291] on span "Metal Clothes Hanger Garment Rack" at bounding box center [635, 299] width 139 height 17
drag, startPoint x: 512, startPoint y: 282, endPoint x: 561, endPoint y: 288, distance: 49.4
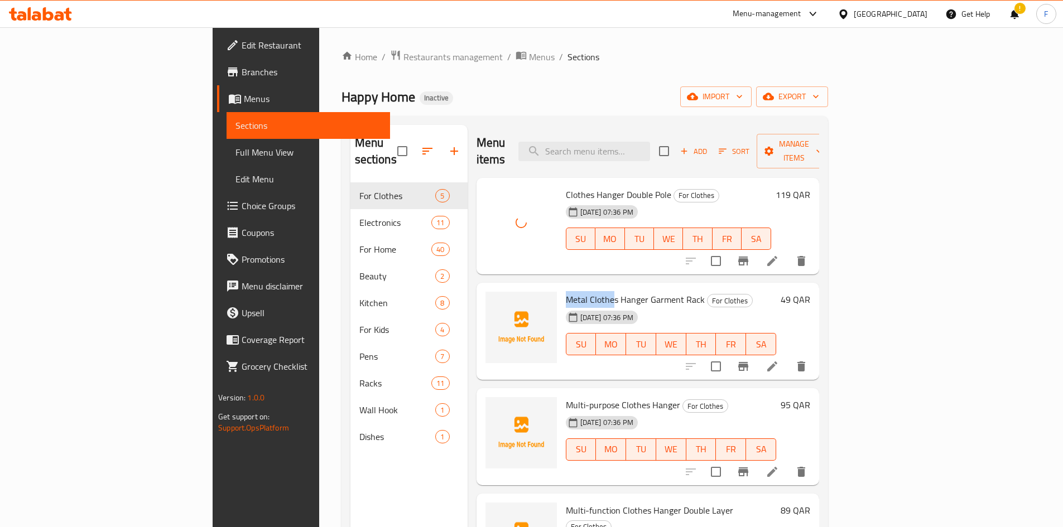
click at [561, 288] on div "Metal Clothes Hanger Garment Rack For Clothes [DATE] 07:36 PM SU MO TU WE TH FR…" at bounding box center [670, 331] width 219 height 88
click at [566, 291] on span "Metal Clothes Hanger Garment Rack" at bounding box center [635, 299] width 139 height 17
click at [561, 287] on div "Metal Clothes Hanger Garment Rack For Clothes [DATE] 07:36 PM SU MO TU WE TH FR…" at bounding box center [670, 331] width 219 height 88
drag, startPoint x: 510, startPoint y: 286, endPoint x: 523, endPoint y: 284, distance: 13.5
click at [561, 287] on div "Metal Clothes Hanger Garment Rack For Clothes [DATE] 07:36 PM SU MO TU WE TH FR…" at bounding box center [670, 331] width 219 height 88
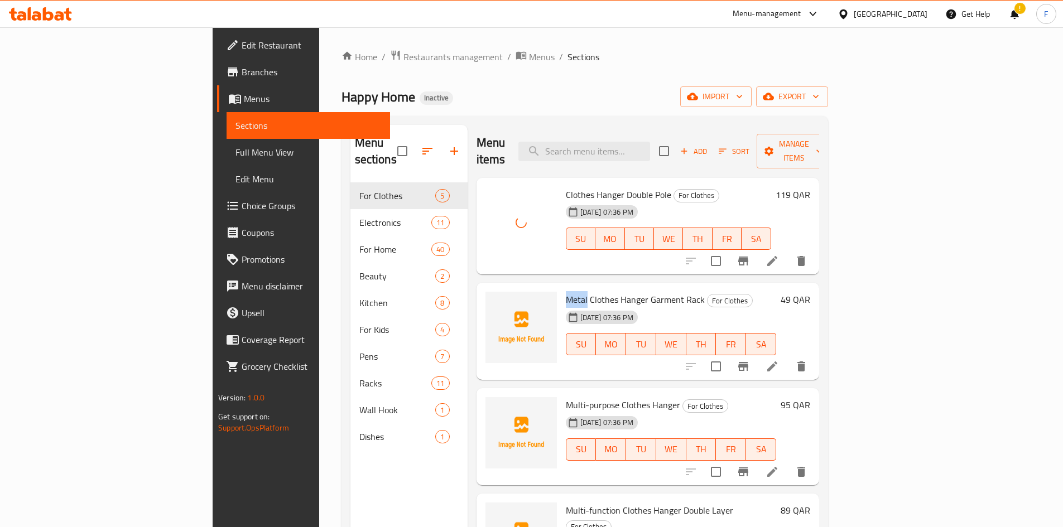
copy span "Metal"
click at [570, 291] on span "Metal Clothes Hanger Garment Rack" at bounding box center [635, 299] width 139 height 17
drag, startPoint x: 565, startPoint y: 283, endPoint x: 648, endPoint y: 288, distance: 83.3
click at [648, 291] on span "Metal Clothes Hanger Garment Rack" at bounding box center [635, 299] width 139 height 17
copy span "Hanger Garment Rack"
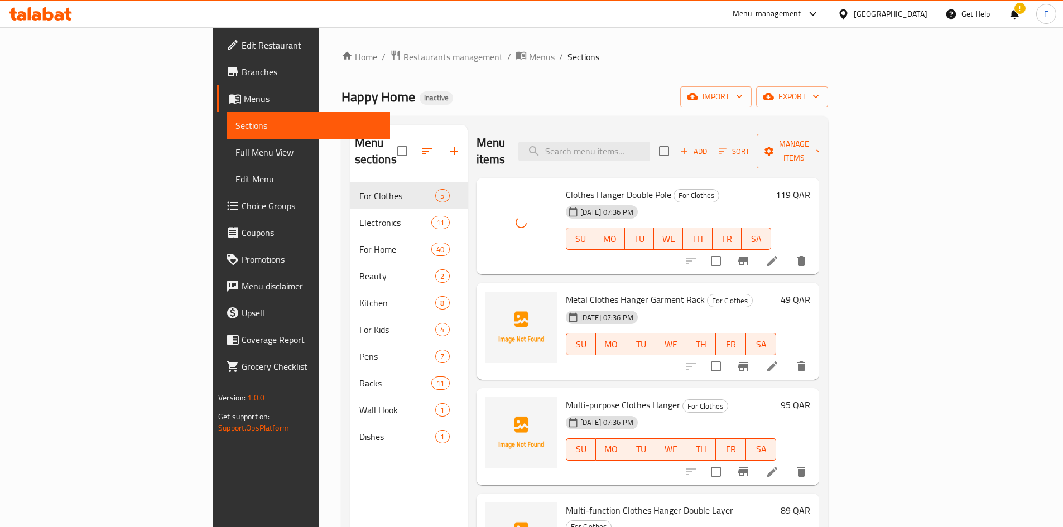
click at [566, 291] on span "Metal Clothes Hanger Garment Rack" at bounding box center [635, 299] width 139 height 17
click at [594, 291] on span "Metal Clothes Hanger Garment Rack" at bounding box center [635, 299] width 139 height 17
click at [625, 291] on span "Metal Clothes Hanger Garment Rack" at bounding box center [635, 299] width 139 height 17
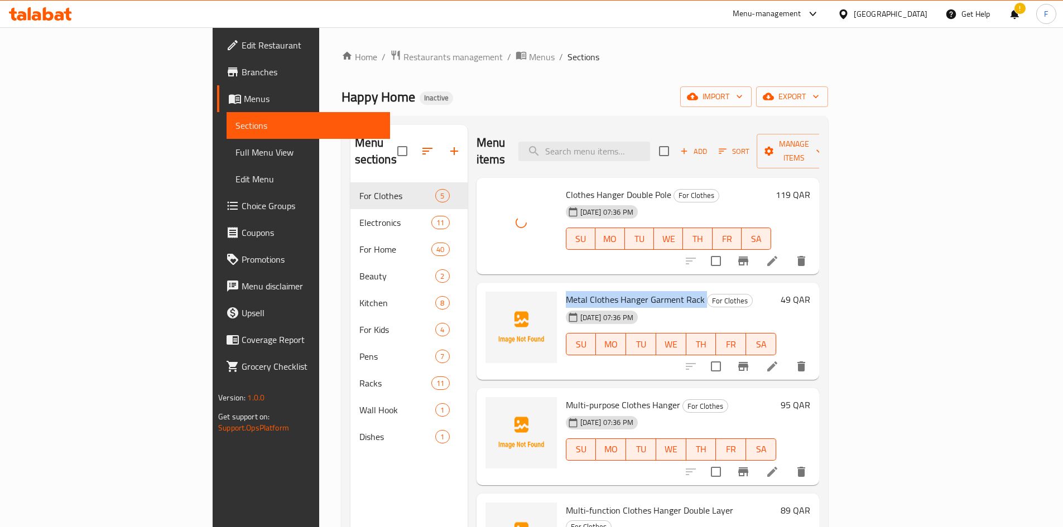
click at [625, 291] on span "Metal Clothes Hanger Garment Rack" at bounding box center [635, 299] width 139 height 17
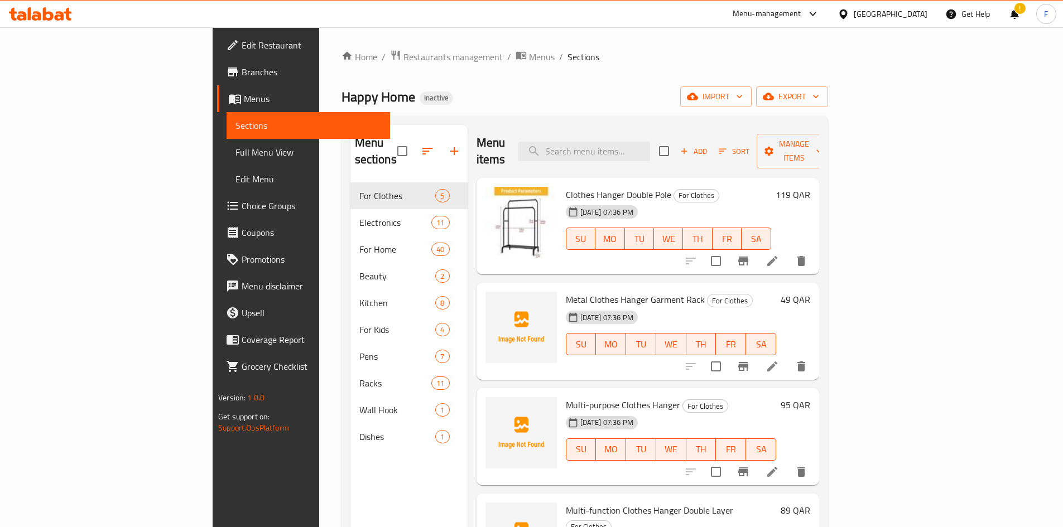
click at [552, 139] on div "Menu items Add Sort Manage items" at bounding box center [647, 151] width 343 height 53
click at [566, 186] on span "Clothes Hanger Double Pole" at bounding box center [618, 194] width 105 height 17
click at [566, 291] on span "Metal Clothes Hanger Garment Rack" at bounding box center [635, 299] width 139 height 17
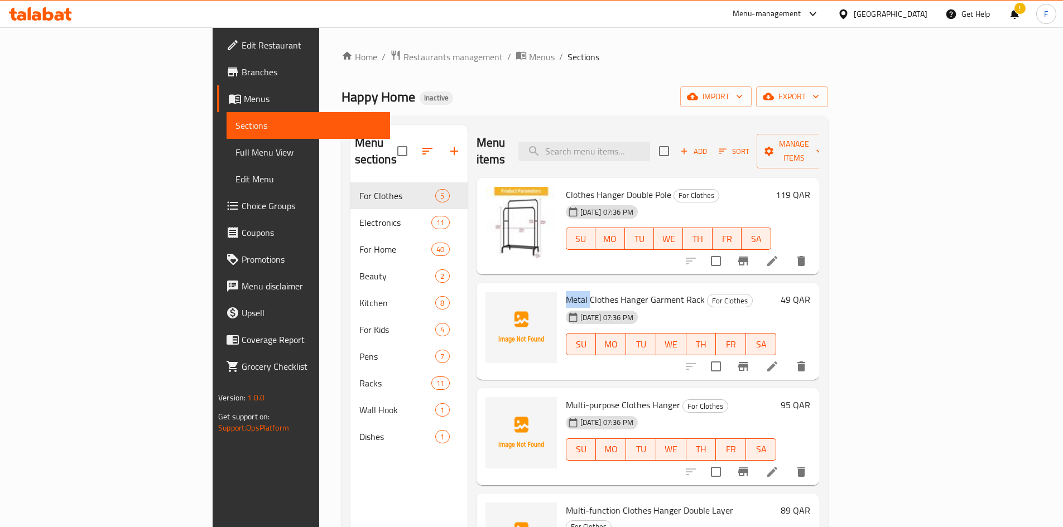
click at [566, 291] on span "Metal Clothes Hanger Garment Rack" at bounding box center [635, 299] width 139 height 17
click at [589, 291] on span "Metal Clothes Hanger Garment Rack" at bounding box center [635, 299] width 139 height 17
click at [632, 291] on span "Metal Clothes Hanger Garment Rack" at bounding box center [635, 299] width 139 height 17
click at [566, 291] on span "Metal Clothes Hanger Garment Rack" at bounding box center [635, 299] width 139 height 17
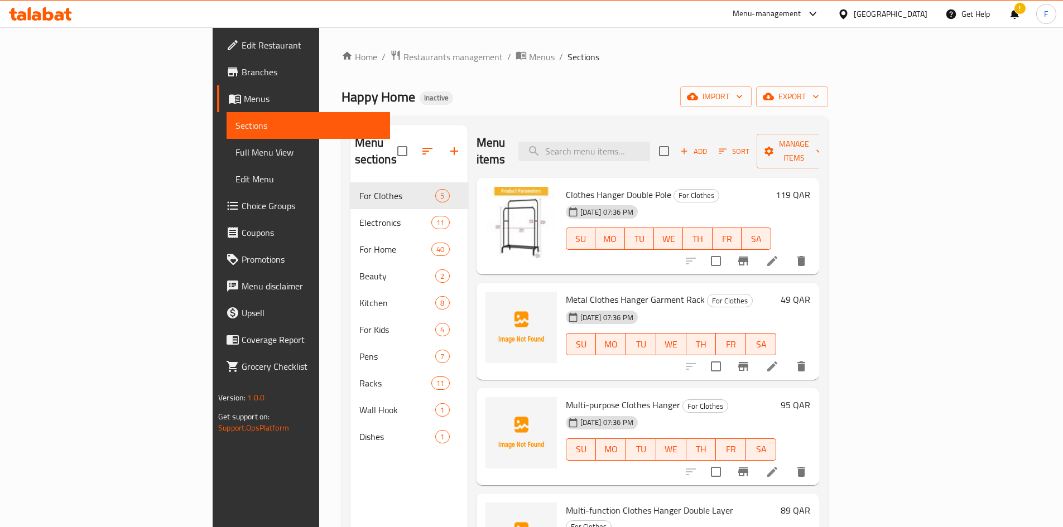
click at [566, 291] on span "Metal Clothes Hanger Garment Rack" at bounding box center [635, 299] width 139 height 17
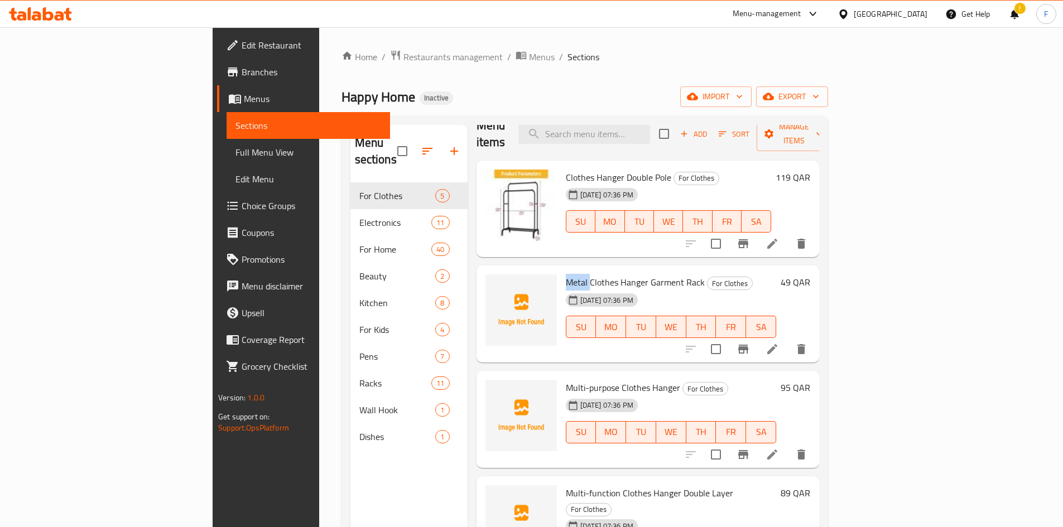
scroll to position [27, 0]
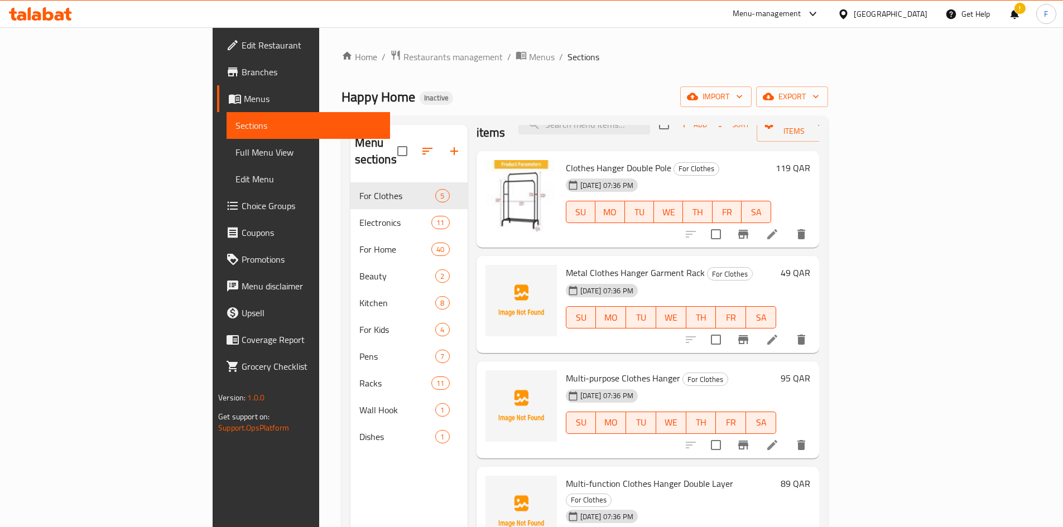
click at [609, 370] on span "Multi-purpose Clothes Hanger" at bounding box center [623, 378] width 114 height 17
copy h6 "Hanger"
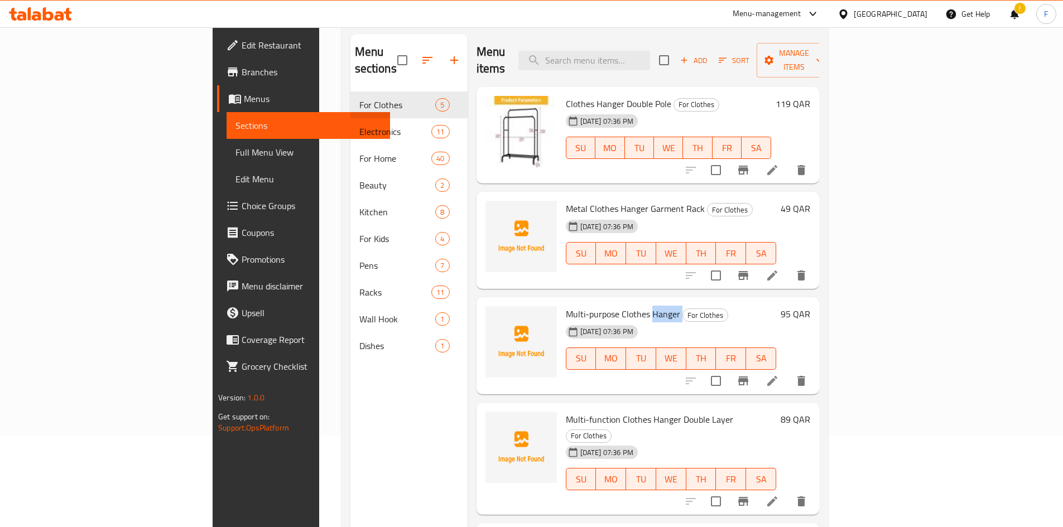
scroll to position [0, 0]
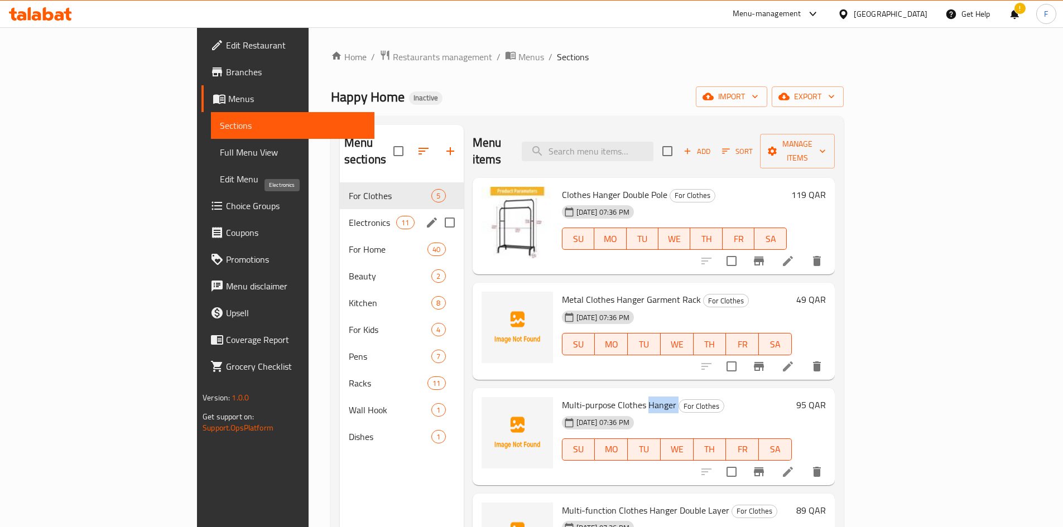
click at [349, 216] on span "Electronics" at bounding box center [372, 222] width 47 height 13
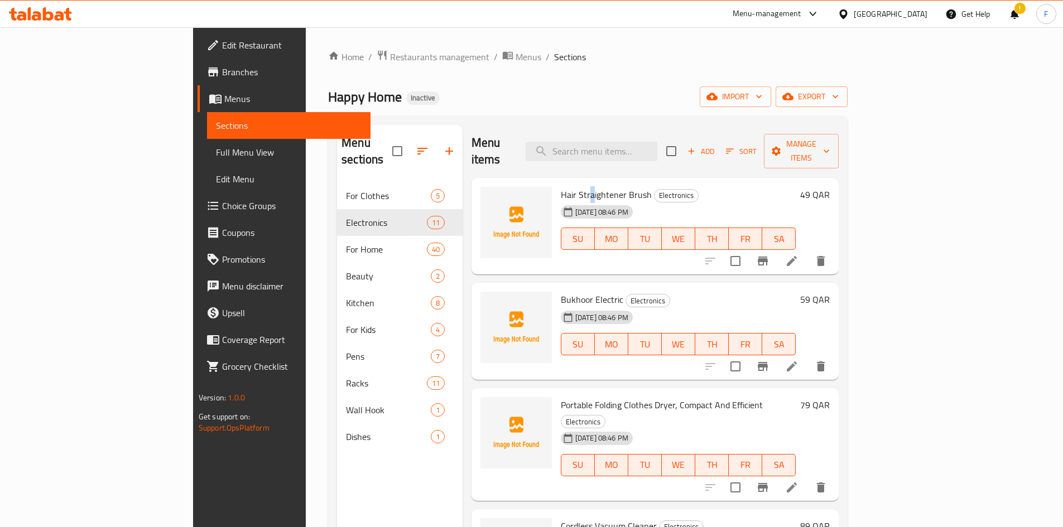
click at [561, 186] on span "Hair Straightener Brush" at bounding box center [606, 194] width 91 height 17
click at [565, 186] on span "Hair Straightener Brush" at bounding box center [606, 194] width 91 height 17
click at [561, 186] on span "Hair Straightener Brush" at bounding box center [606, 194] width 91 height 17
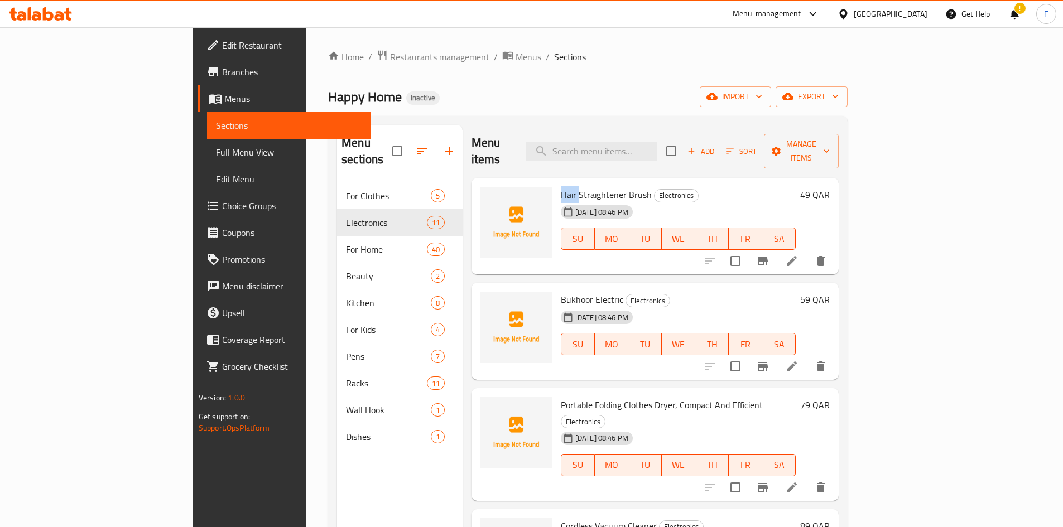
click at [561, 186] on span "Hair Straightener Brush" at bounding box center [606, 194] width 91 height 17
copy span "Hair"
click at [561, 291] on span "Bukhoor Electric" at bounding box center [592, 299] width 62 height 17
copy span "Bukhoor"
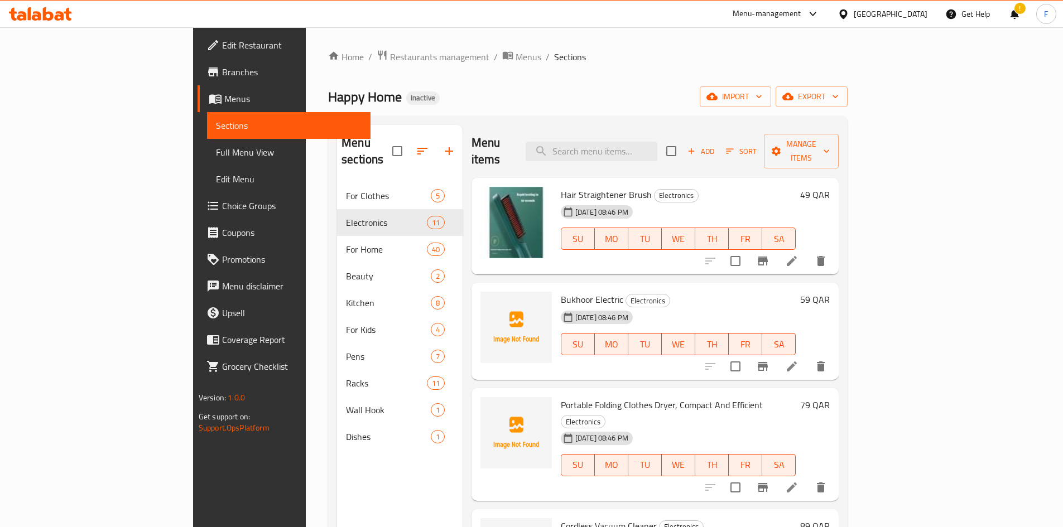
click at [562, 291] on span "Bukhoor Electric" at bounding box center [592, 299] width 62 height 17
copy h6 "Electric"
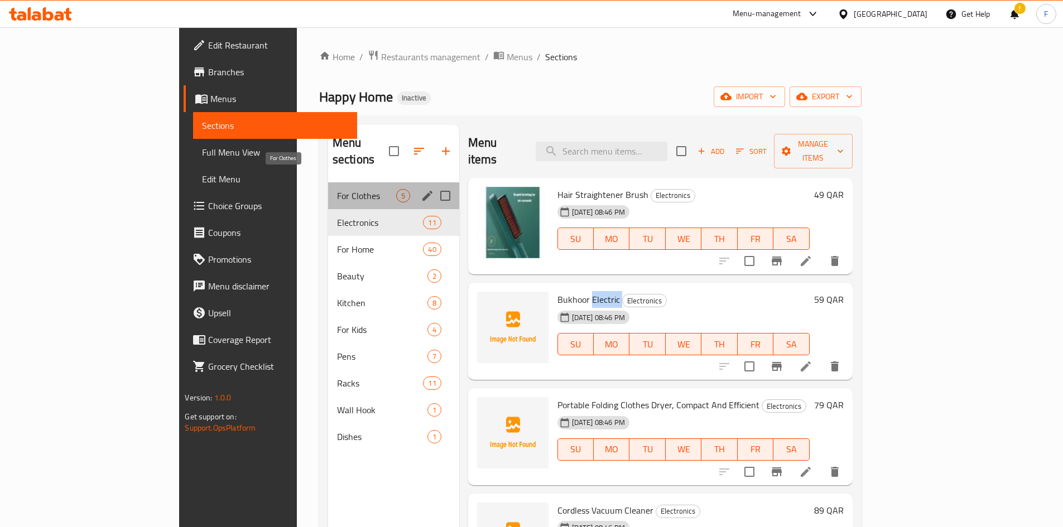
click at [337, 189] on span "For Clothes" at bounding box center [366, 195] width 59 height 13
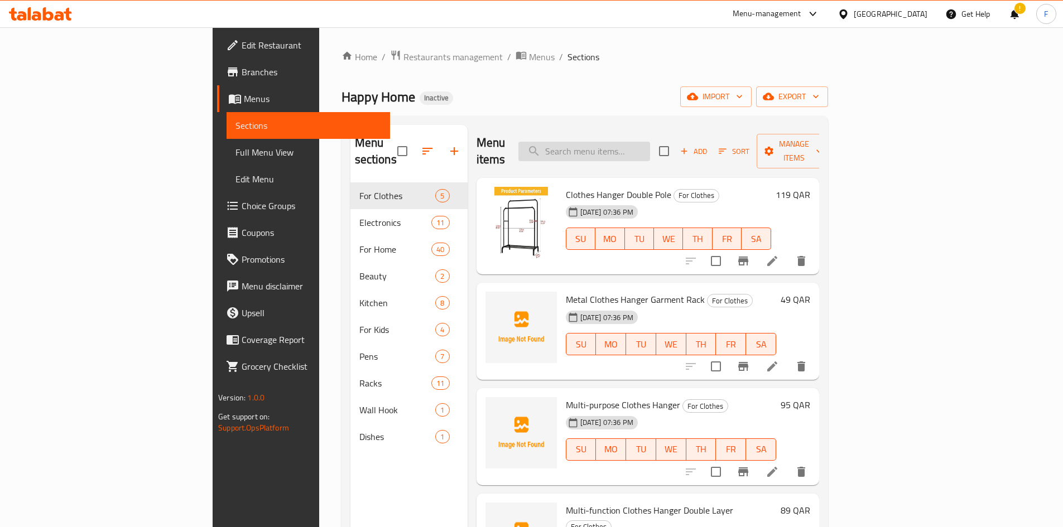
drag, startPoint x: 653, startPoint y: 152, endPoint x: 654, endPoint y: 144, distance: 8.0
click at [650, 150] on input "search" at bounding box center [584, 152] width 132 height 20
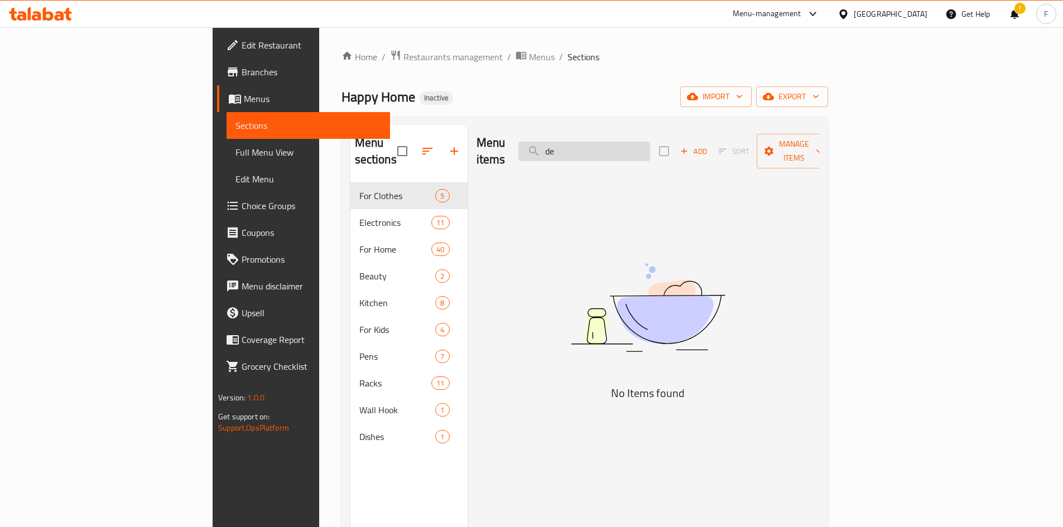
type input "d"
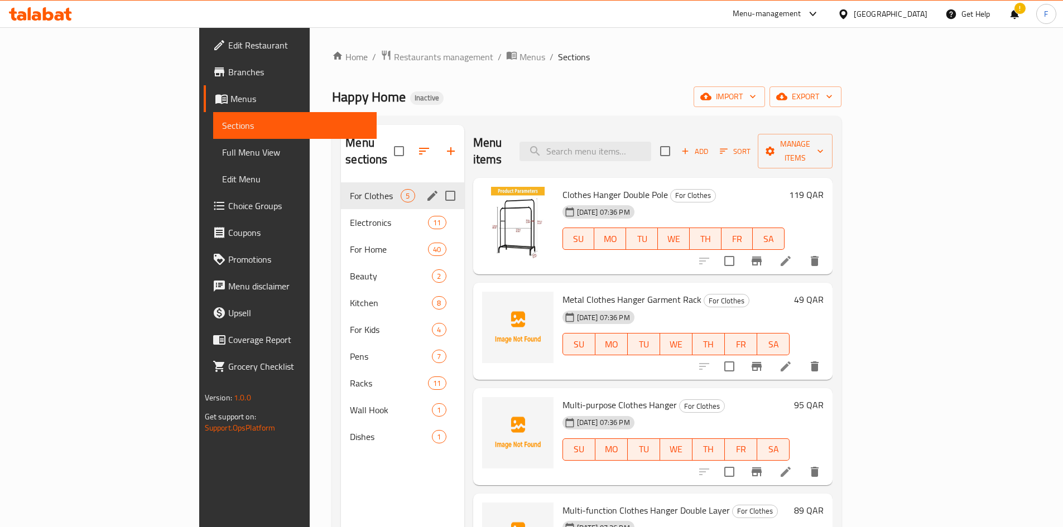
click at [341, 186] on div "For Clothes 5" at bounding box center [402, 195] width 123 height 27
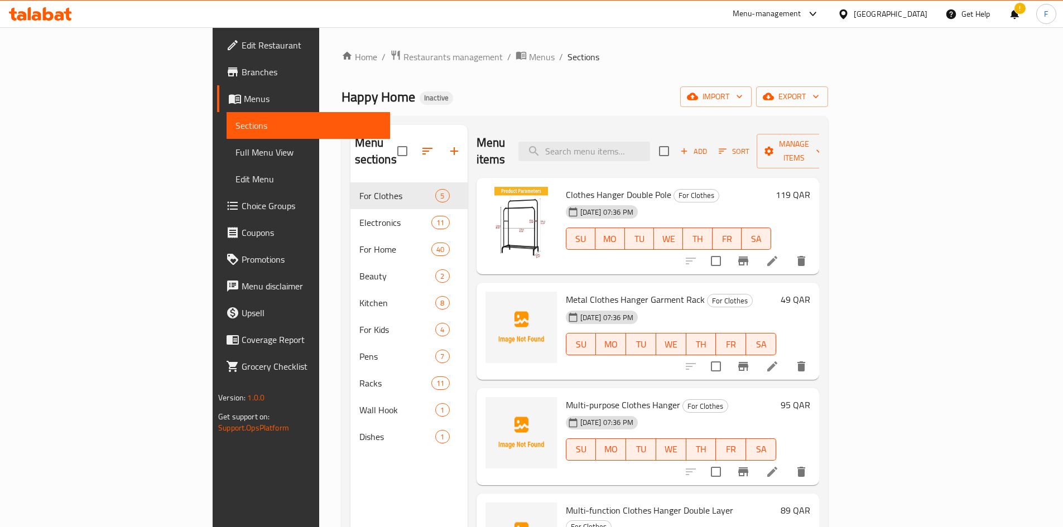
click at [566, 186] on span "Clothes Hanger Double Pole" at bounding box center [618, 194] width 105 height 17
click at [566, 291] on span "Metal Clothes Hanger Garment Rack" at bounding box center [635, 299] width 139 height 17
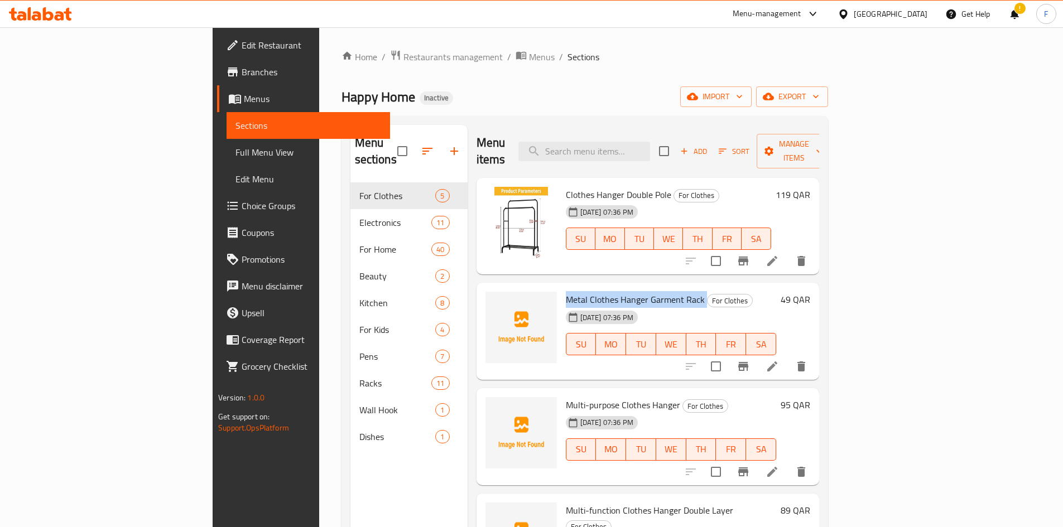
click at [566, 291] on span "Metal Clothes Hanger Garment Rack" at bounding box center [635, 299] width 139 height 17
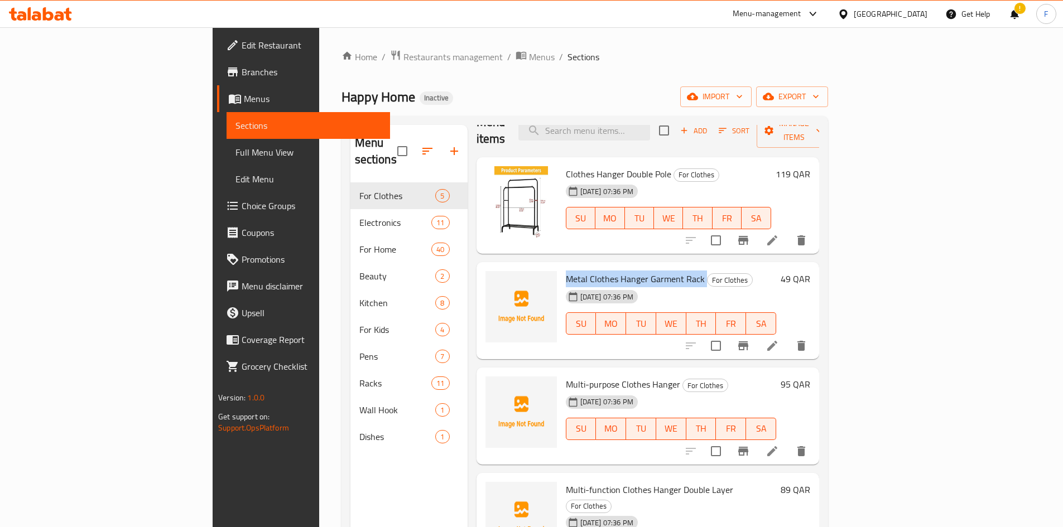
scroll to position [27, 0]
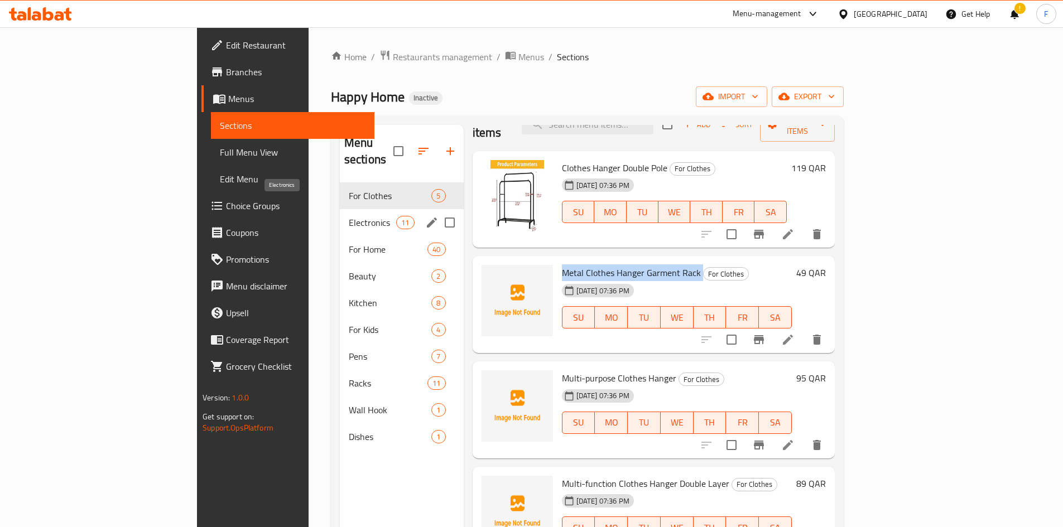
click at [349, 216] on span "Electronics" at bounding box center [372, 222] width 47 height 13
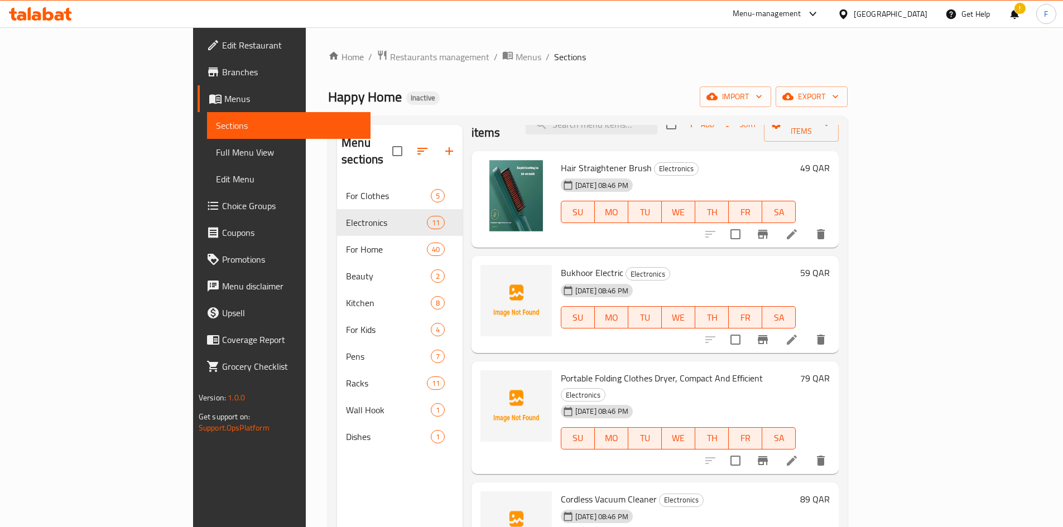
click at [565, 264] on span "Bukhoor Electric" at bounding box center [592, 272] width 62 height 17
click at [561, 370] on span "Portable Folding Clothes Dryer, Compact And Efficient" at bounding box center [662, 378] width 202 height 17
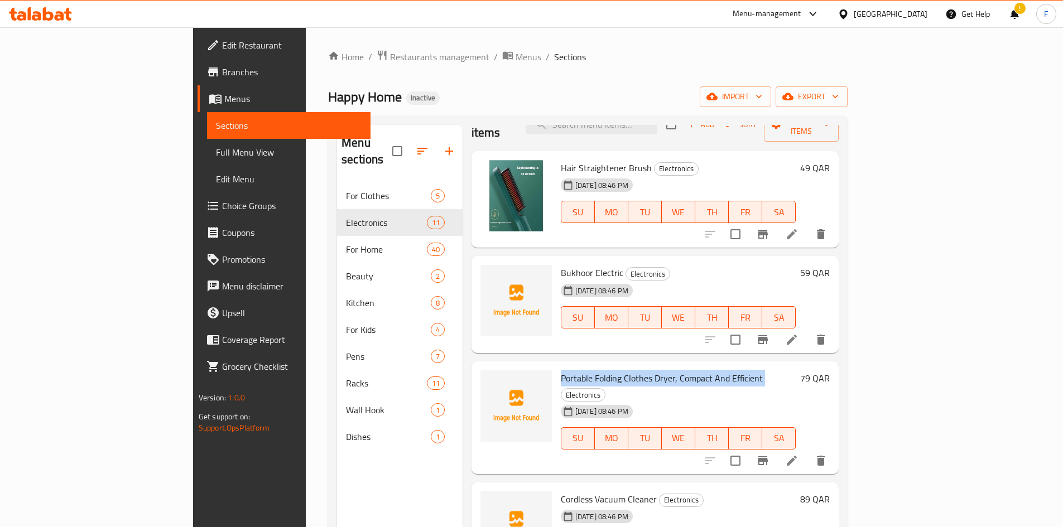
click at [582, 370] on span "Portable Folding Clothes Dryer, Compact And Efficient" at bounding box center [662, 378] width 202 height 17
click at [615, 370] on span "Portable Folding Clothes Dryer, Compact And Efficient" at bounding box center [662, 378] width 202 height 17
copy span "Dryer"
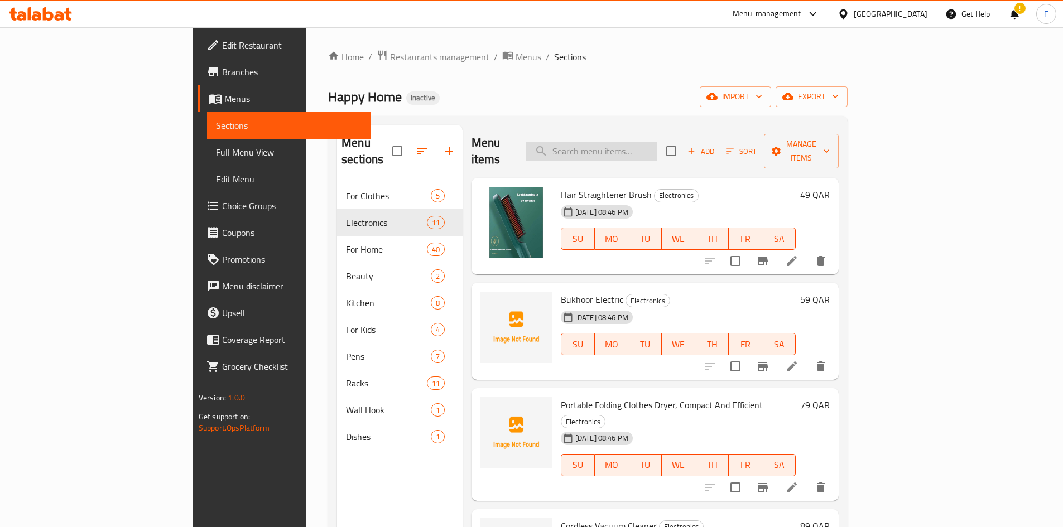
click at [626, 142] on input "search" at bounding box center [591, 152] width 132 height 20
paste input "Dryer"
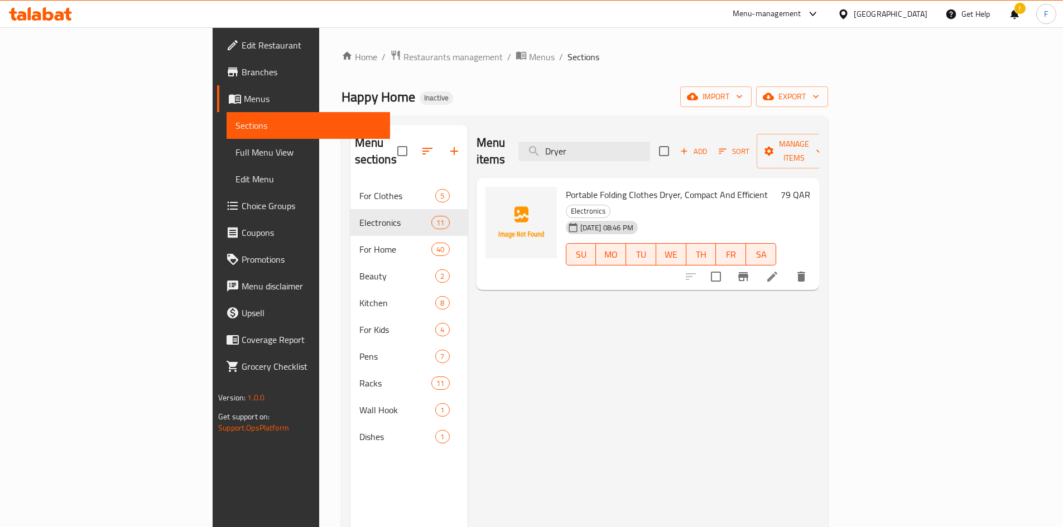
type input "Dryer"
click at [660, 186] on span "Portable Folding Clothes Dryer, Compact And Efficient" at bounding box center [667, 194] width 202 height 17
click at [561, 182] on div "Portable Folding Clothes Dryer, Compact And Efficient Electronics [DATE] 08:46 …" at bounding box center [670, 234] width 219 height 104
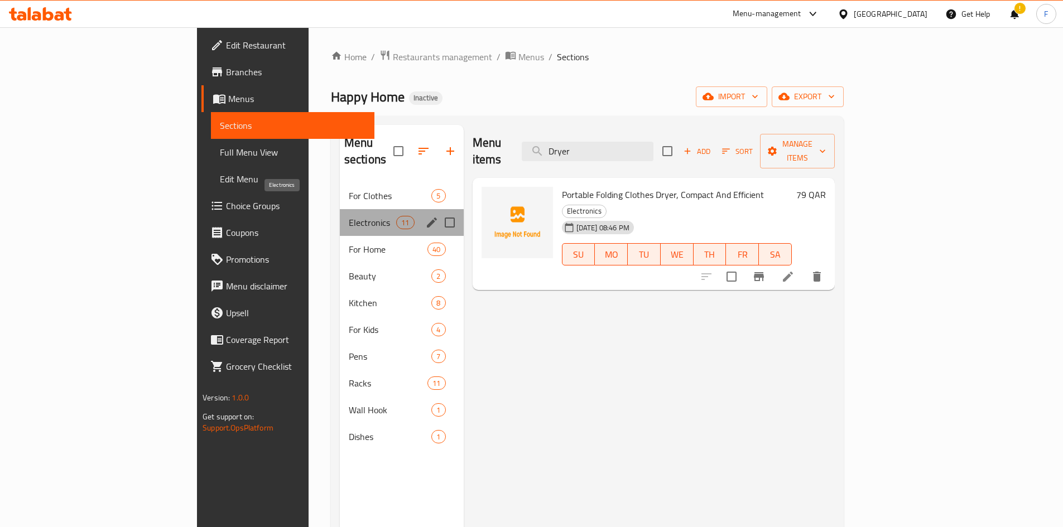
click at [349, 216] on span "Electronics" at bounding box center [372, 222] width 47 height 13
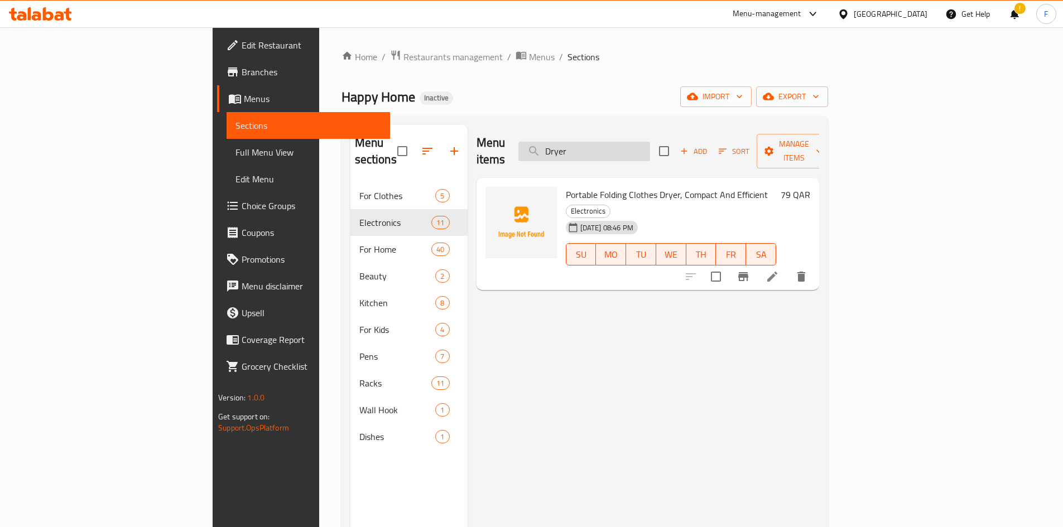
click at [650, 148] on input "Dryer" at bounding box center [584, 152] width 132 height 20
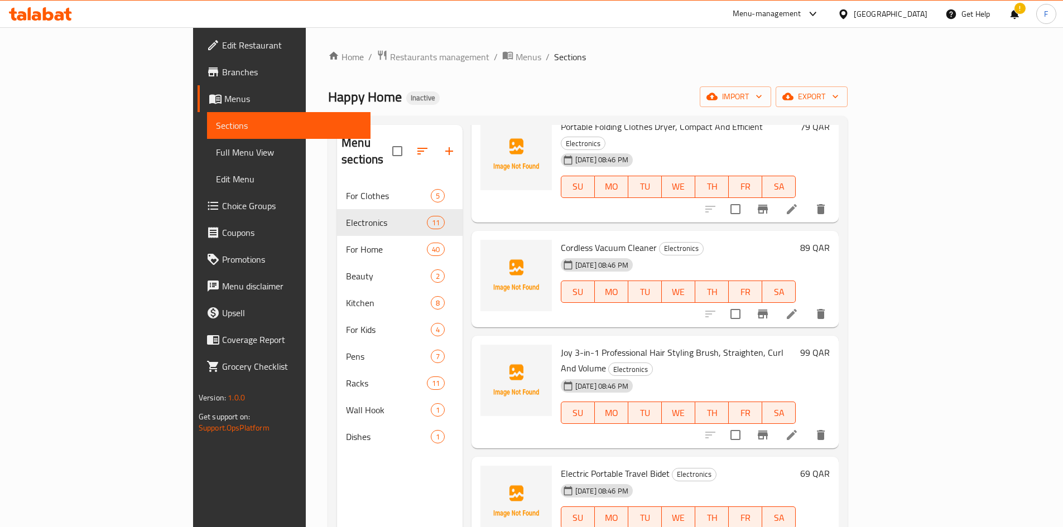
scroll to position [279, 0]
click at [561, 239] on span "Cordless Vacuum Cleaner" at bounding box center [609, 247] width 96 height 17
click at [563, 239] on span "Cordless Vacuum Cleaner" at bounding box center [609, 247] width 96 height 17
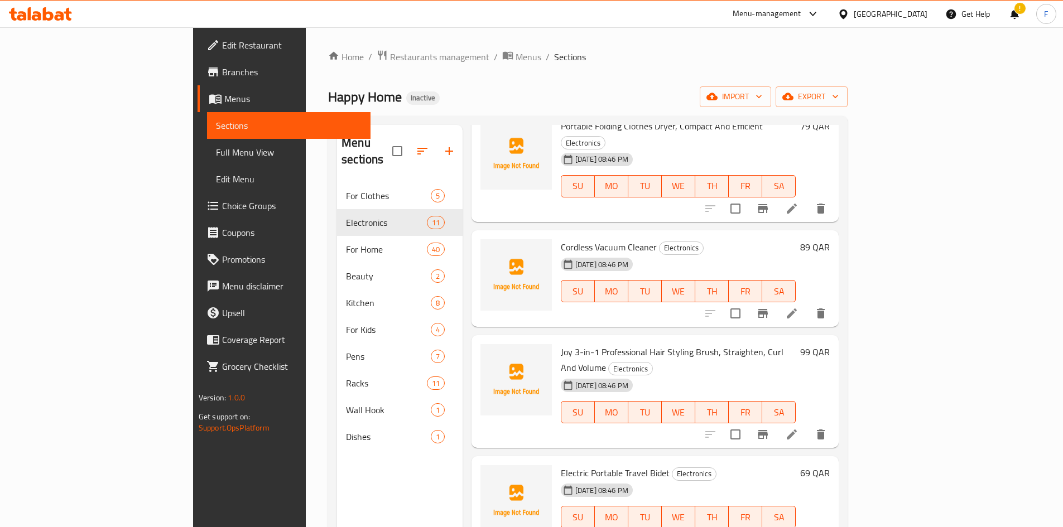
click at [585, 344] on span "Joy 3-in-1 Professional Hair Styling Brush, Straighten, Curl And Volume" at bounding box center [672, 360] width 223 height 32
drag, startPoint x: 512, startPoint y: 320, endPoint x: 530, endPoint y: 319, distance: 17.9
click at [561, 344] on span "Joy 3-in-1 Professional Hair Styling Brush, Straighten, Curl And Volume" at bounding box center [672, 360] width 223 height 32
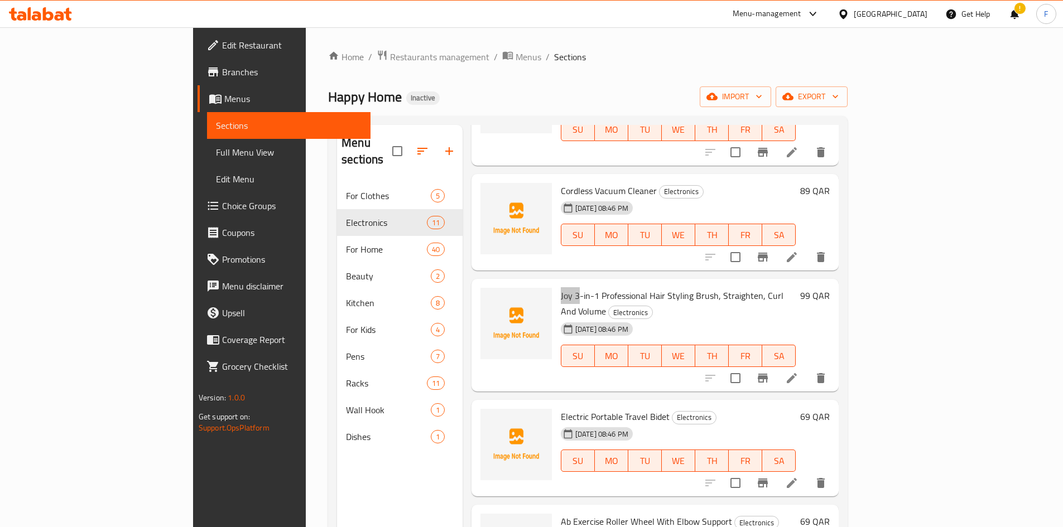
scroll to position [335, 0]
click at [611, 288] on span "Joy 3-in-1 Professional Hair Styling Brush, Straighten, Curl And Volume" at bounding box center [672, 304] width 223 height 32
click at [582, 409] on span "Electric Portable Travel Bidet" at bounding box center [615, 417] width 109 height 17
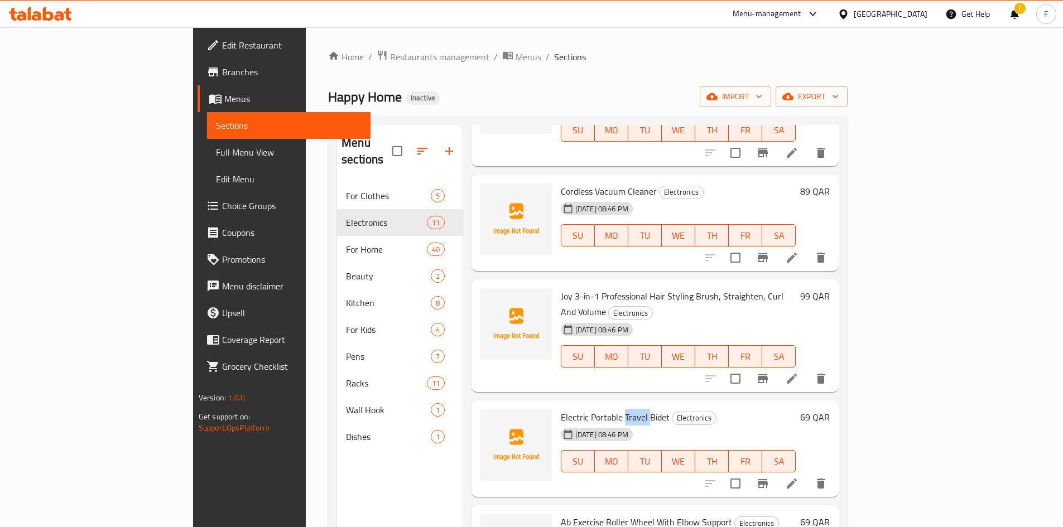
click at [588, 345] on div "Menu items Add Sort Manage items Hair Straightener Brush Electronics [DATE] 08:…" at bounding box center [650, 388] width 376 height 527
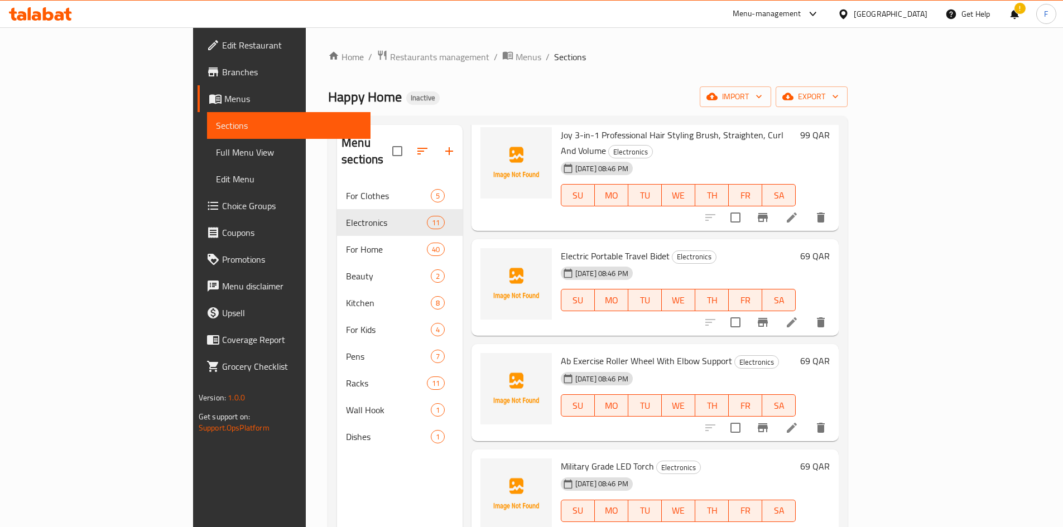
scroll to position [502, 0]
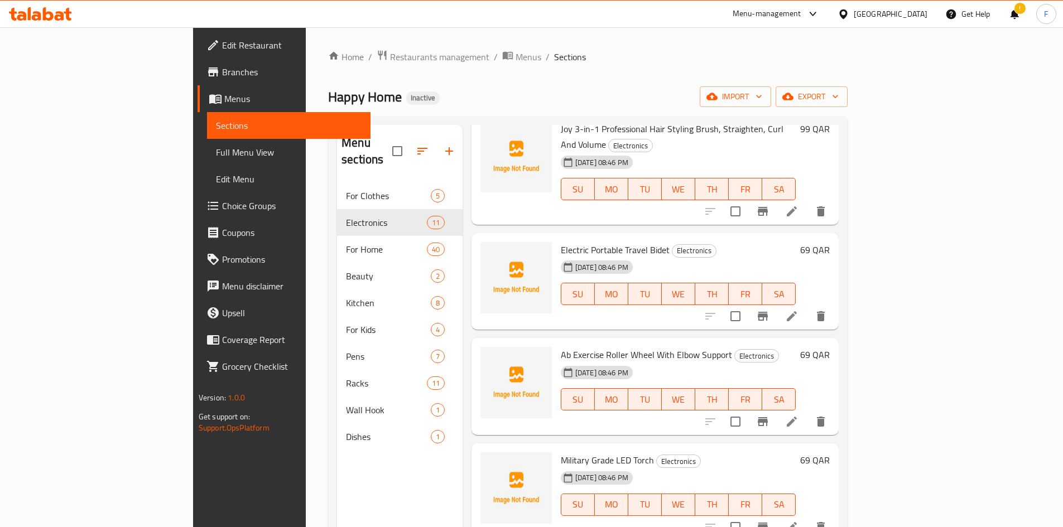
click at [642, 346] on span "Ab Exercise Roller Wheel With Elbow Support" at bounding box center [646, 354] width 171 height 17
click at [643, 346] on span "Ab Exercise Roller Wheel With Elbow Support" at bounding box center [646, 354] width 171 height 17
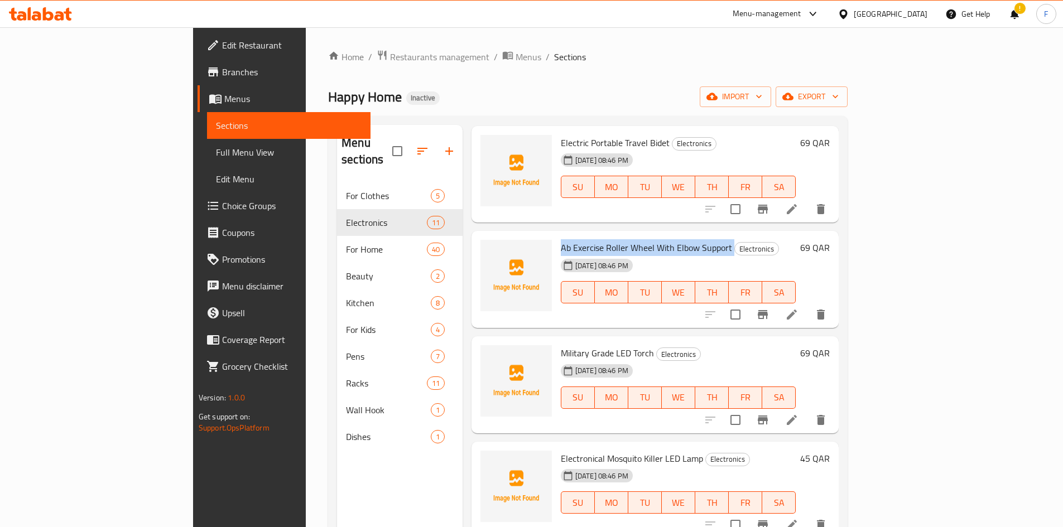
scroll to position [614, 0]
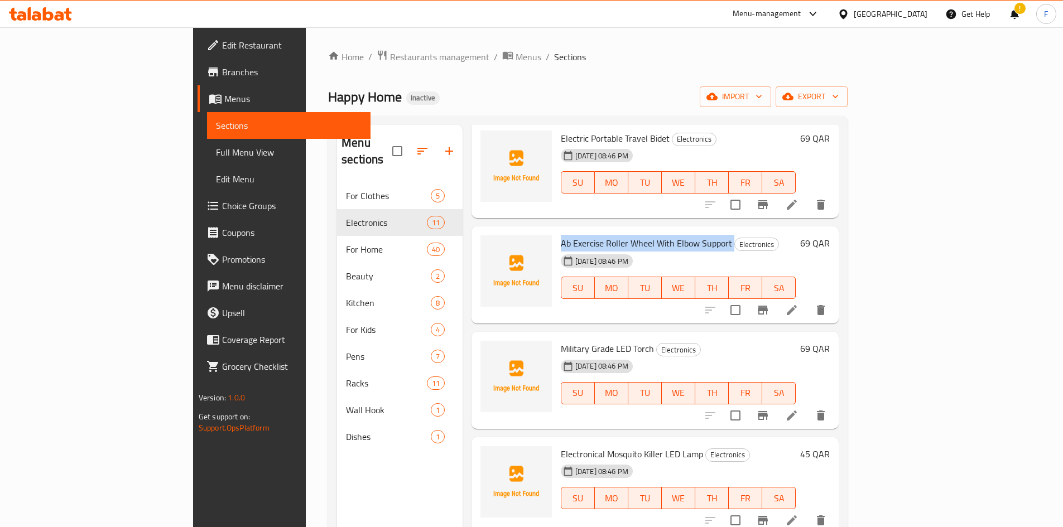
click at [570, 235] on span "Ab Exercise Roller Wheel With Elbow Support" at bounding box center [646, 243] width 171 height 17
click at [564, 235] on span "Ab Exercise Roller Wheel With Elbow Support" at bounding box center [646, 243] width 171 height 17
drag, startPoint x: 564, startPoint y: 195, endPoint x: 600, endPoint y: 188, distance: 36.3
click at [600, 235] on span "Ab Exercise Roller Wheel With Elbow Support" at bounding box center [646, 243] width 171 height 17
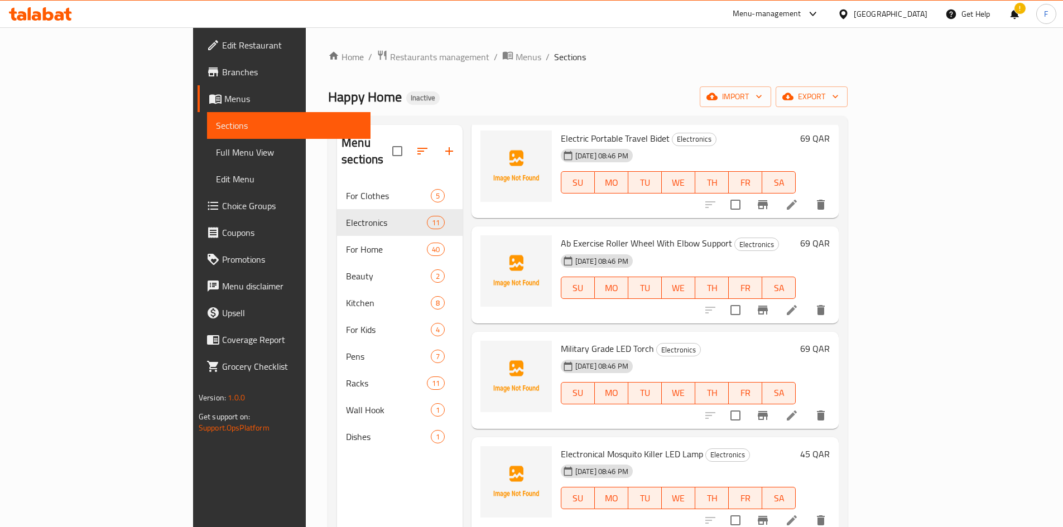
click at [671, 235] on span "Ab Exercise Roller Wheel With Elbow Support" at bounding box center [646, 243] width 171 height 17
click at [642, 235] on span "Ab Exercise Roller Wheel With Elbow Support" at bounding box center [646, 243] width 171 height 17
drag, startPoint x: 642, startPoint y: 197, endPoint x: 637, endPoint y: 189, distance: 9.3
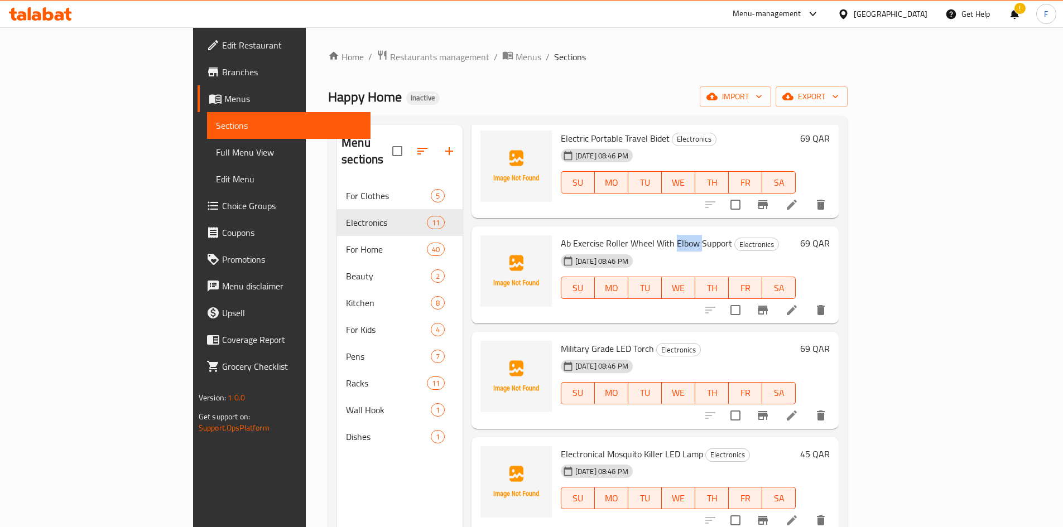
click at [637, 235] on span "Ab Exercise Roller Wheel With Elbow Support" at bounding box center [646, 243] width 171 height 17
drag, startPoint x: 512, startPoint y: 196, endPoint x: 520, endPoint y: 199, distance: 9.4
click at [556, 231] on div "Ab Exercise Roller Wheel With Elbow Support Electronics [DATE] 08:46 PM SU MO T…" at bounding box center [678, 275] width 244 height 88
click at [568, 235] on span "Ab Exercise Roller Wheel With Elbow Support" at bounding box center [646, 243] width 171 height 17
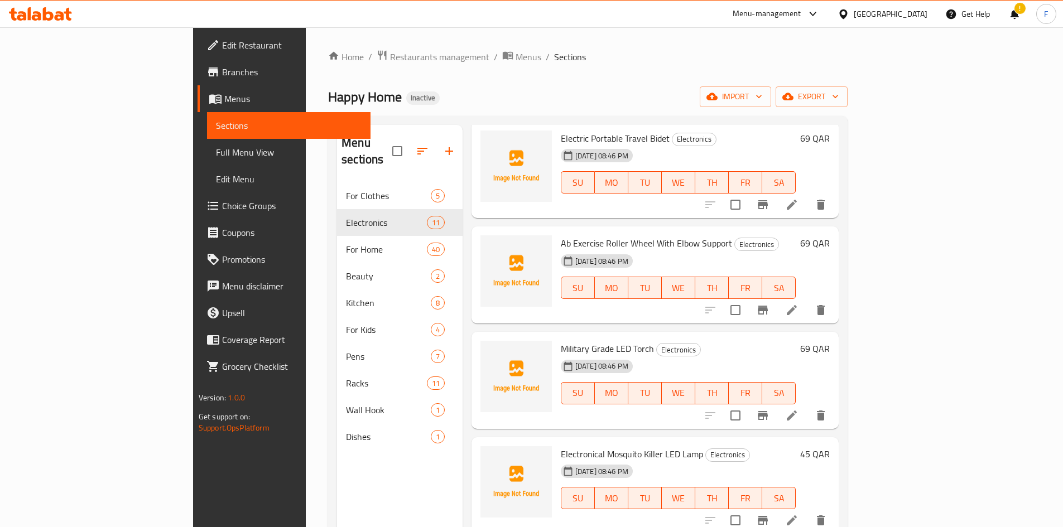
click at [561, 340] on span "Military Grade LED Torch" at bounding box center [607, 348] width 93 height 17
click at [596, 340] on span "Military Grade LED Torch" at bounding box center [607, 348] width 93 height 17
drag, startPoint x: 596, startPoint y: 302, endPoint x: 581, endPoint y: 308, distance: 16.8
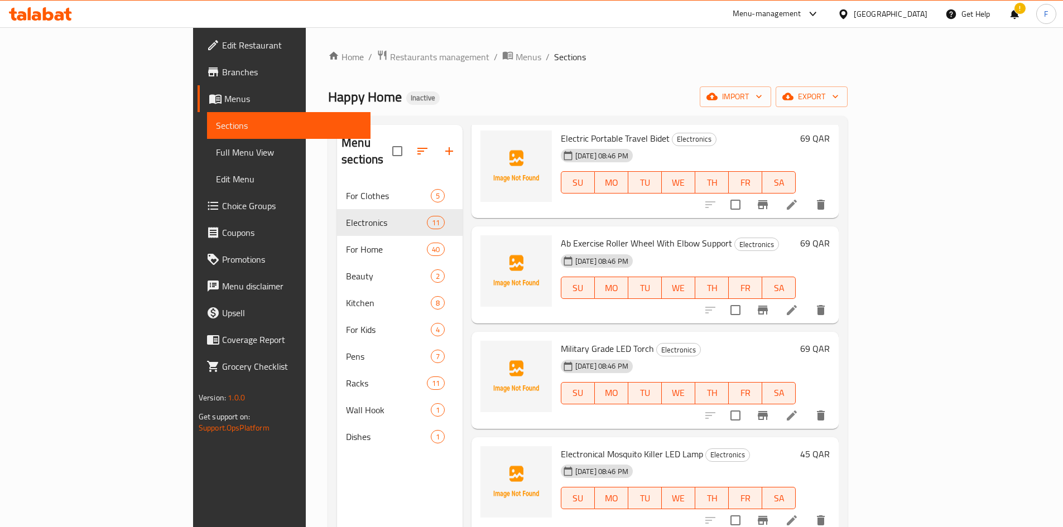
click at [581, 355] on div "[DATE] 08:46 PM" at bounding box center [586, 366] width 61 height 22
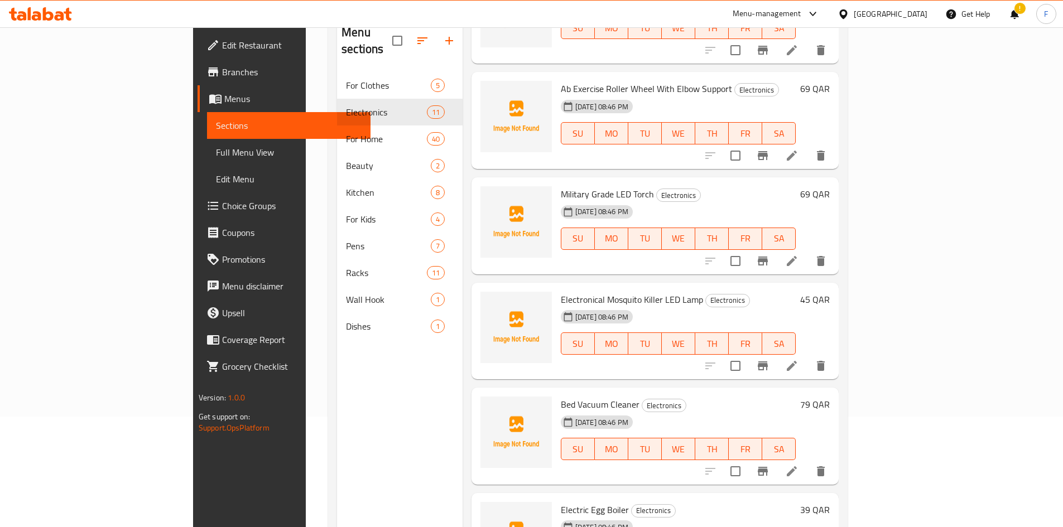
scroll to position [112, 0]
click at [566, 290] on span "Electronical Mosquito Killer LED Lamp" at bounding box center [632, 298] width 142 height 17
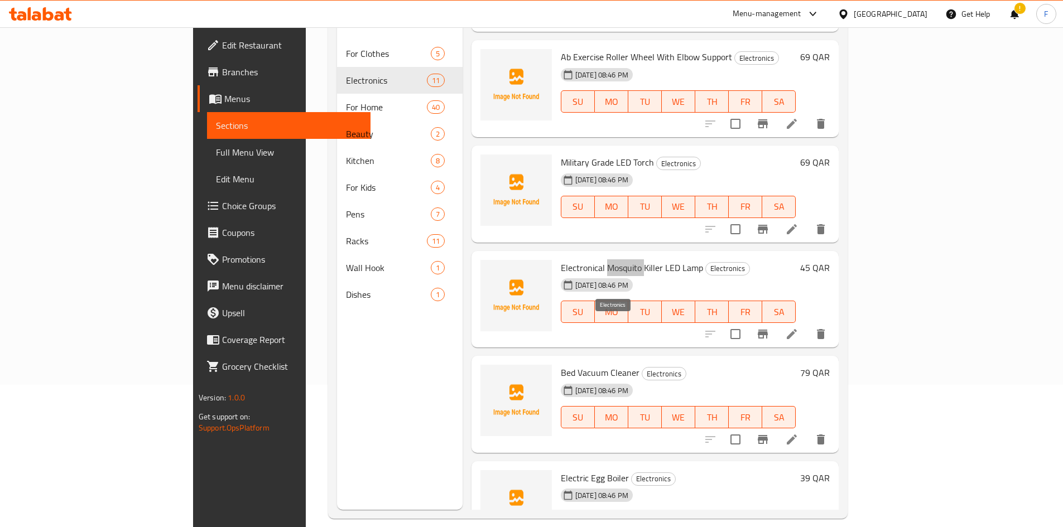
scroll to position [156, 0]
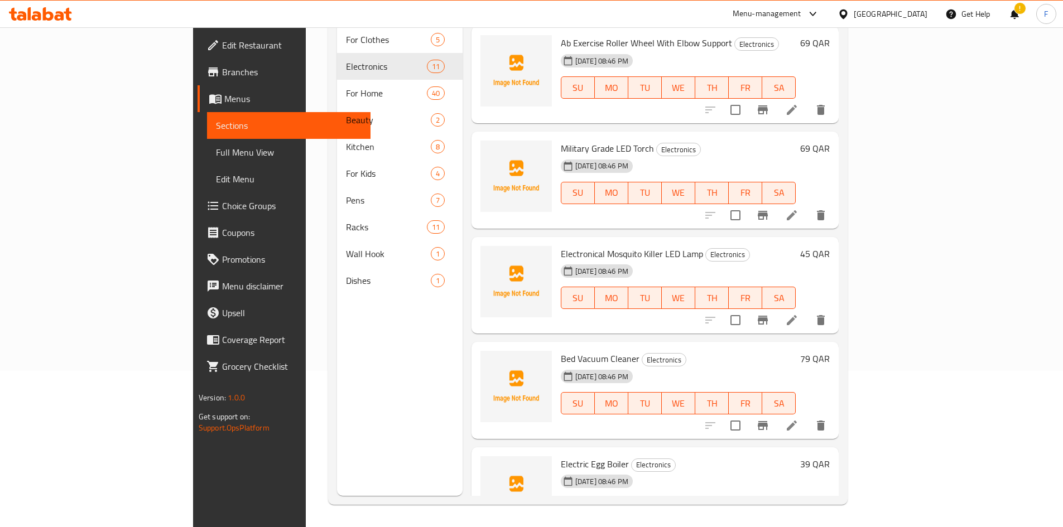
click at [561, 350] on span "Bed Vacuum Cleaner" at bounding box center [600, 358] width 79 height 17
click at [787, 365] on div "[DATE] 08:46 PM SU MO TU WE TH FR SA" at bounding box center [678, 395] width 244 height 60
click at [561, 456] on span "Electric Egg Boiler" at bounding box center [595, 464] width 68 height 17
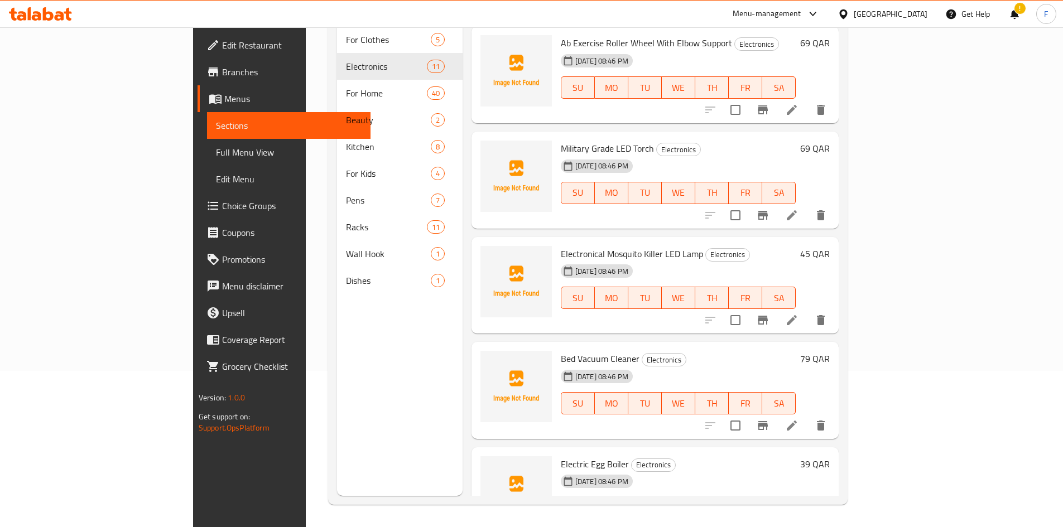
click at [561, 456] on span "Electric Egg Boiler" at bounding box center [595, 464] width 68 height 17
click at [570, 456] on span "Electric Egg Boiler" at bounding box center [595, 464] width 68 height 17
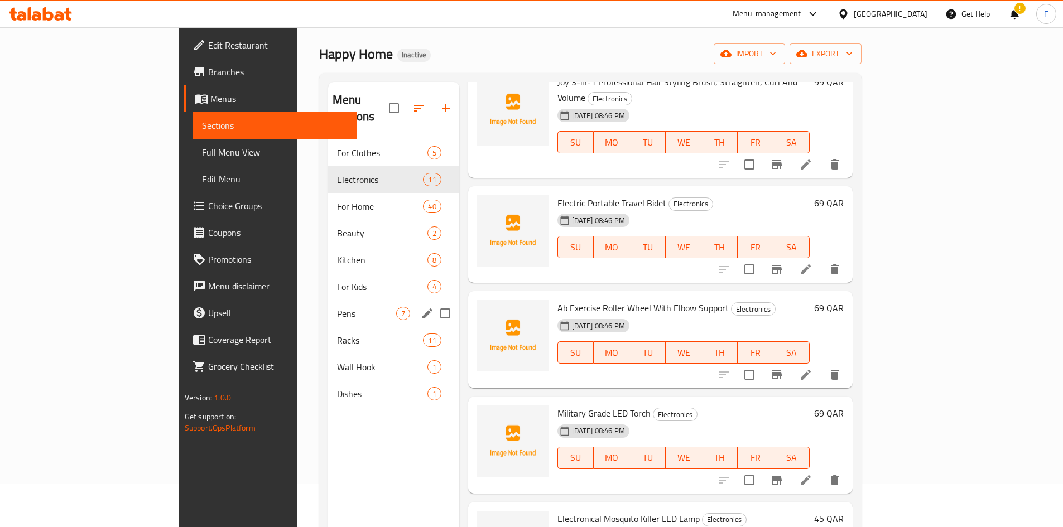
scroll to position [56, 0]
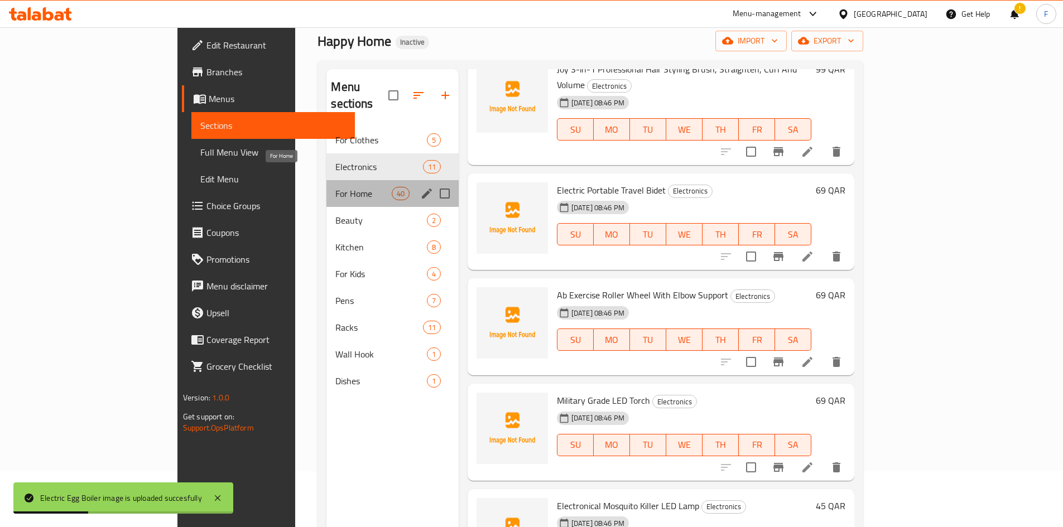
click at [335, 187] on span "For Home" at bounding box center [363, 193] width 56 height 13
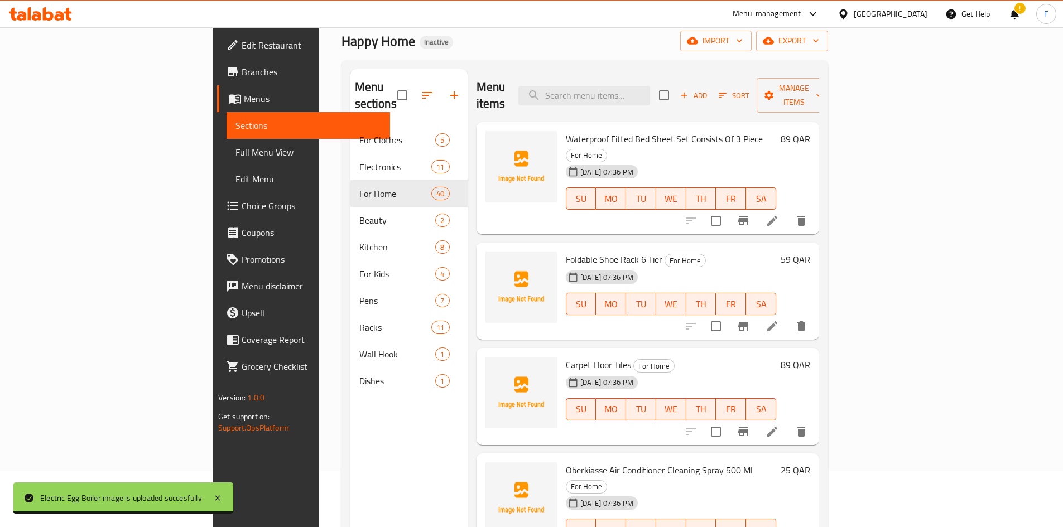
click at [566, 131] on span "Waterproof Fitted Bed Sheet Set Consists Of 3 Piece" at bounding box center [664, 139] width 197 height 17
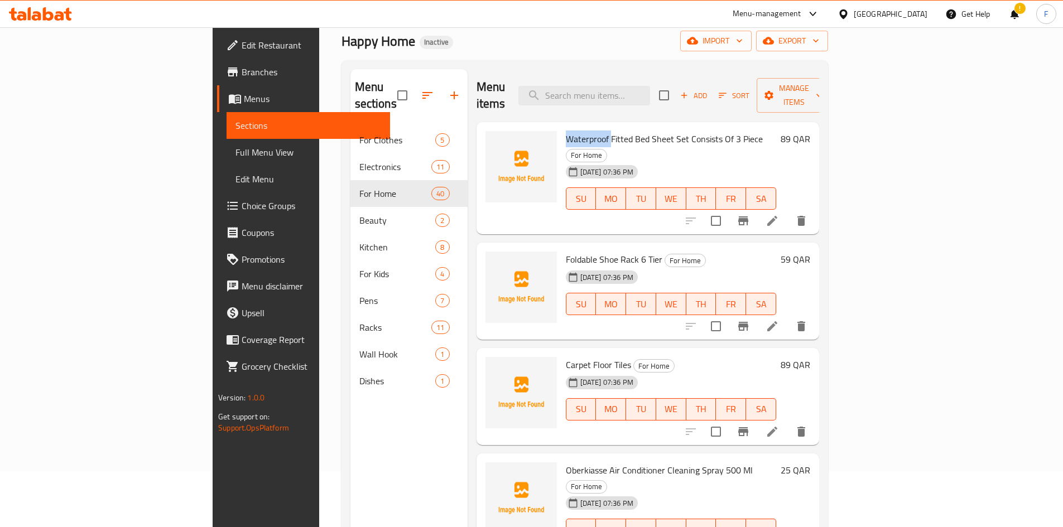
click at [566, 131] on span "Waterproof Fitted Bed Sheet Set Consists Of 3 Piece" at bounding box center [664, 139] width 197 height 17
drag, startPoint x: 514, startPoint y: 121, endPoint x: 557, endPoint y: 123, distance: 43.6
click at [566, 131] on span "Waterproof Fitted Bed Sheet Set Consists Of 3 Piece" at bounding box center [664, 139] width 197 height 17
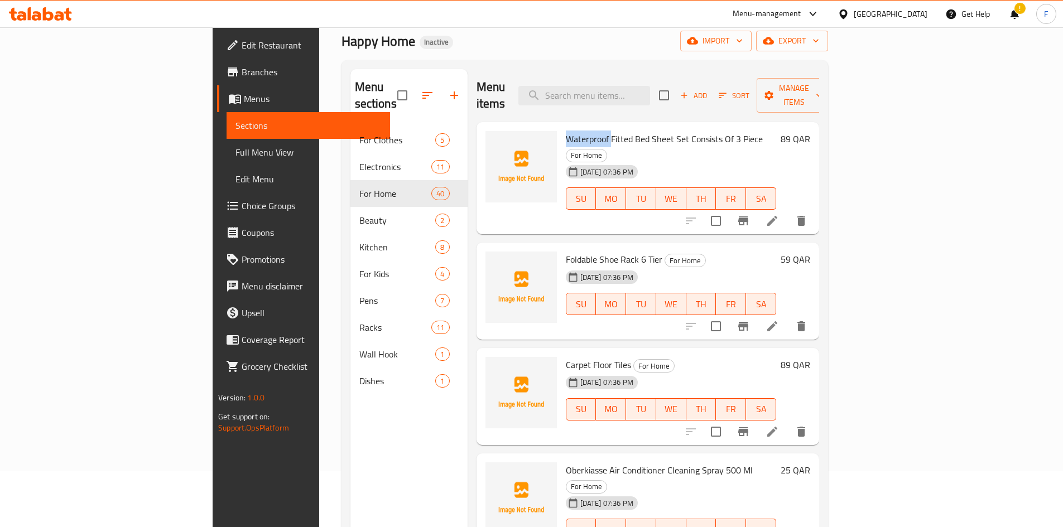
click at [566, 131] on span "Waterproof Fitted Bed Sheet Set Consists Of 3 Piece" at bounding box center [664, 139] width 197 height 17
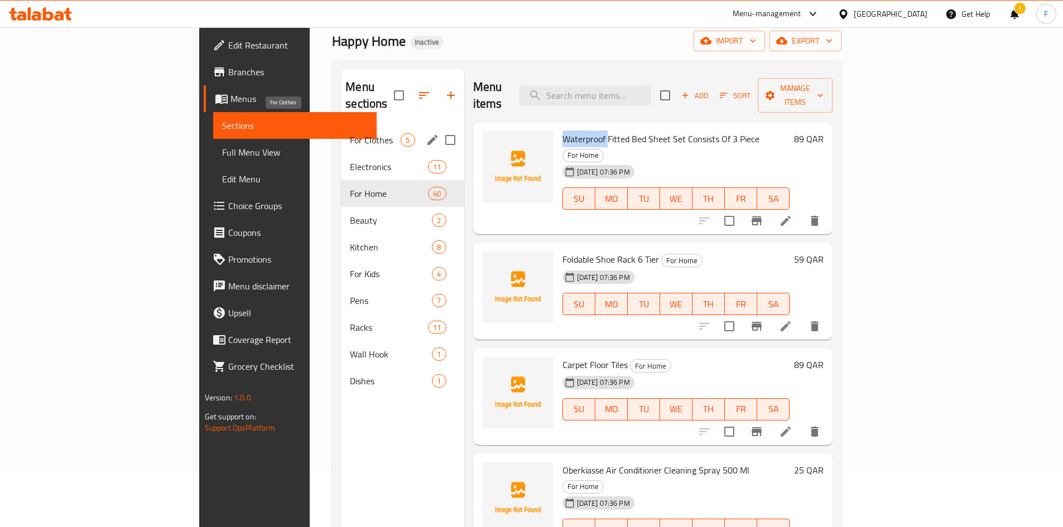
click at [350, 133] on span "For Clothes" at bounding box center [375, 139] width 51 height 13
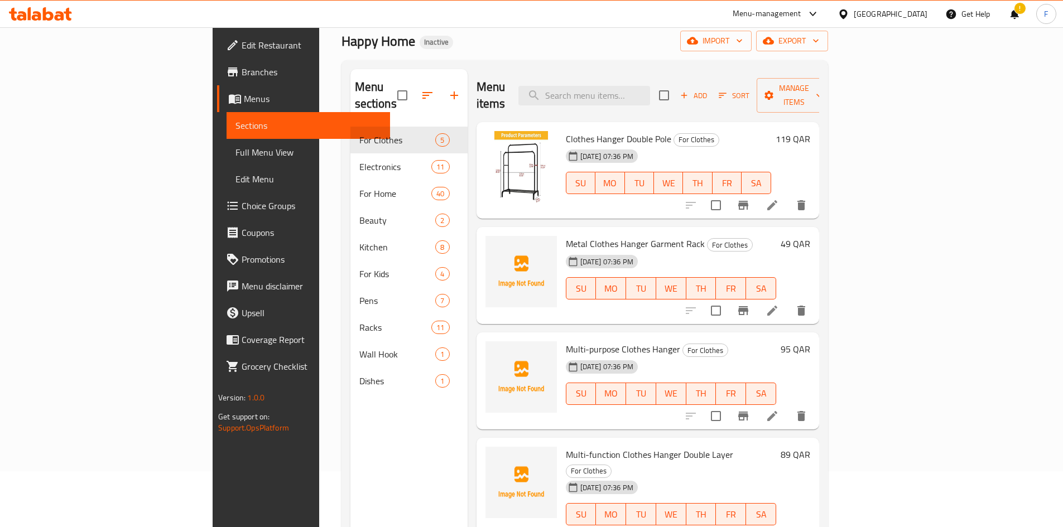
drag, startPoint x: 65, startPoint y: 150, endPoint x: 614, endPoint y: 1, distance: 569.3
click at [235, 150] on span "Full Menu View" at bounding box center [308, 152] width 146 height 13
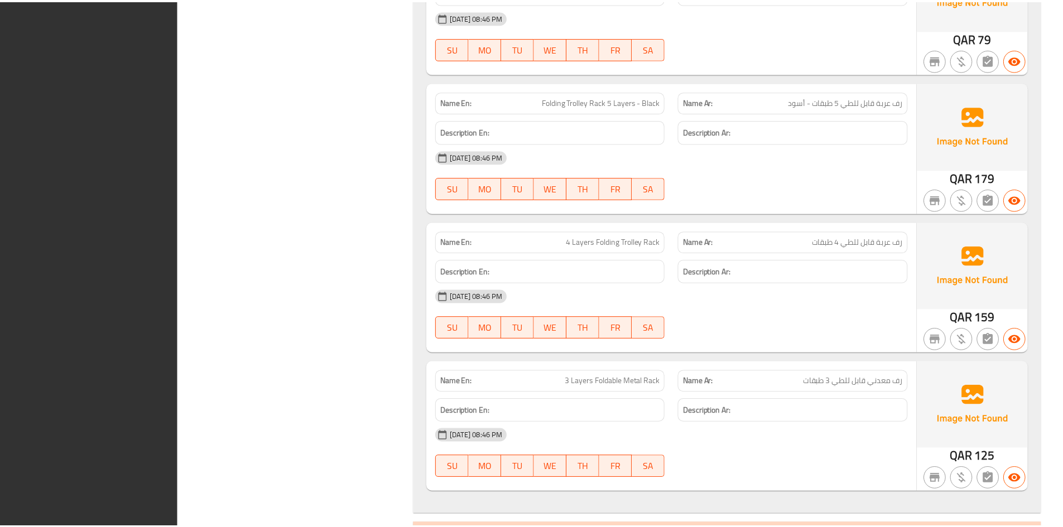
scroll to position [12854, 0]
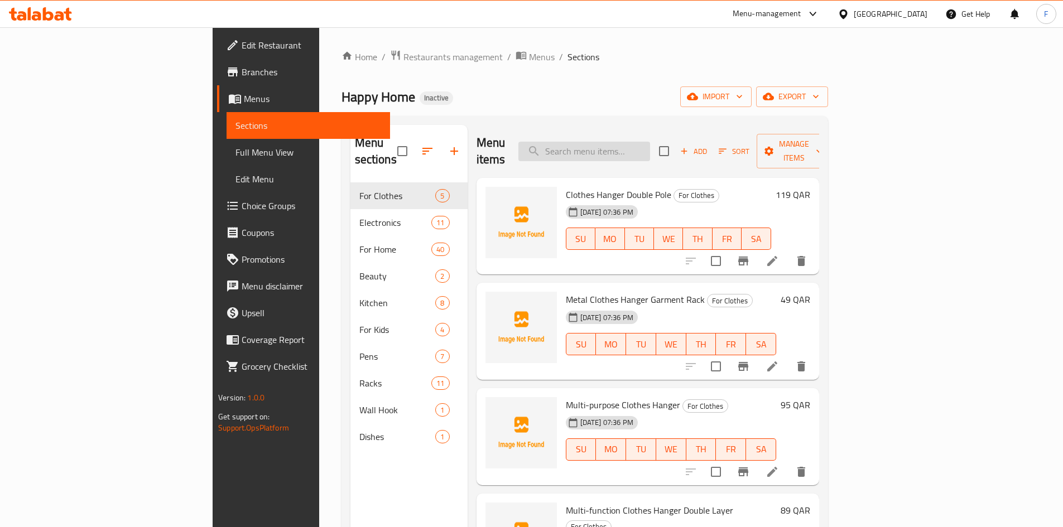
drag, startPoint x: 0, startPoint y: 0, endPoint x: 625, endPoint y: 140, distance: 640.3
click at [625, 142] on input "search" at bounding box center [584, 152] width 132 height 20
paste input "Adjustable Sink Rack 2 Tier"
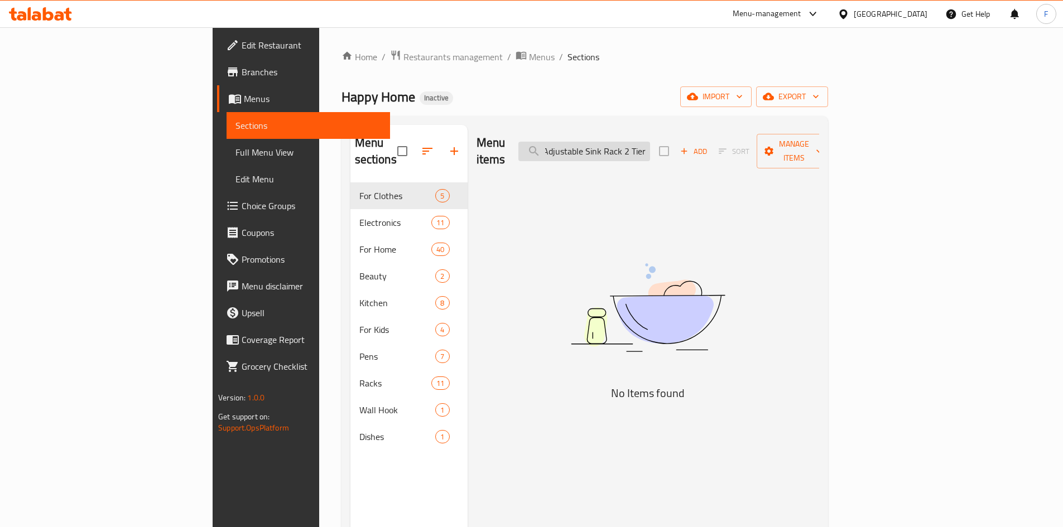
scroll to position [0, 1]
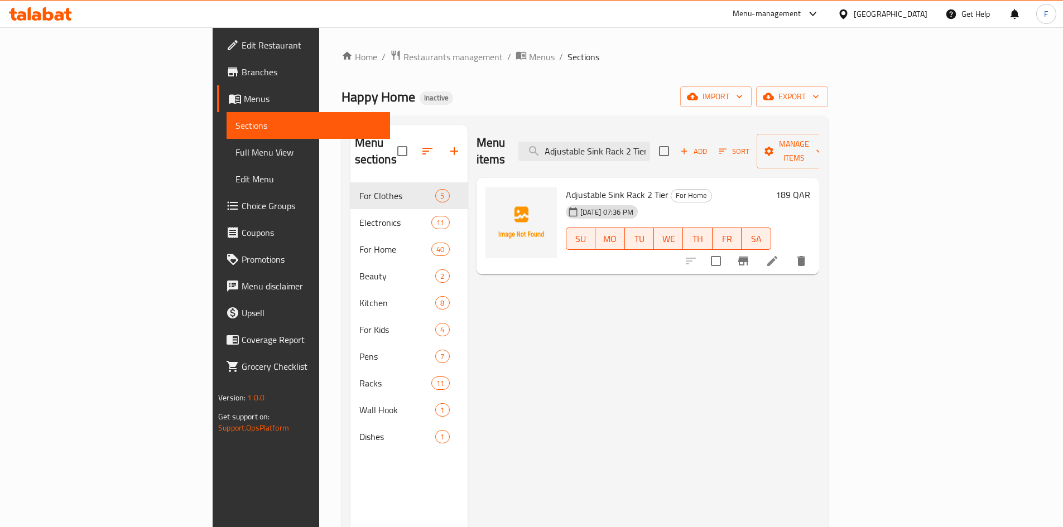
type input "Adjustable Sink Rack 2 Tier"
click at [779, 254] on icon at bounding box center [771, 260] width 13 height 13
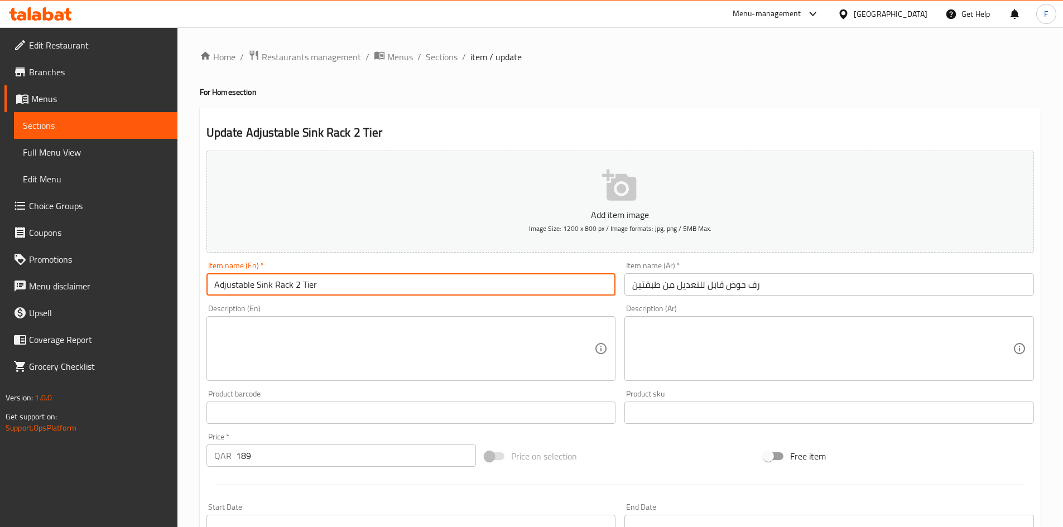
click at [378, 285] on input "Adjustable Sink Rack 2 Tier" at bounding box center [410, 284] width 409 height 22
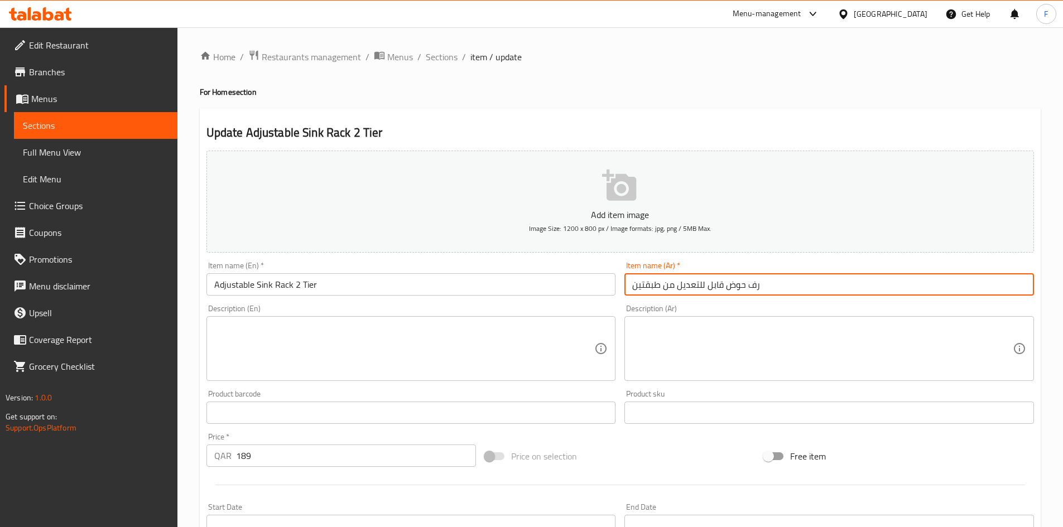
click at [686, 283] on input "رف حوض قابل للتعديل من طبقتين" at bounding box center [828, 284] width 409 height 22
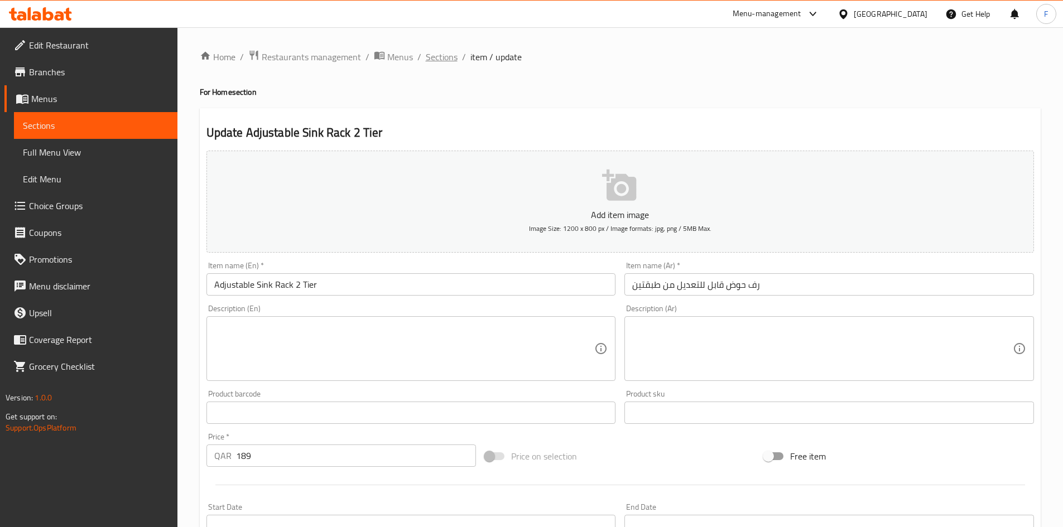
click at [443, 57] on span "Sections" at bounding box center [442, 56] width 32 height 13
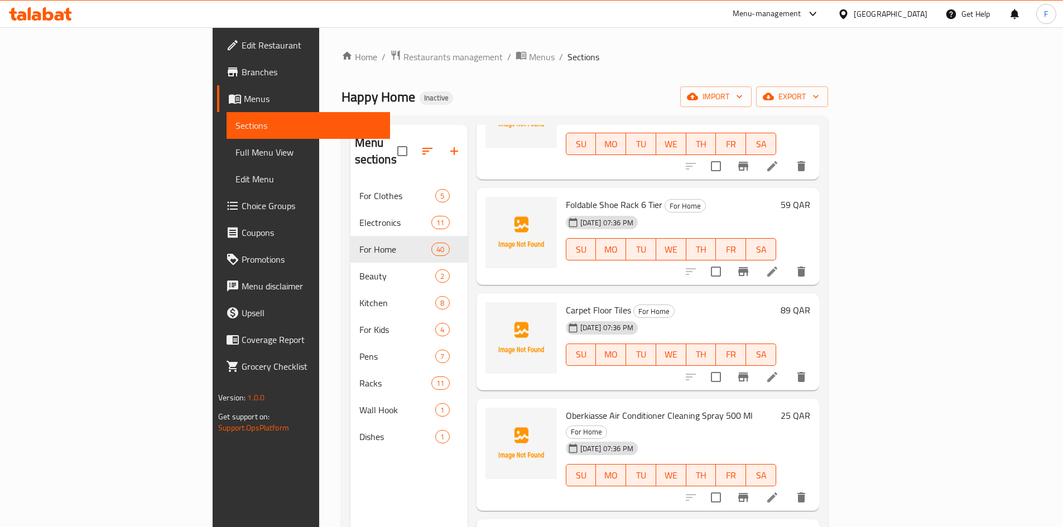
scroll to position [112, 0]
click at [566, 195] on span "Foldable Shoe Rack 6 Tier" at bounding box center [614, 203] width 97 height 17
click at [561, 297] on div "Carpet Floor Tiles For Home 08-10-2025 07:36 PM SU MO TU WE TH FR SA" at bounding box center [670, 341] width 219 height 88
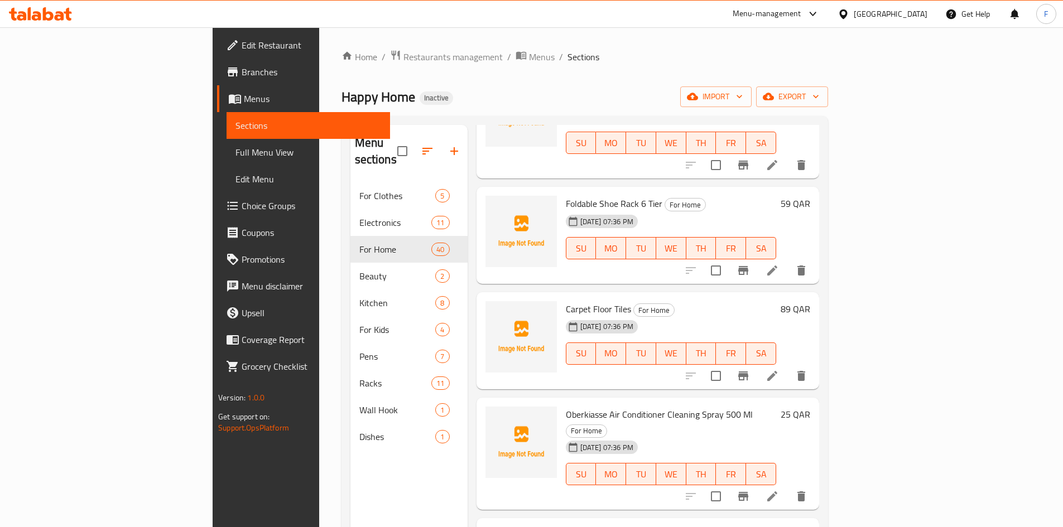
click at [566, 301] on span "Carpet Floor Tiles" at bounding box center [598, 309] width 65 height 17
click at [777, 371] on icon at bounding box center [772, 376] width 10 height 10
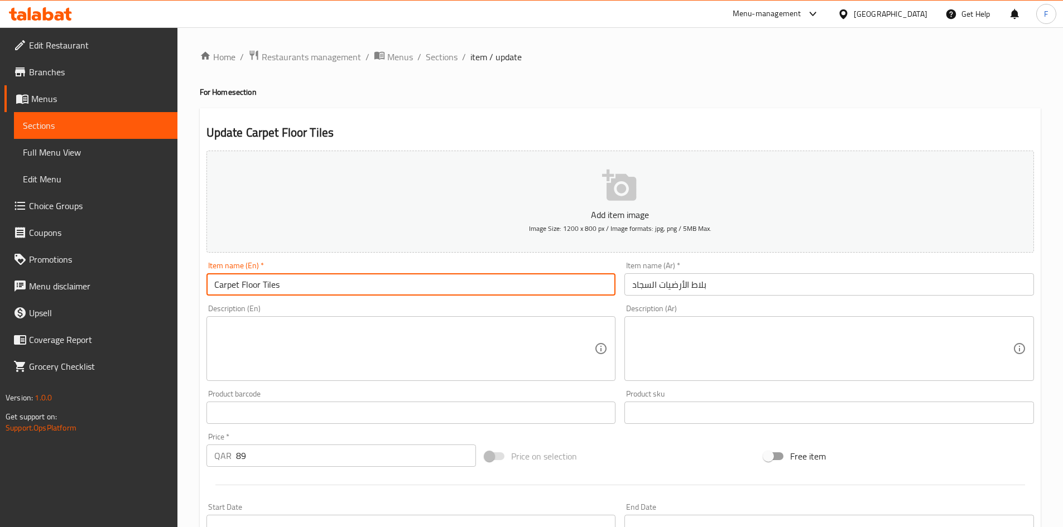
click at [387, 283] on input "Carpet Floor Tiles" at bounding box center [410, 284] width 409 height 22
